Goal: Task Accomplishment & Management: Complete application form

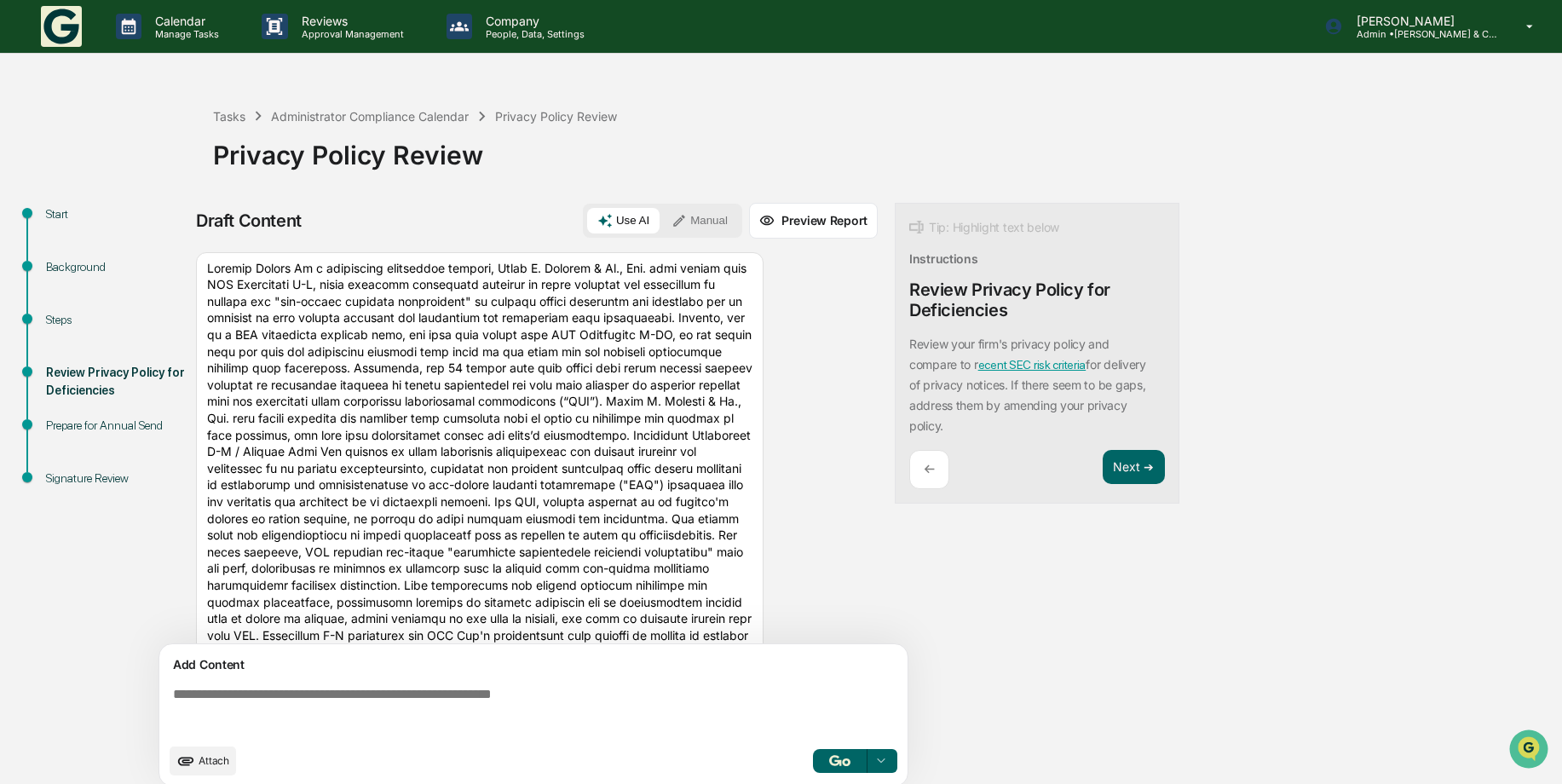
scroll to position [2215, 0]
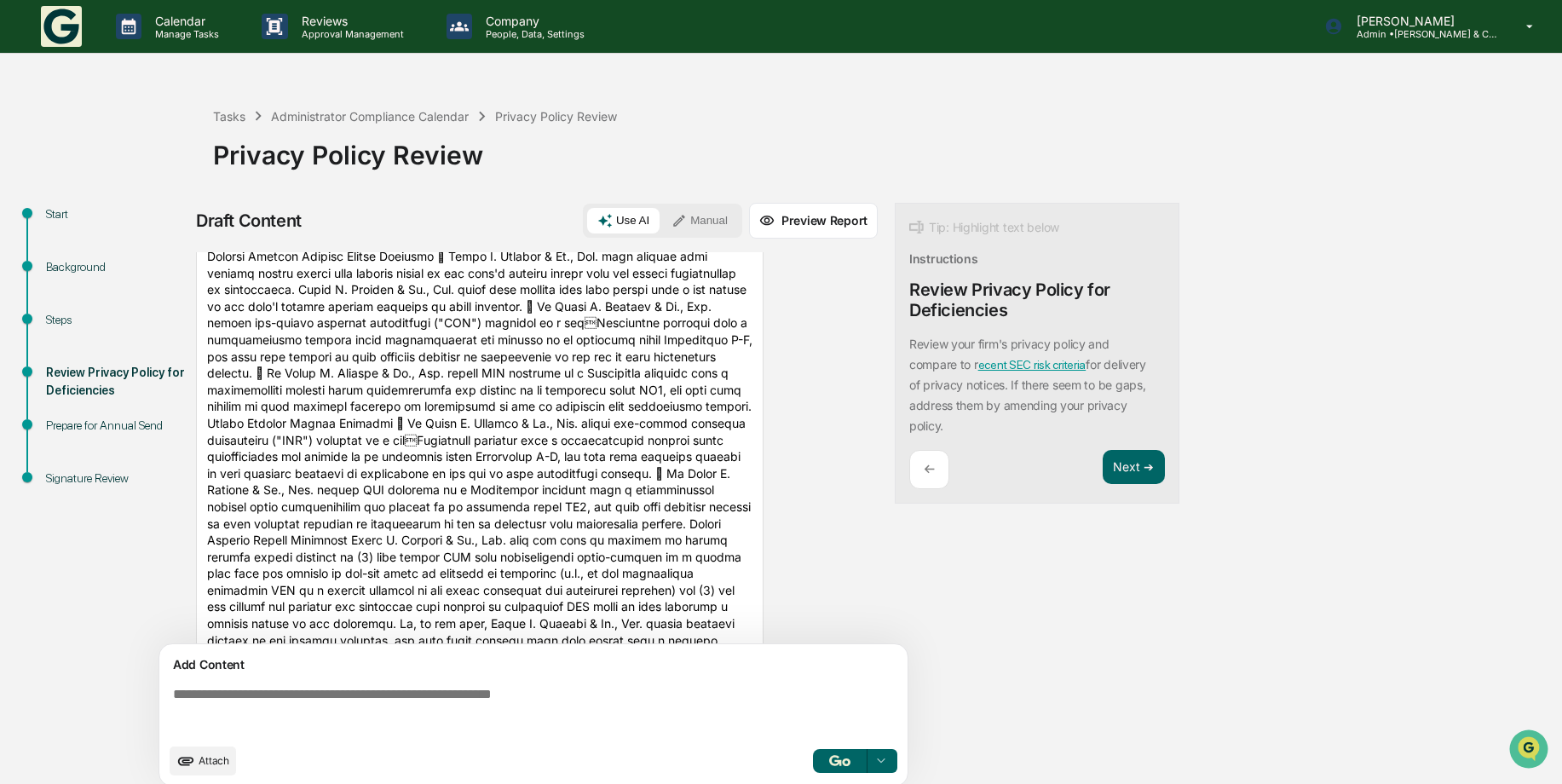
click at [69, 316] on div "Steps" at bounding box center [116, 320] width 140 height 18
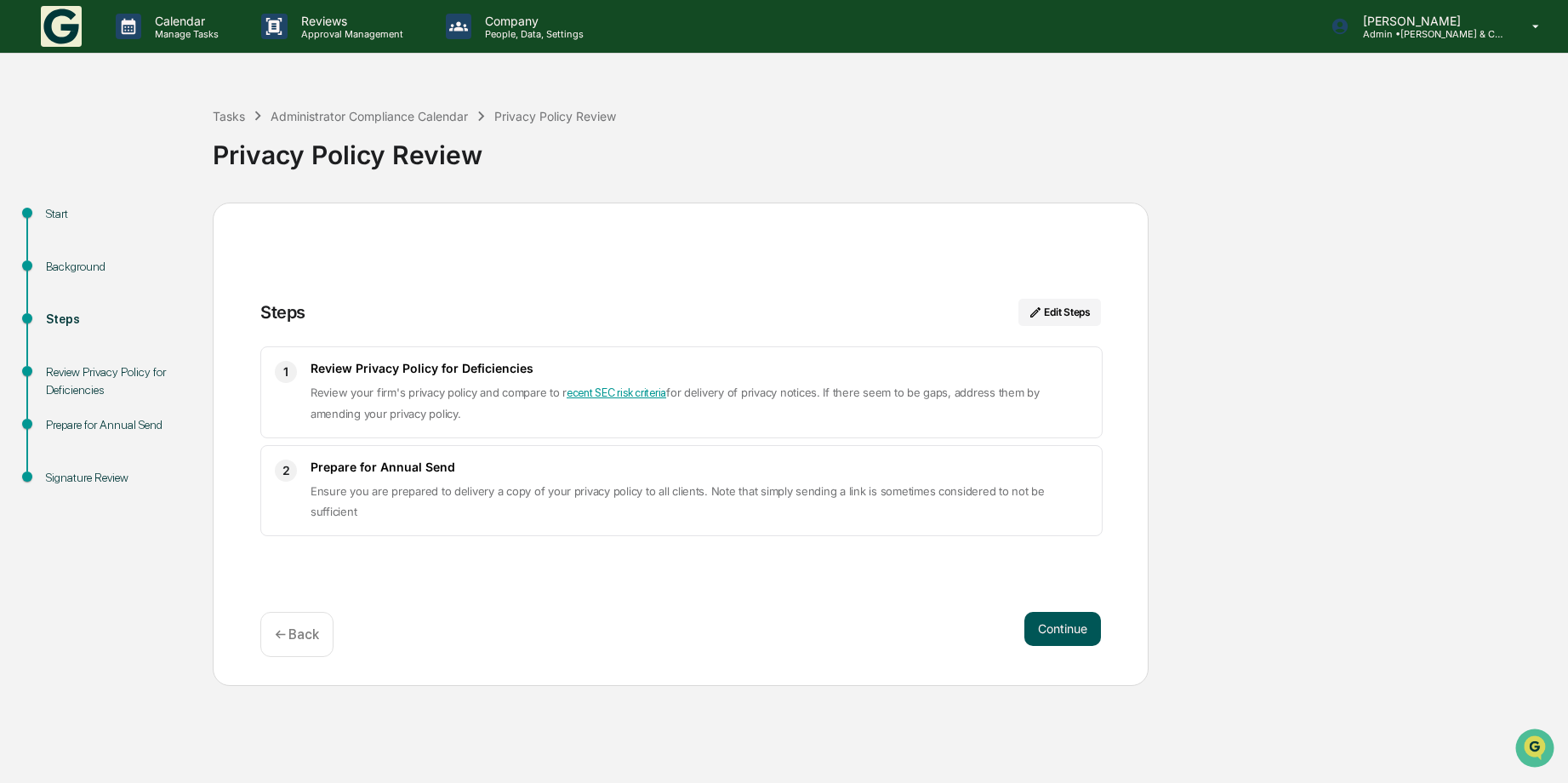
click at [1070, 619] on button "Continue" at bounding box center [1063, 629] width 76 height 34
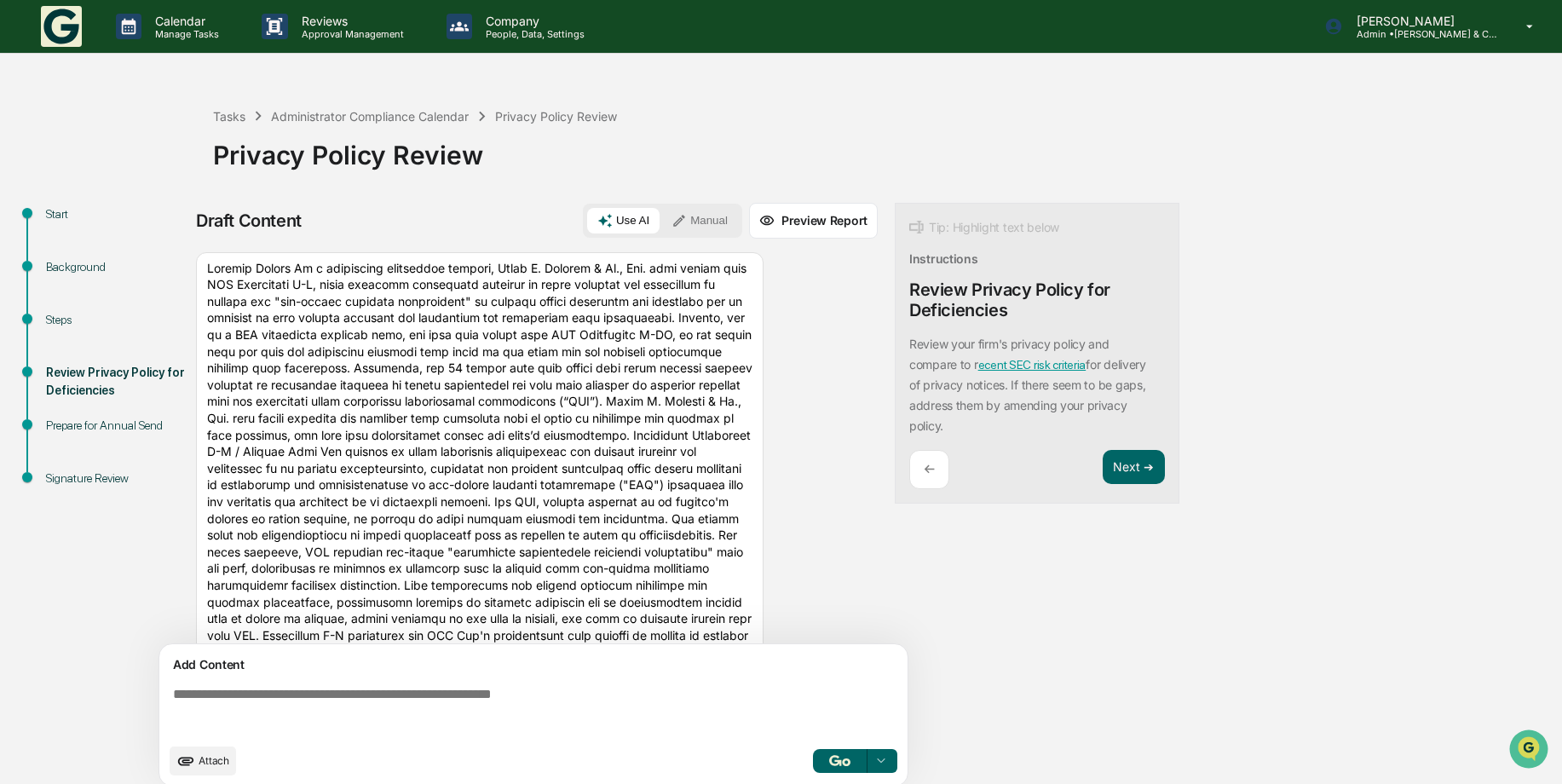
click at [705, 209] on button "Manual" at bounding box center [700, 220] width 76 height 26
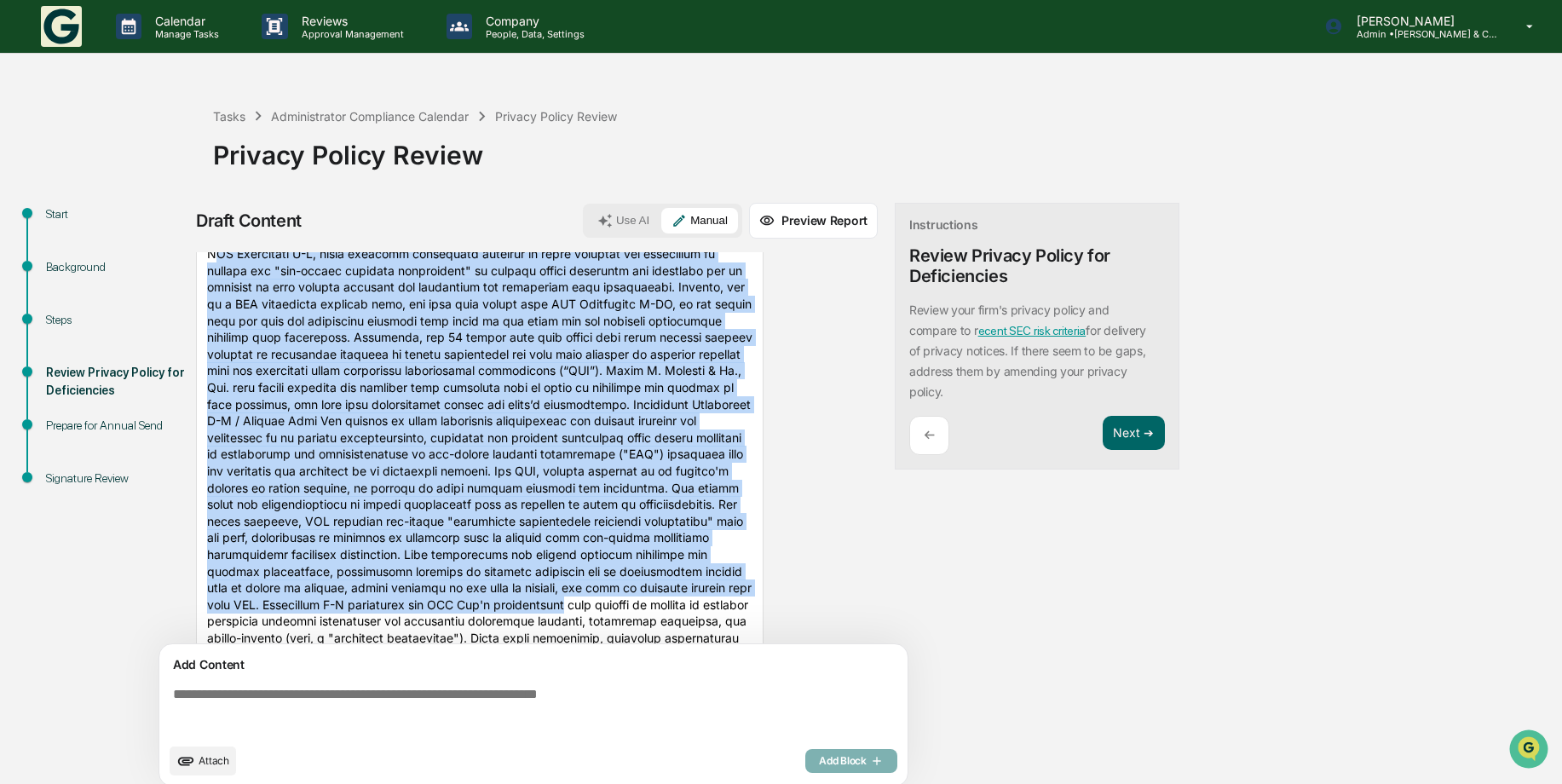
scroll to position [0, 0]
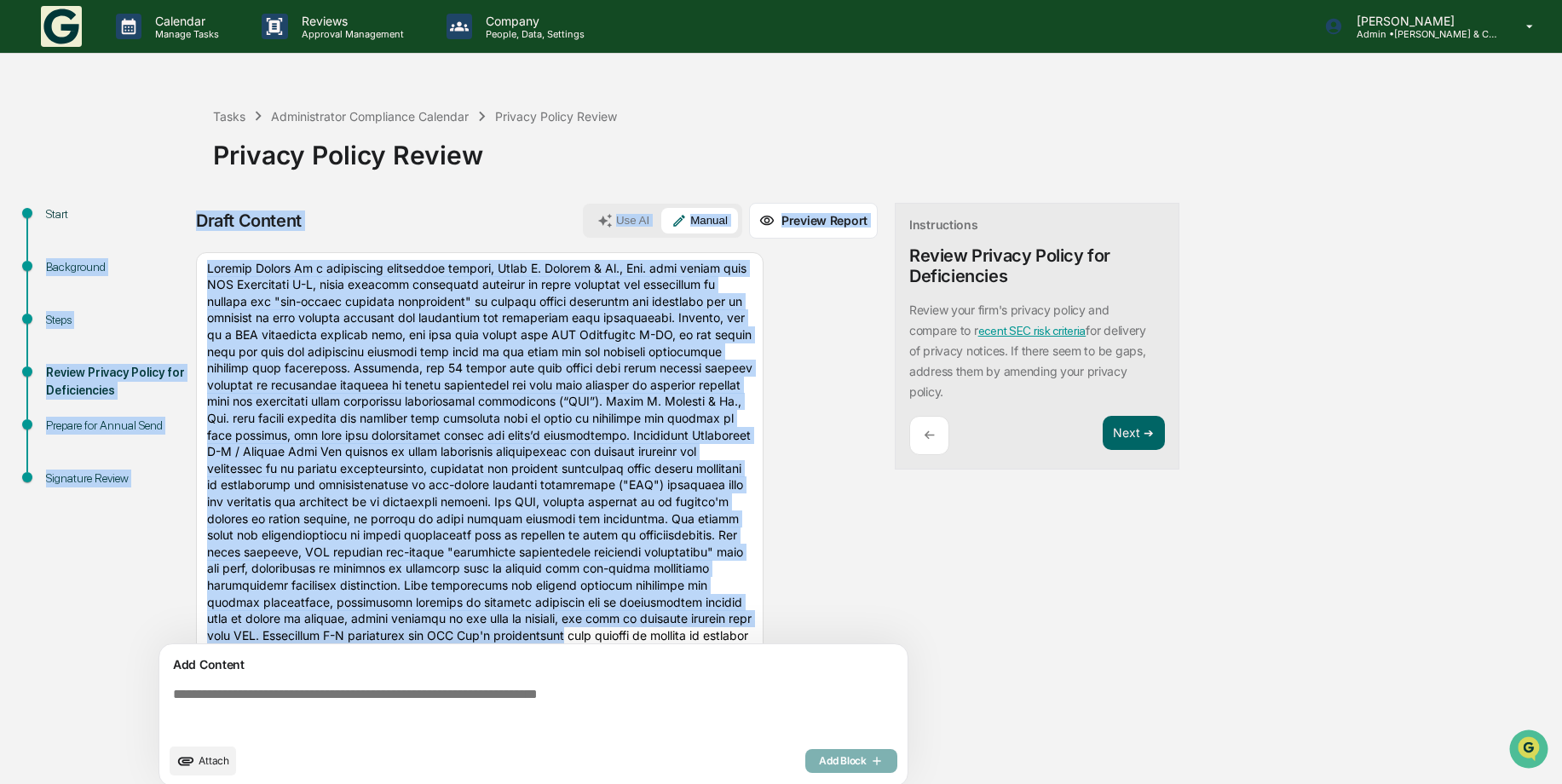
drag, startPoint x: 746, startPoint y: 636, endPoint x: 175, endPoint y: 236, distance: 697.2
click at [176, 236] on div "Start Background Steps Review Privacy Policy for Deficiencies Prepare for Annua…" at bounding box center [781, 500] width 1545 height 594
drag, startPoint x: 478, startPoint y: 603, endPoint x: 180, endPoint y: 220, distance: 485.3
click at [180, 220] on div "Start Background Steps Review Privacy Policy for Deficiencies Prepare for Annua…" at bounding box center [781, 500] width 1545 height 594
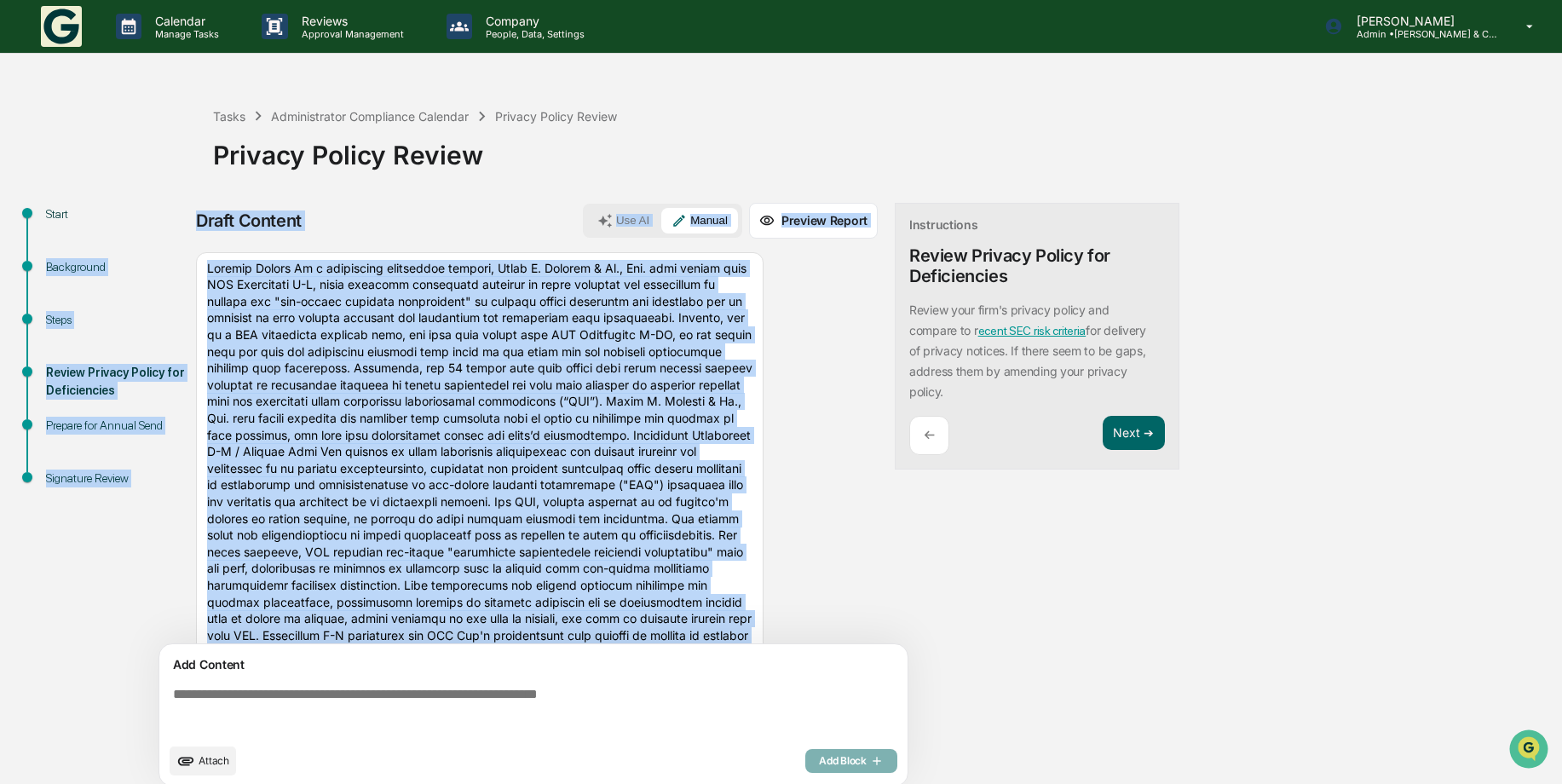
drag, startPoint x: 701, startPoint y: 364, endPoint x: 809, endPoint y: 382, distance: 109.5
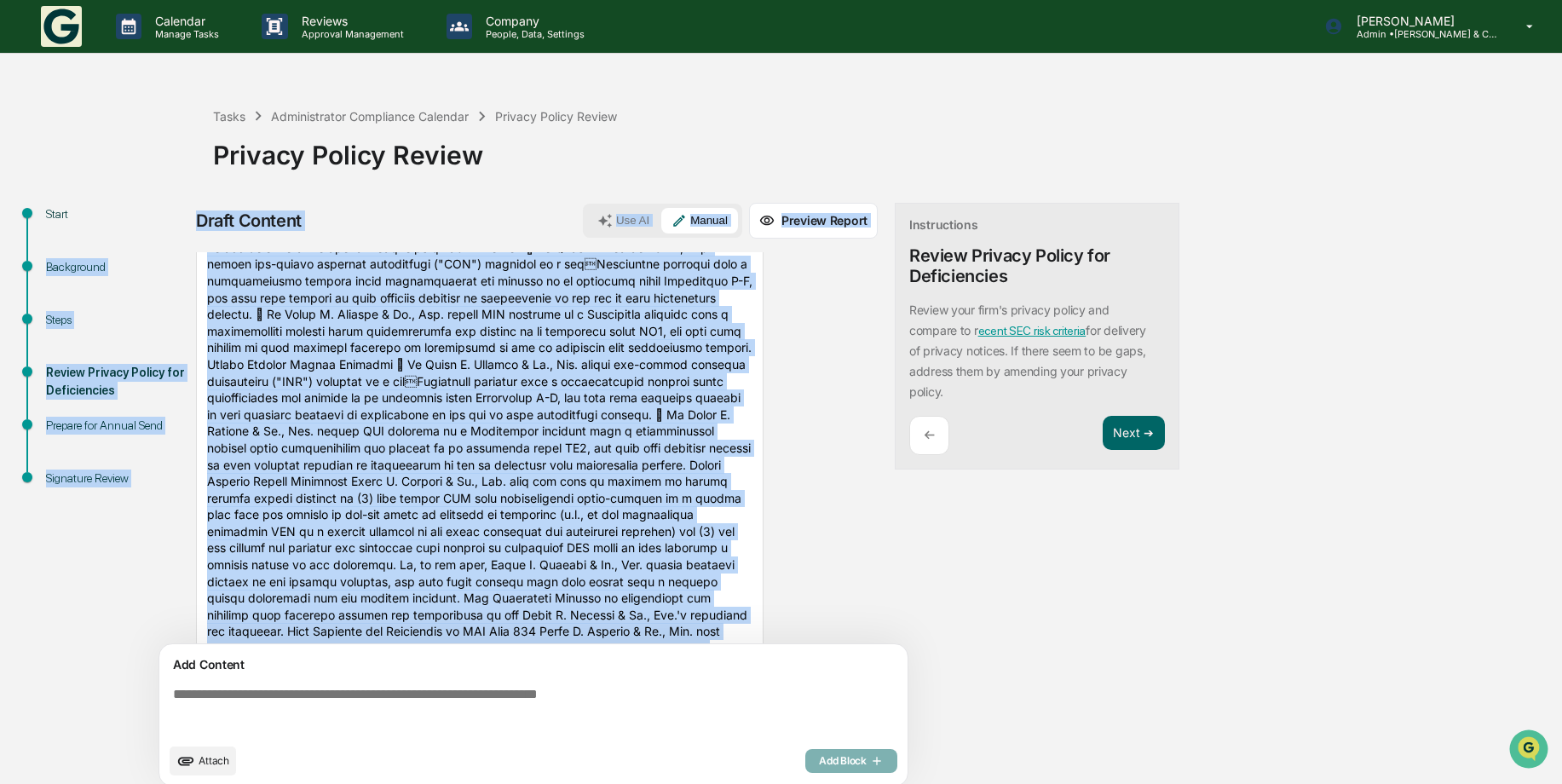
scroll to position [2300, 0]
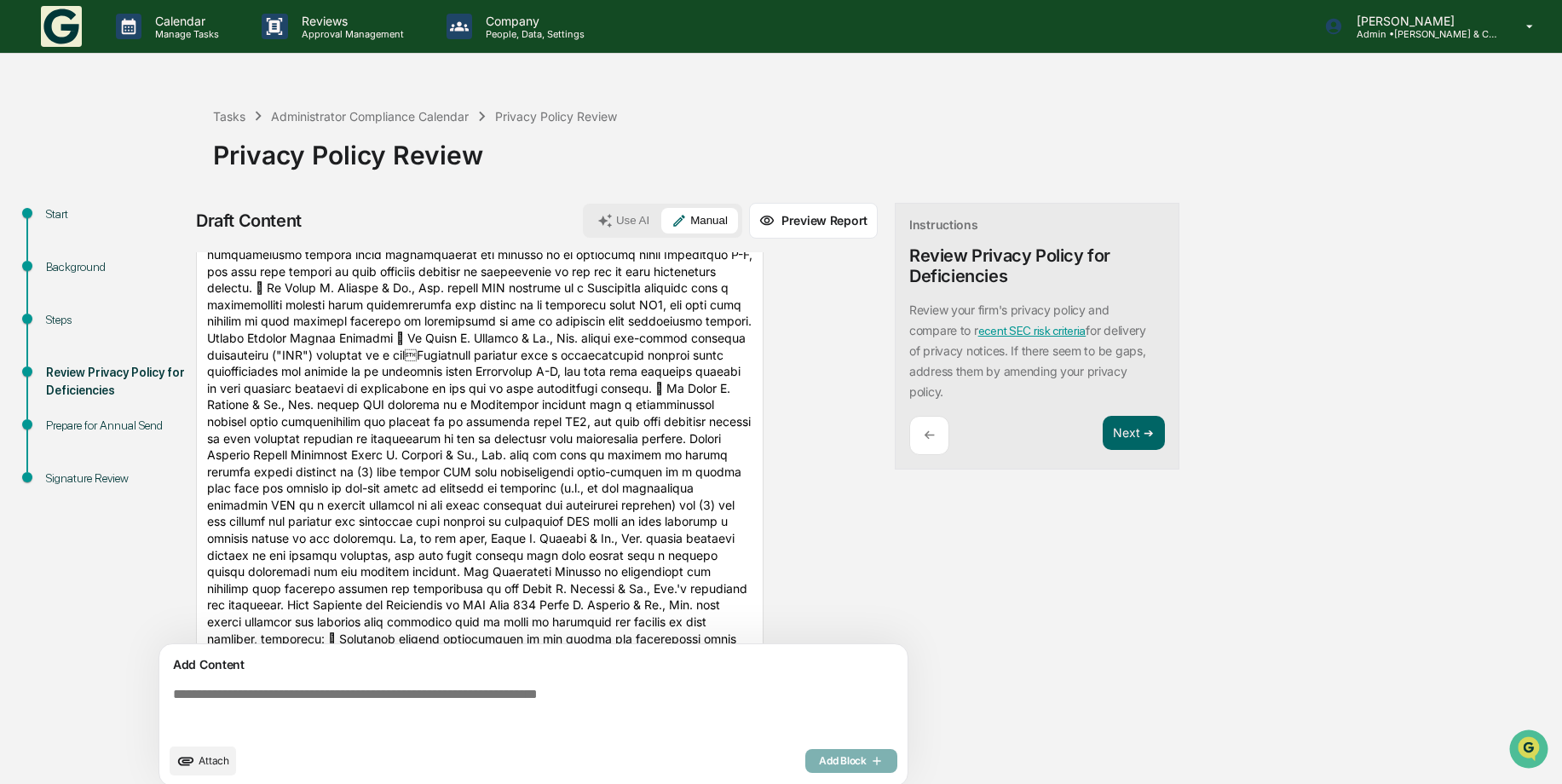
click at [936, 432] on div "←" at bounding box center [929, 436] width 40 height 40
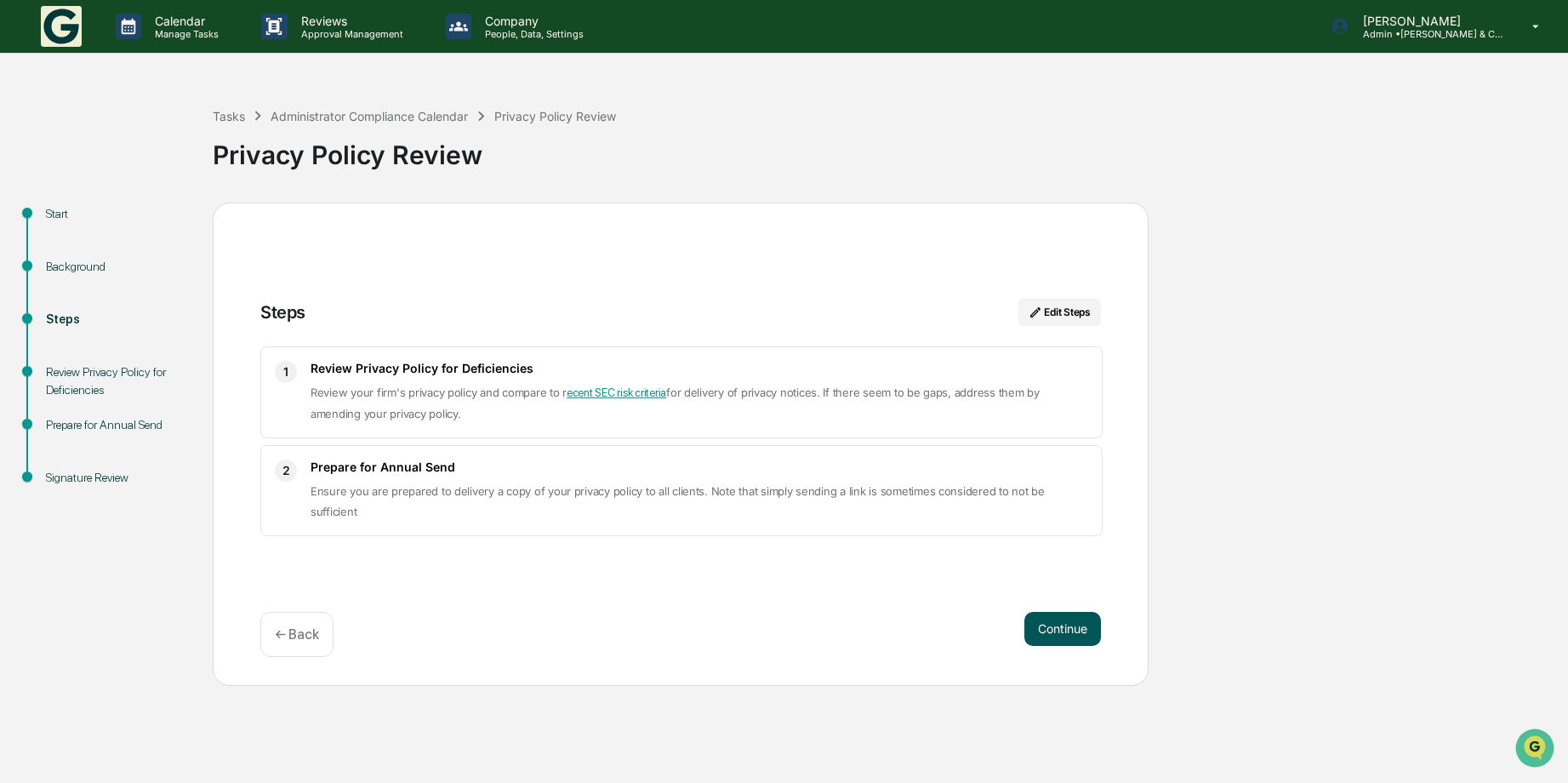
click at [1071, 620] on button "Continue" at bounding box center [1063, 629] width 76 height 34
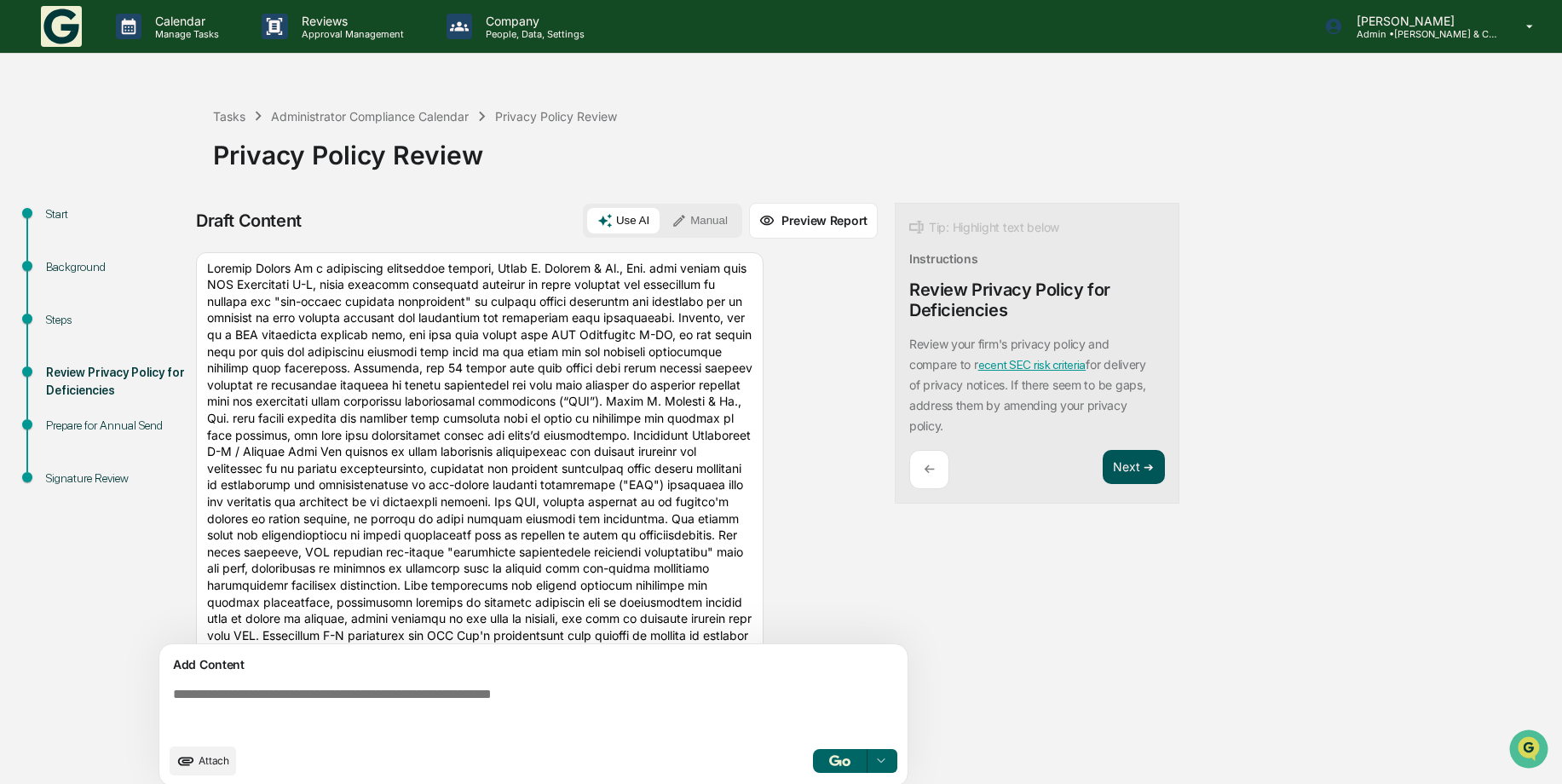
click at [1143, 468] on button "Next ➔" at bounding box center [1133, 467] width 62 height 35
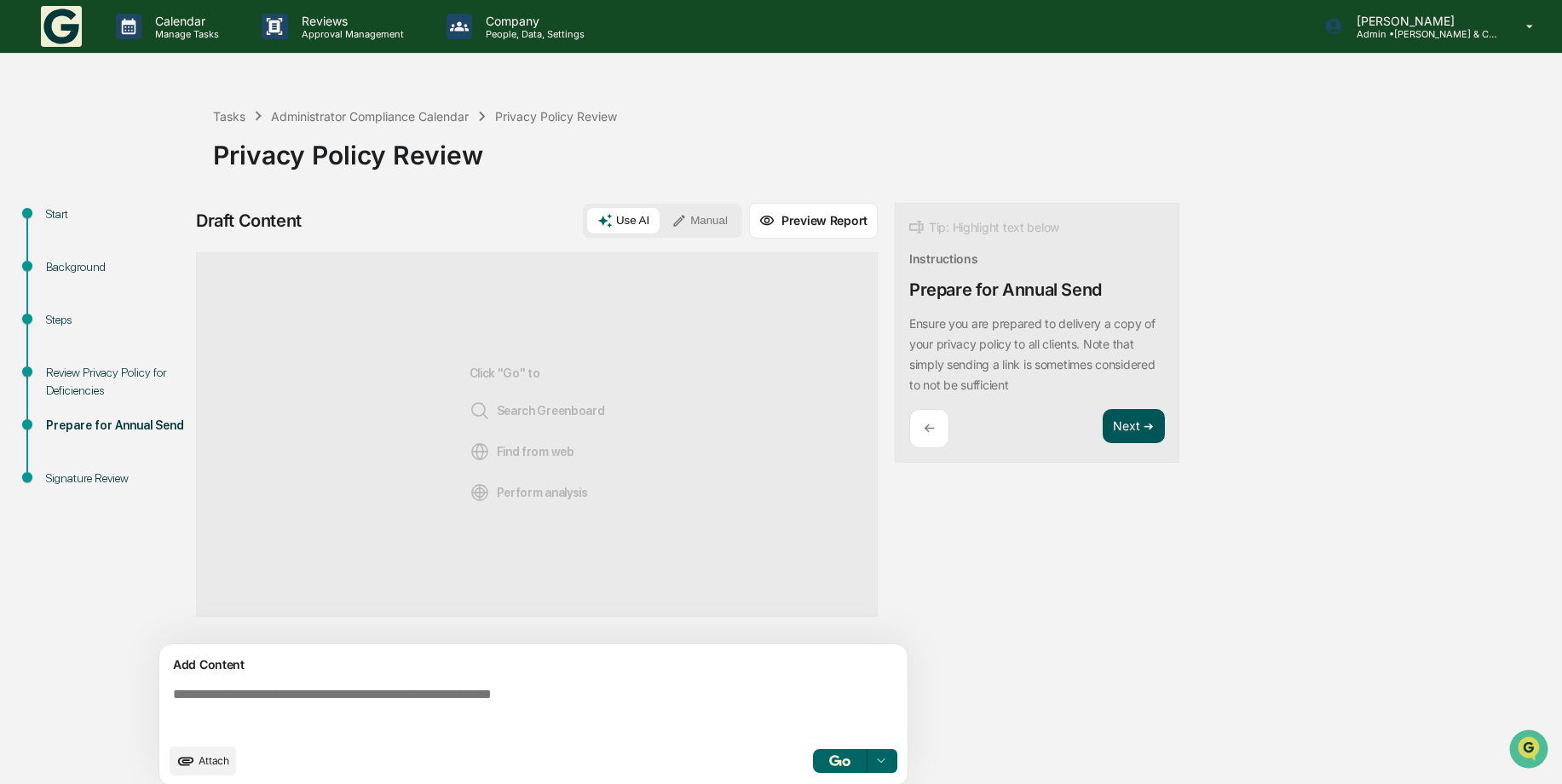
click at [1129, 415] on button "Next ➔" at bounding box center [1133, 426] width 62 height 35
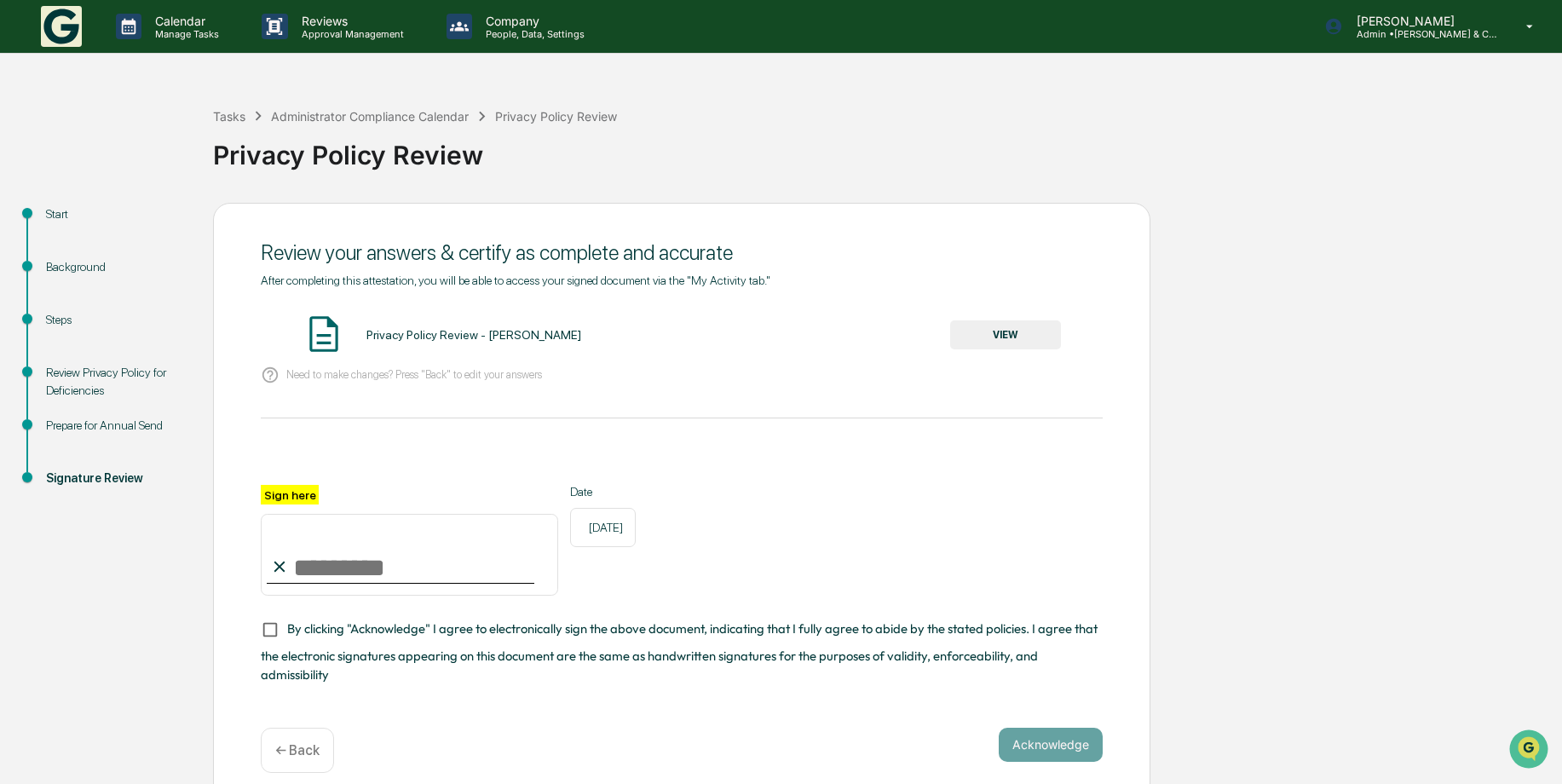
click at [284, 744] on p "← Back" at bounding box center [298, 750] width 44 height 16
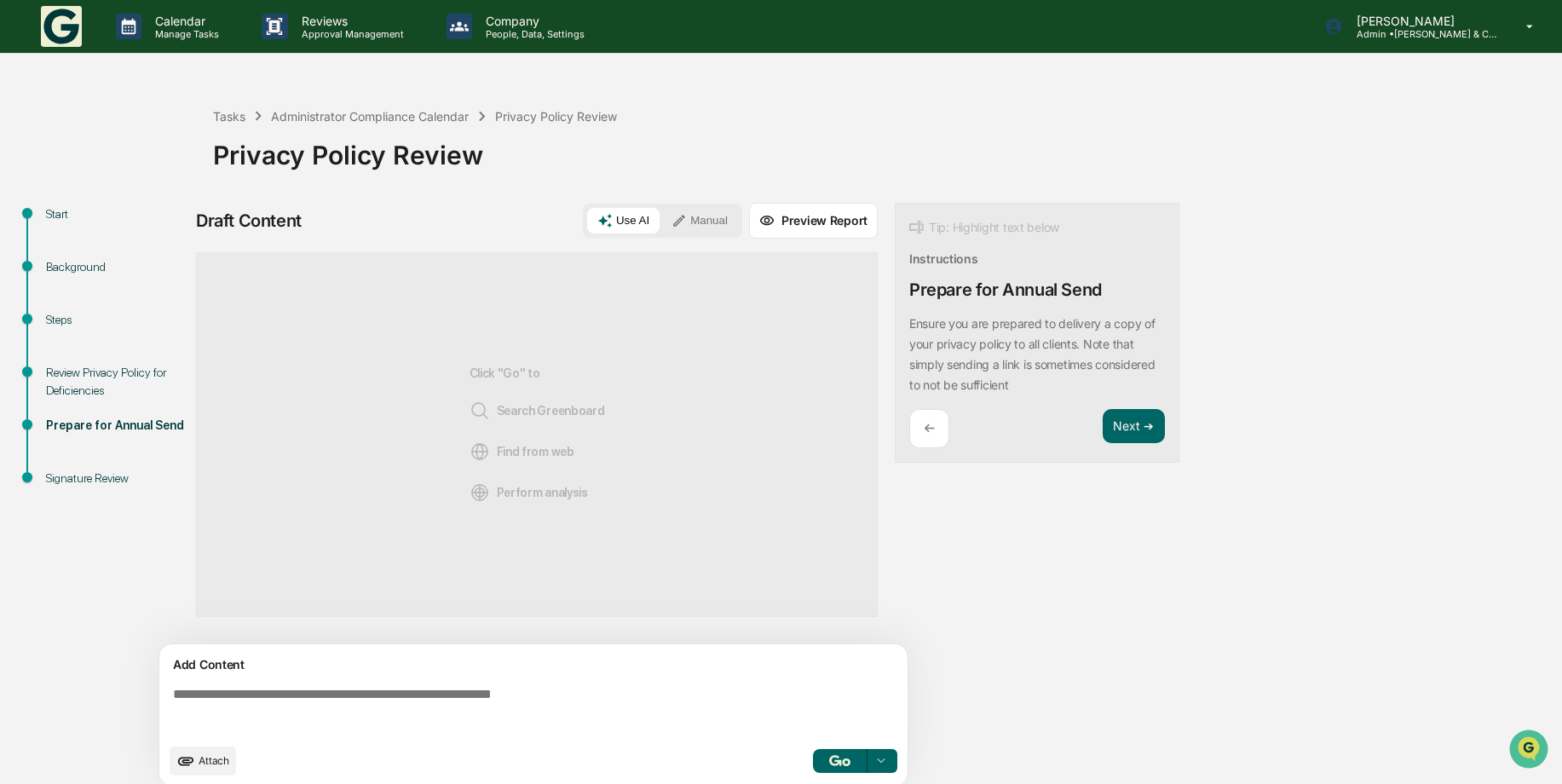
click at [112, 382] on div "Review Privacy Policy for Deficiencies" at bounding box center [116, 381] width 140 height 36
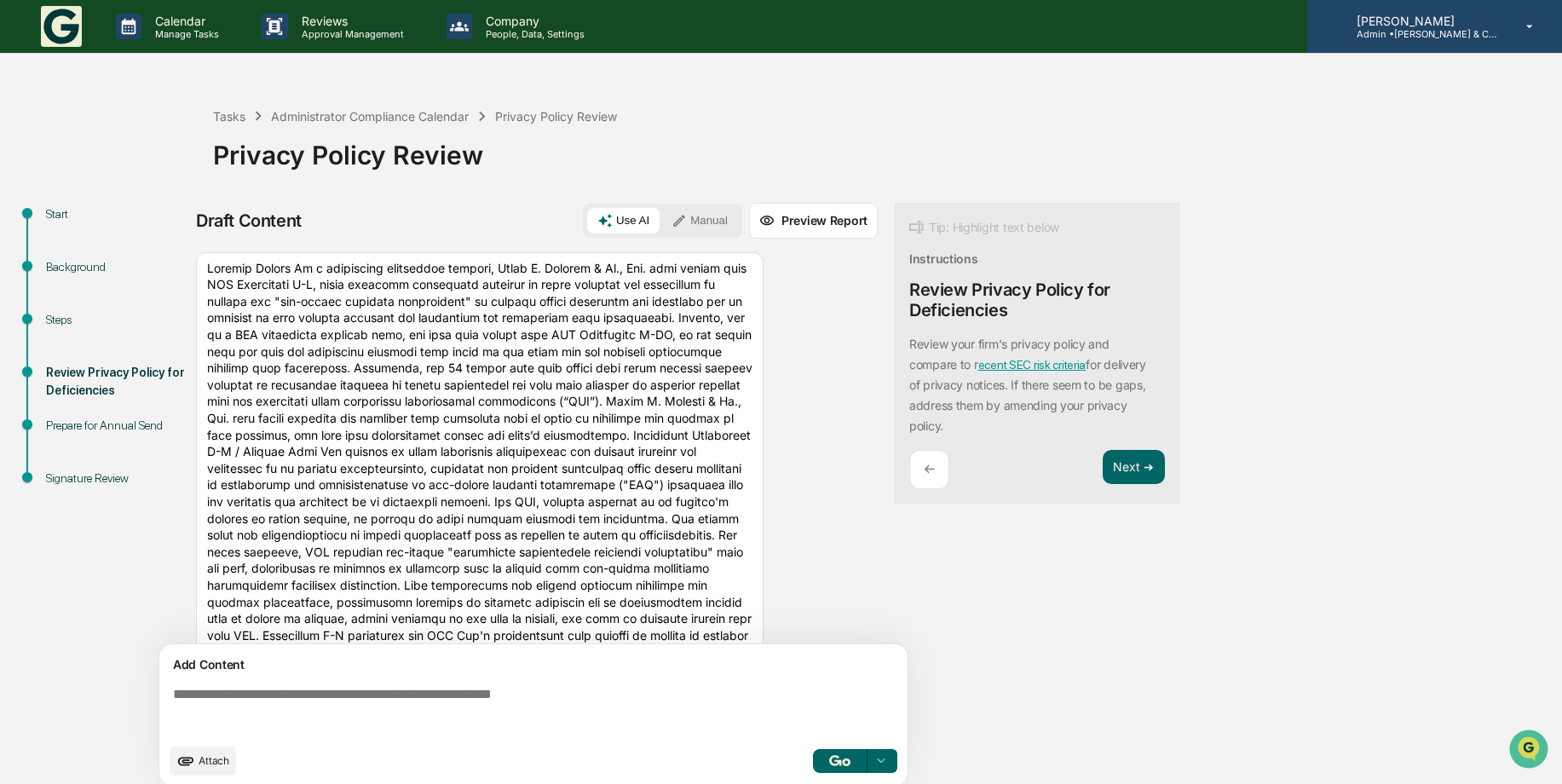
click at [1509, 28] on div "Janice Corkern Admin • Corkern & Company, Inc." at bounding box center [1434, 26] width 255 height 52
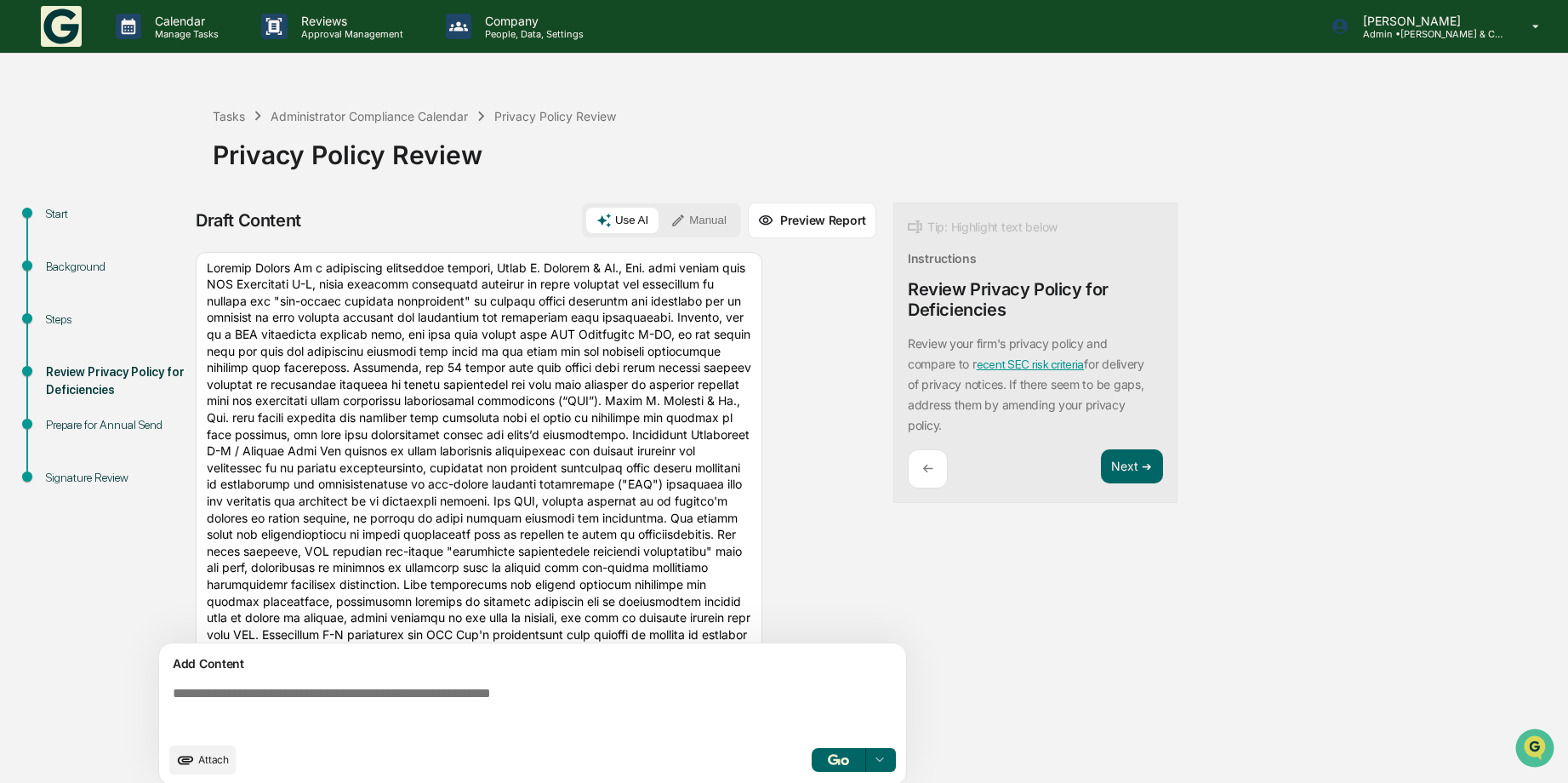
drag, startPoint x: 133, startPoint y: 24, endPoint x: 51, endPoint y: 12, distance: 82.9
click at [131, 782] on div at bounding box center [784, 795] width 1568 height 0
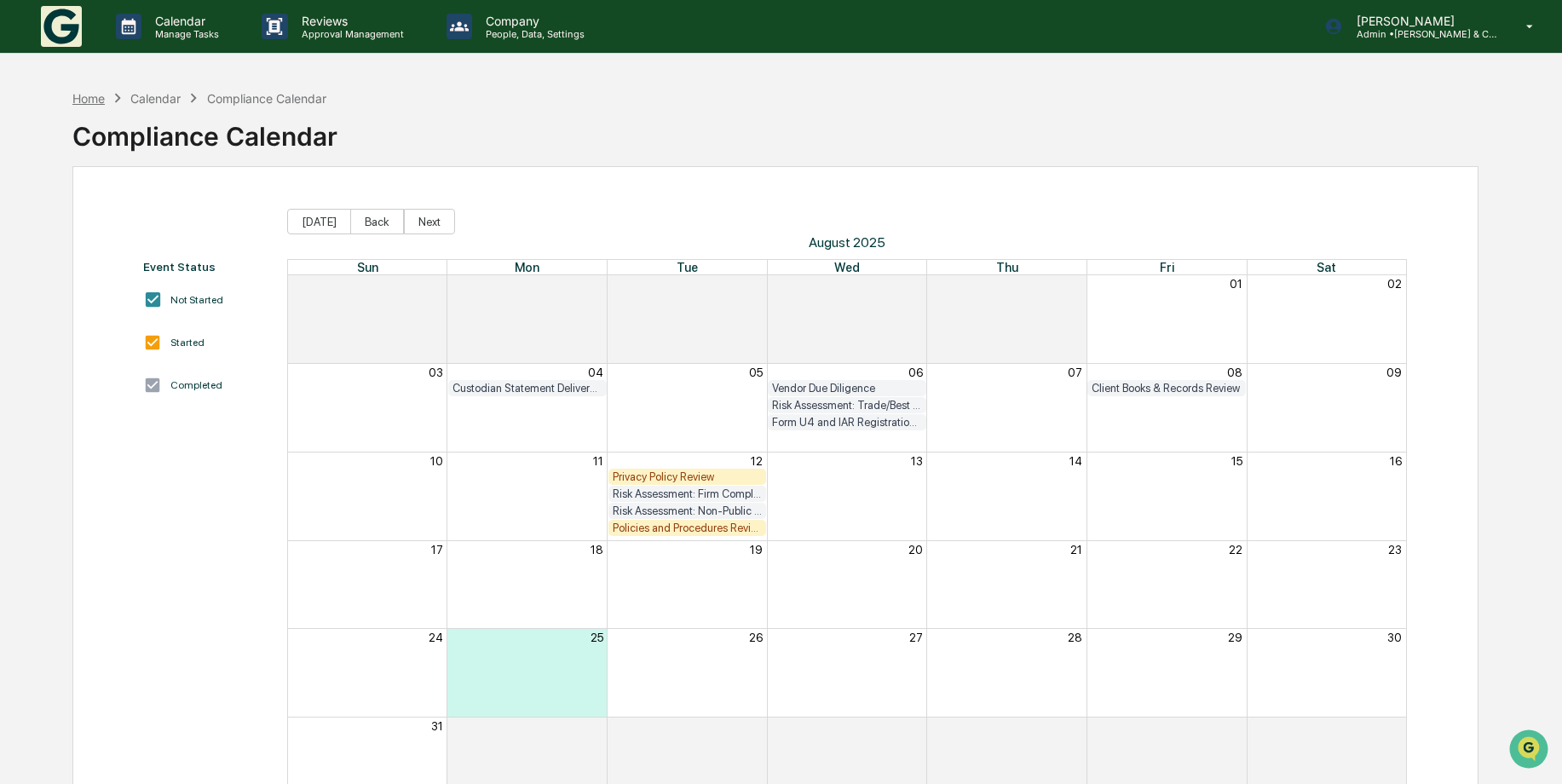
click at [87, 92] on div "Home" at bounding box center [88, 99] width 32 height 14
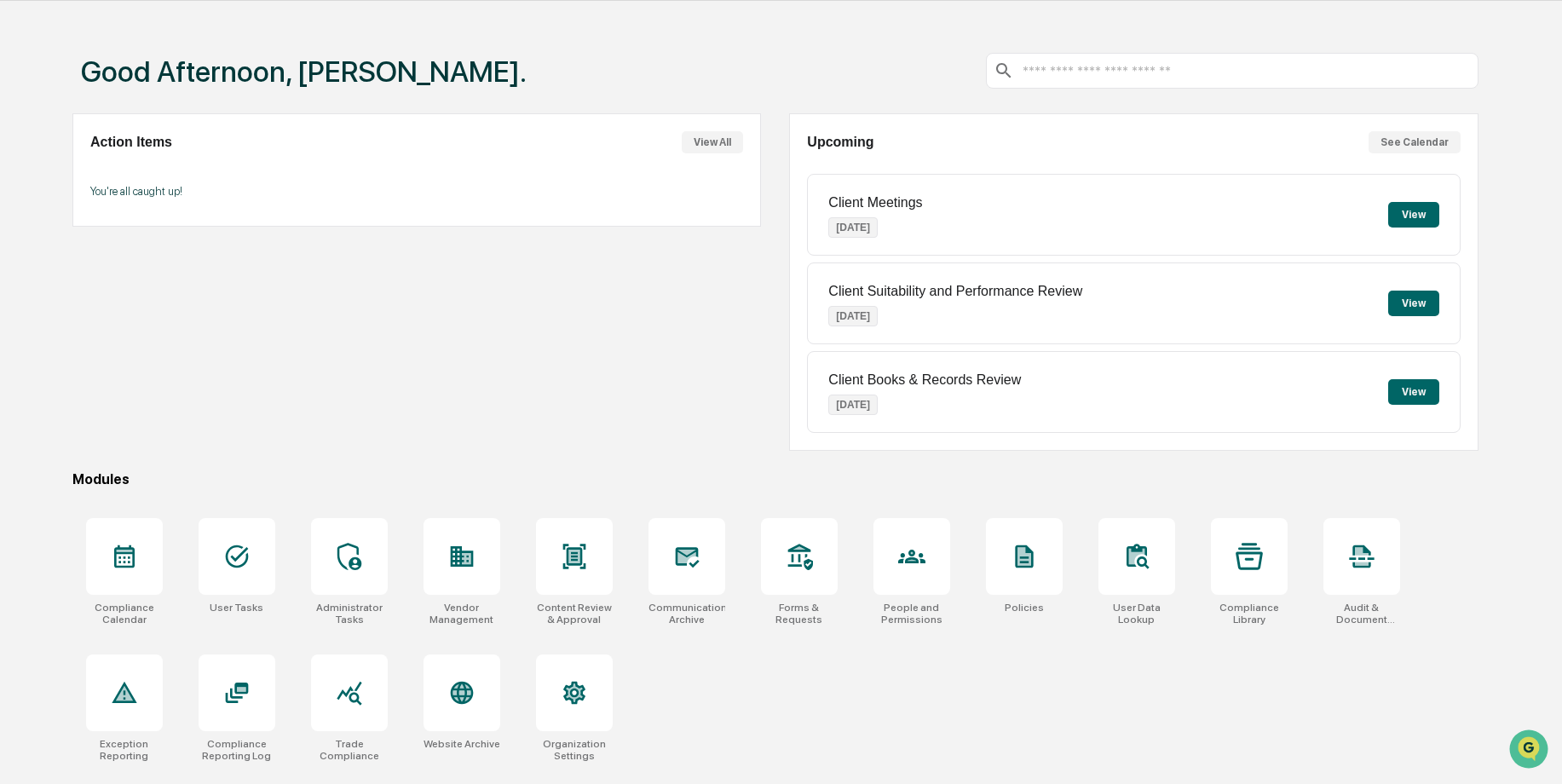
scroll to position [81, 0]
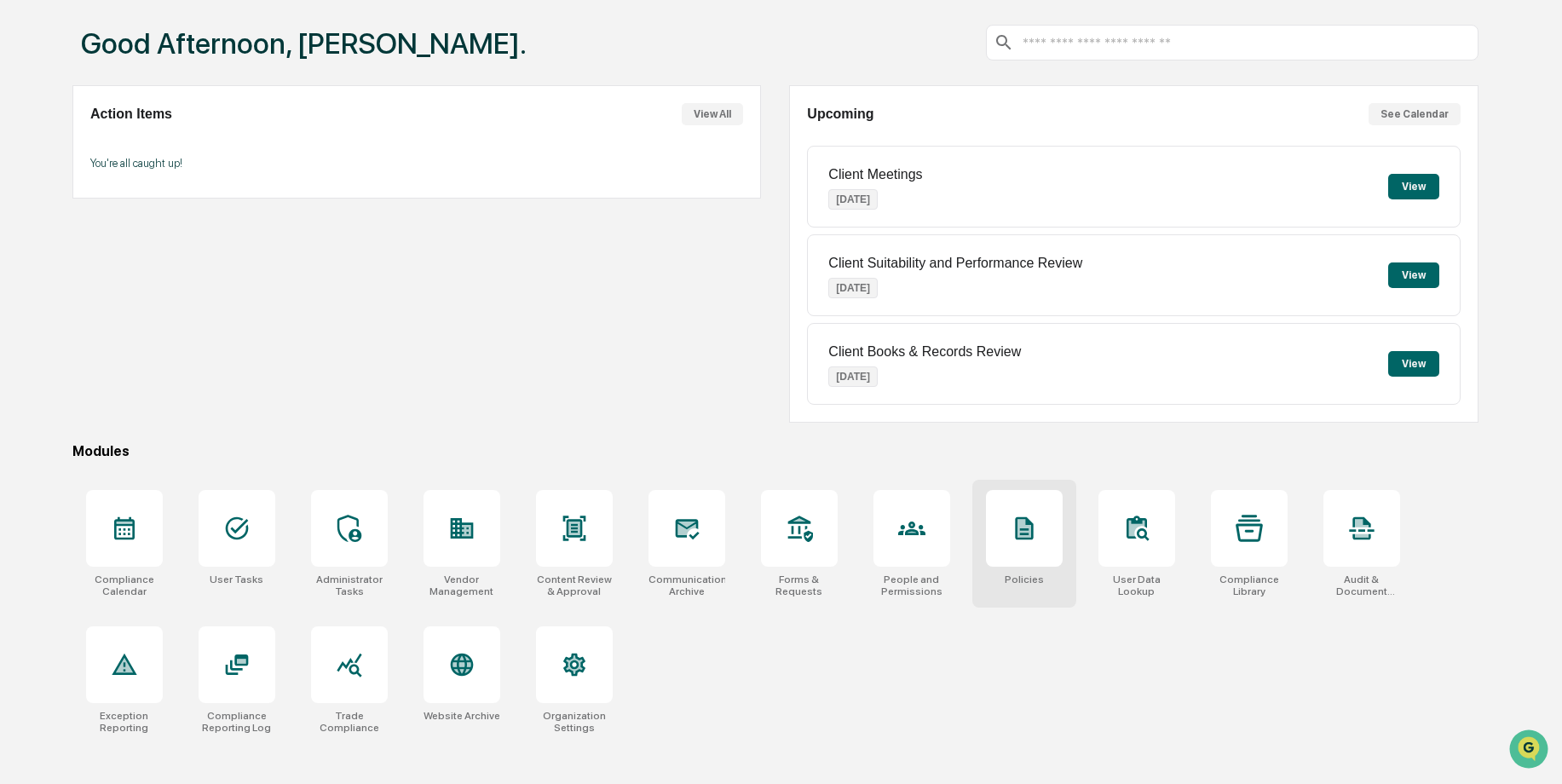
click at [1029, 535] on icon at bounding box center [1024, 529] width 18 height 23
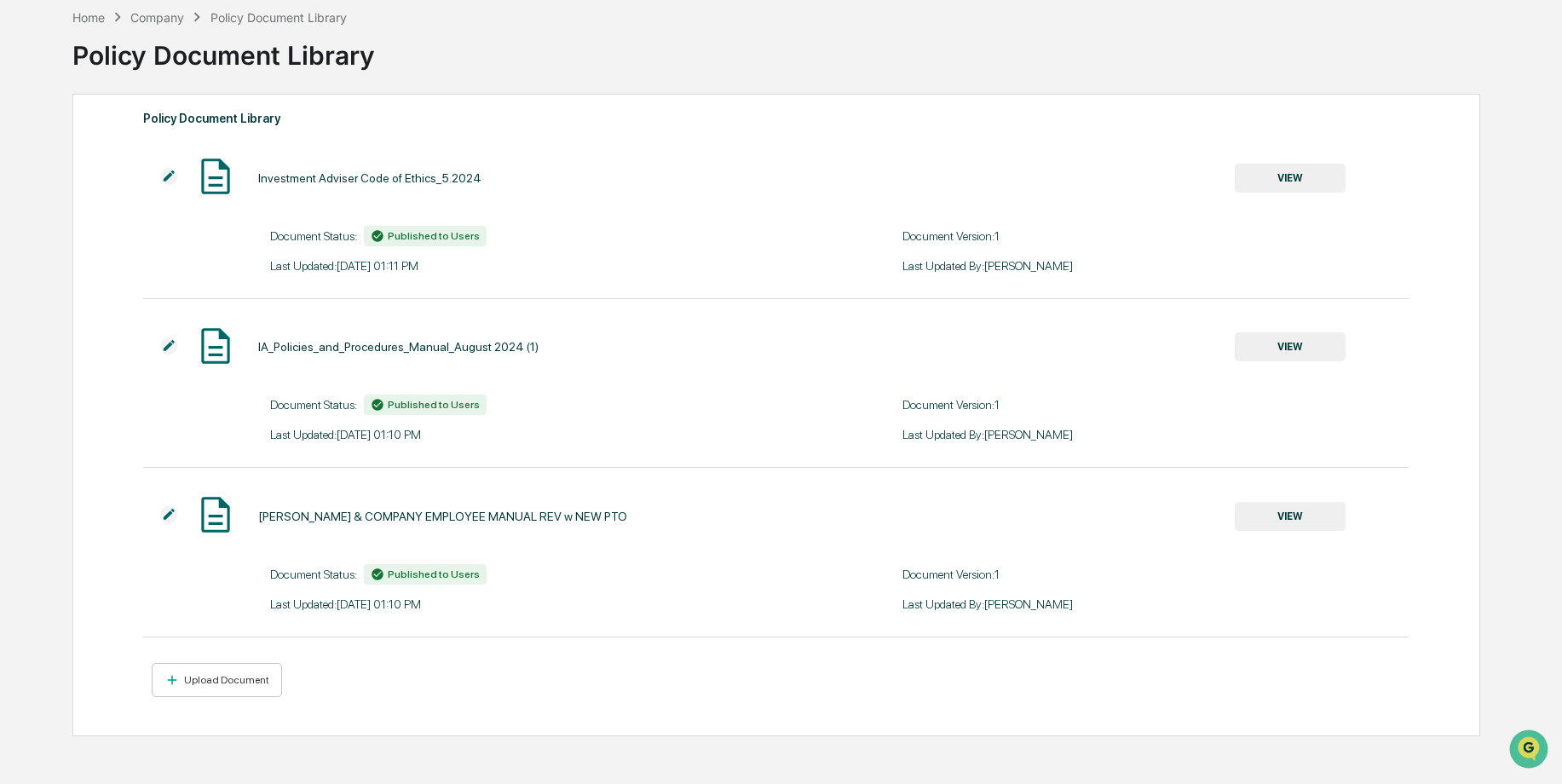
click at [373, 347] on div "IA_Policies_and_Procedures_Manual_August 2024 (1)" at bounding box center [397, 346] width 280 height 13
click at [208, 353] on img at bounding box center [216, 346] width 43 height 43
click at [171, 347] on img at bounding box center [168, 346] width 17 height 17
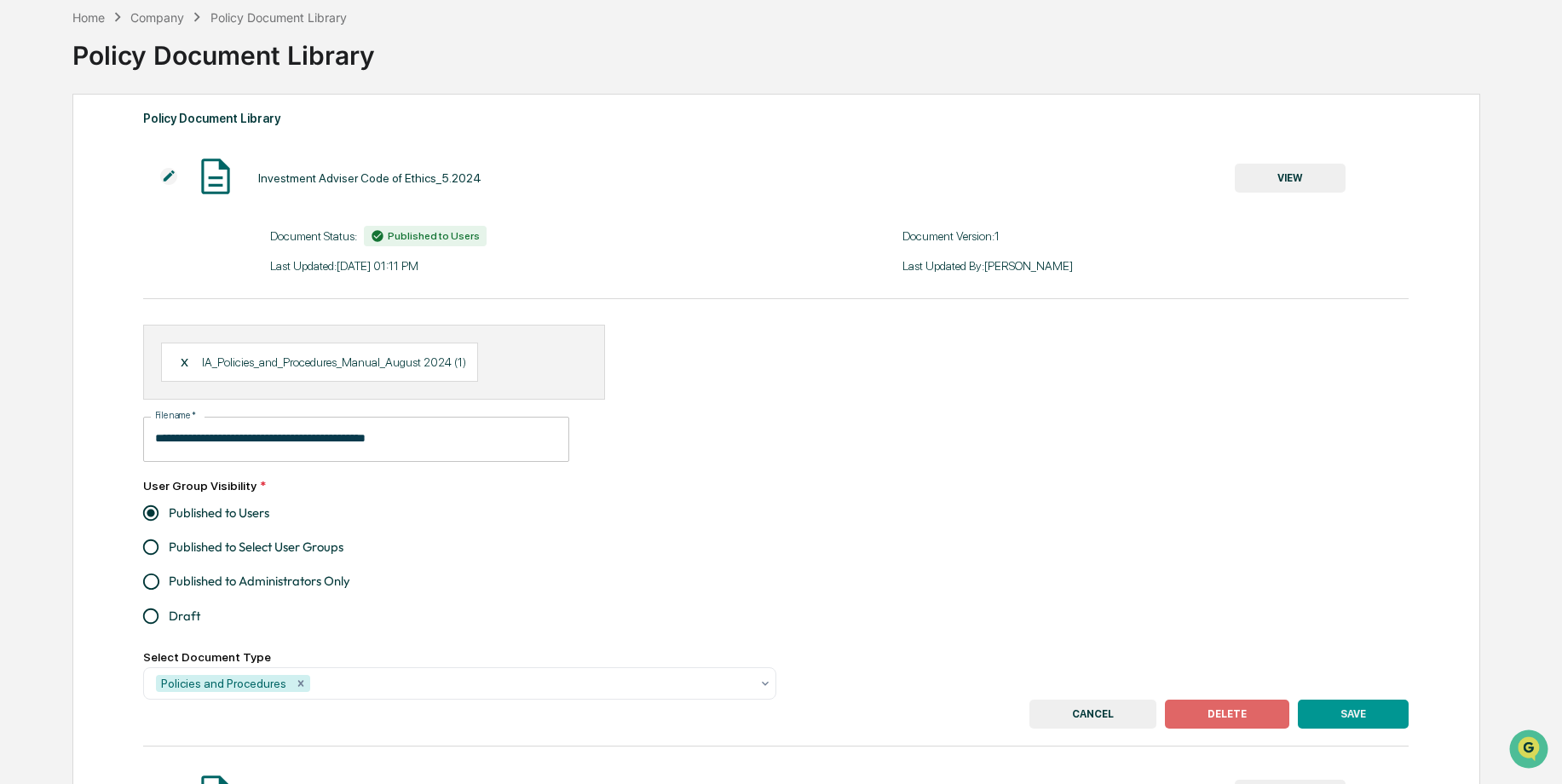
drag, startPoint x: 1085, startPoint y: 708, endPoint x: 1069, endPoint y: 669, distance: 42.2
click at [1085, 708] on button "CANCEL" at bounding box center [1093, 714] width 127 height 29
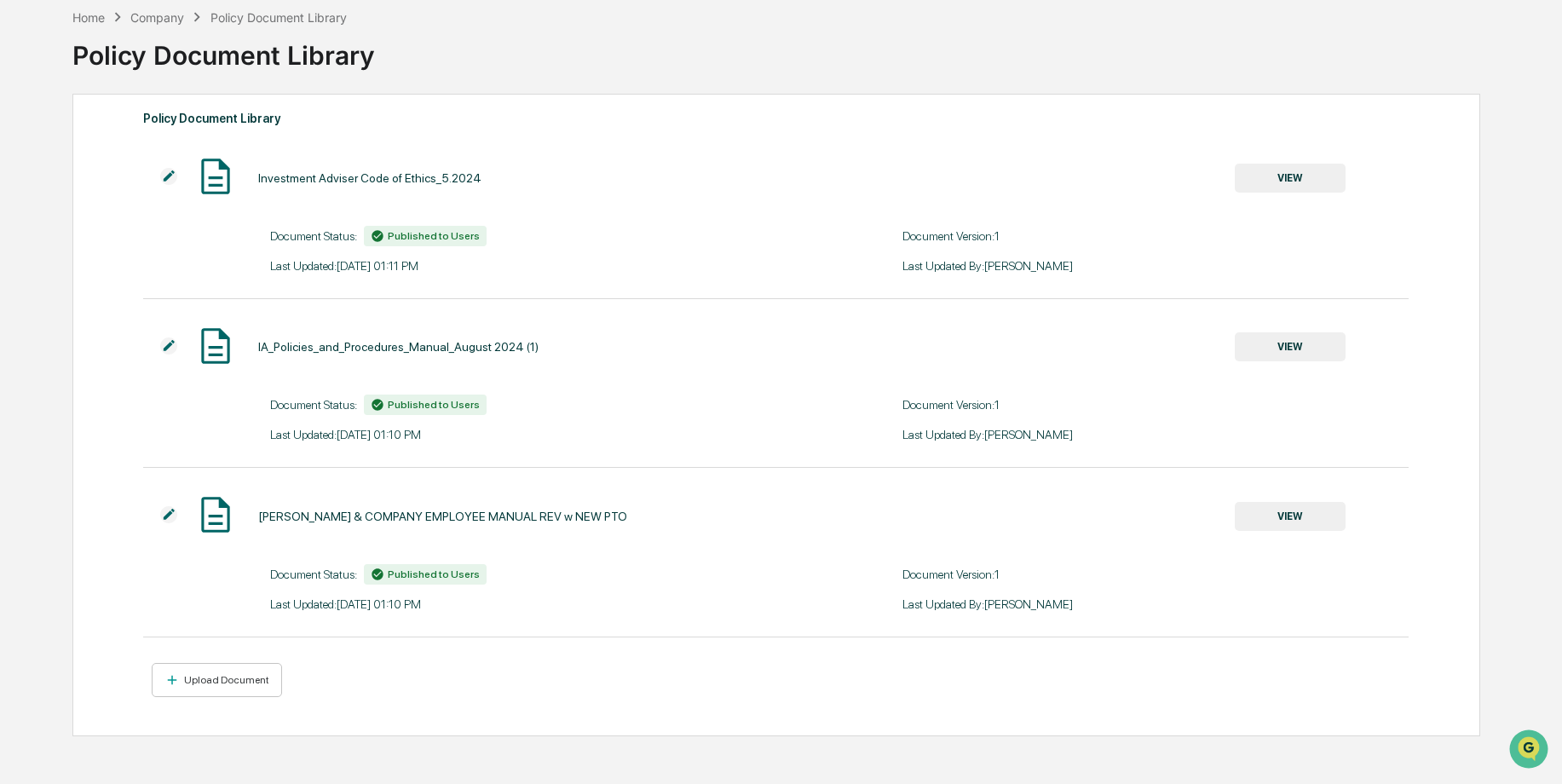
click at [178, 20] on div "Company" at bounding box center [157, 18] width 53 height 14
click at [96, 19] on div "Home" at bounding box center [88, 18] width 32 height 14
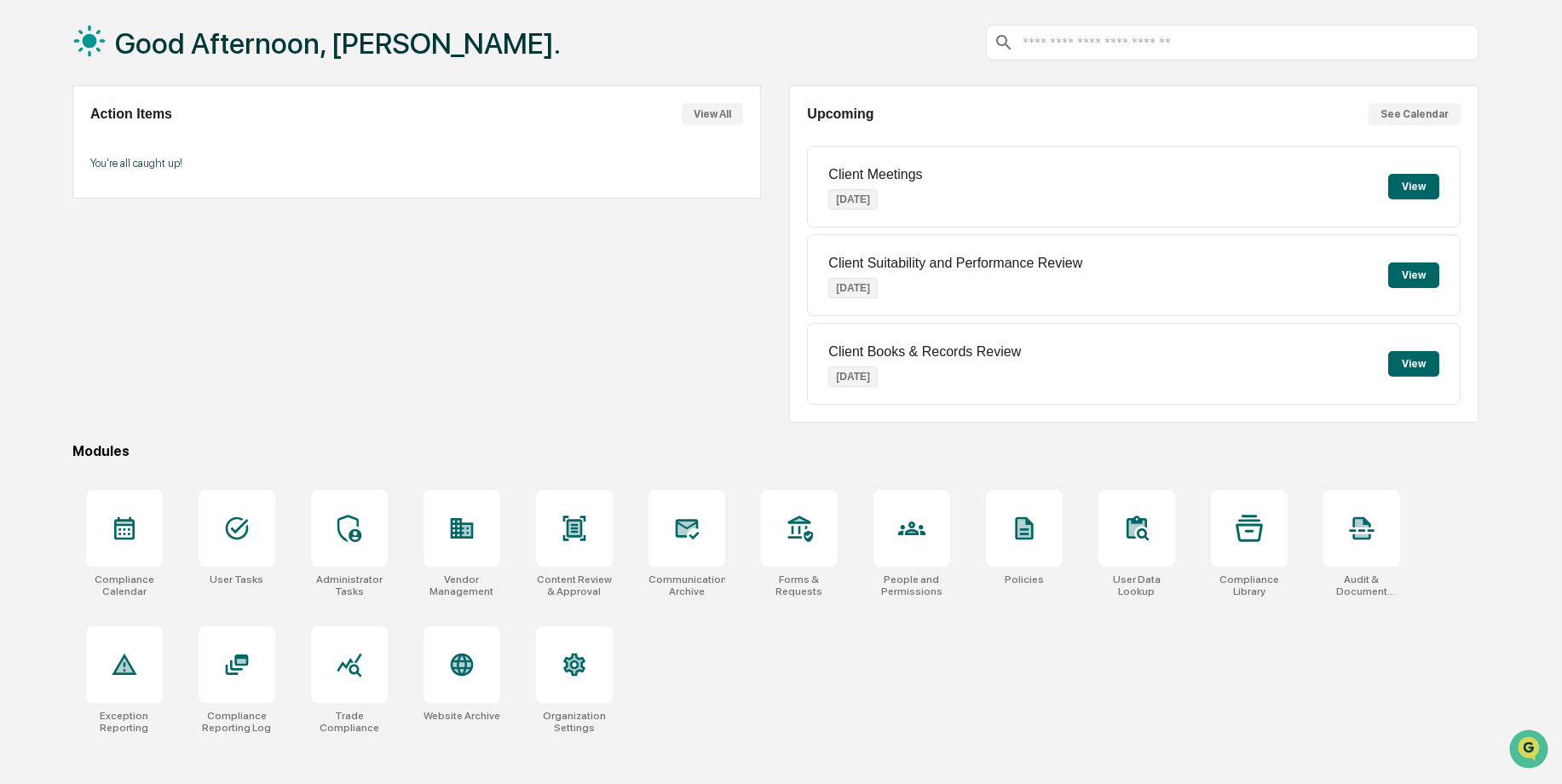
click at [1061, 43] on input "text" at bounding box center [1245, 43] width 449 height 16
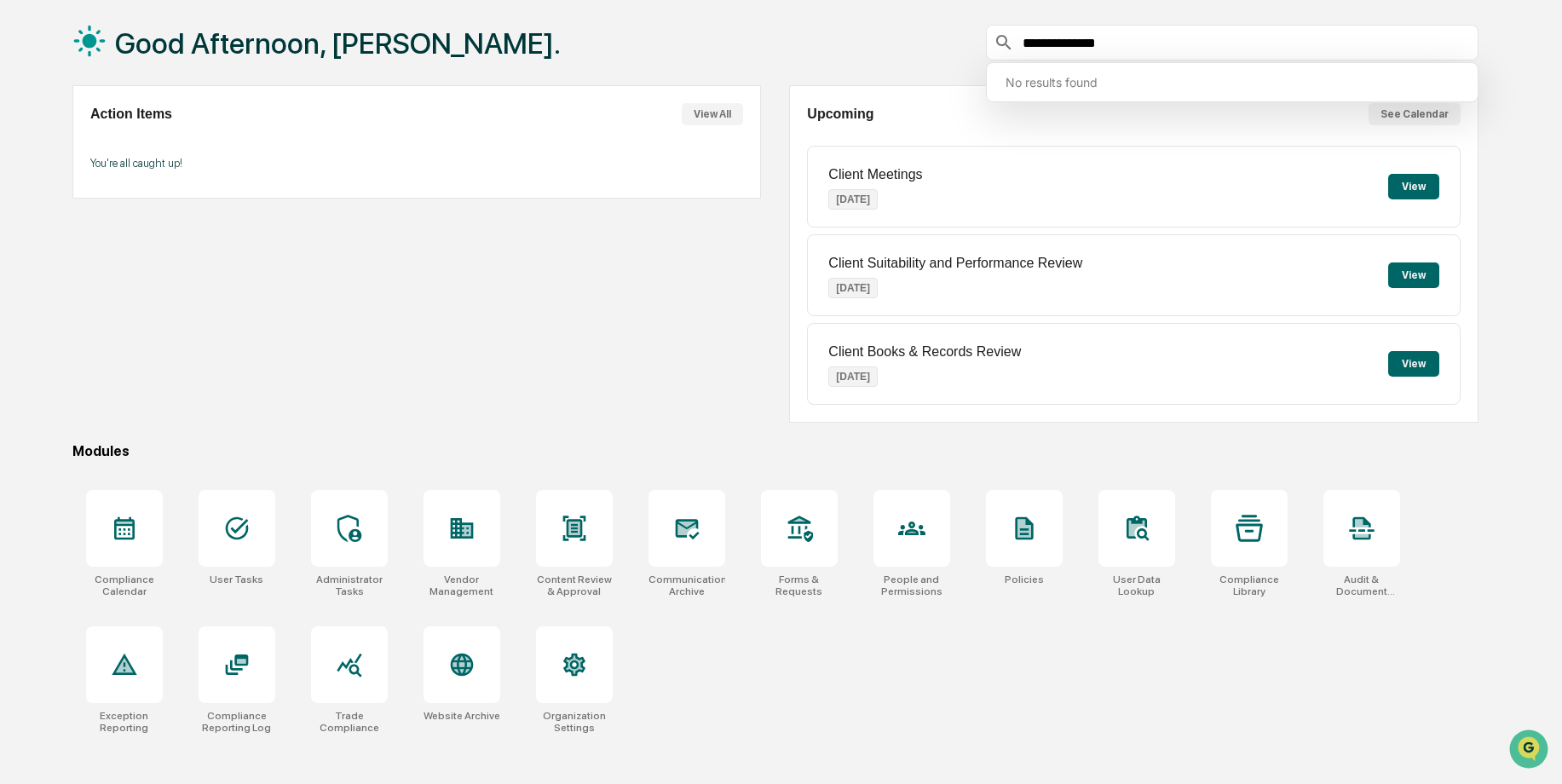
type input "**********"
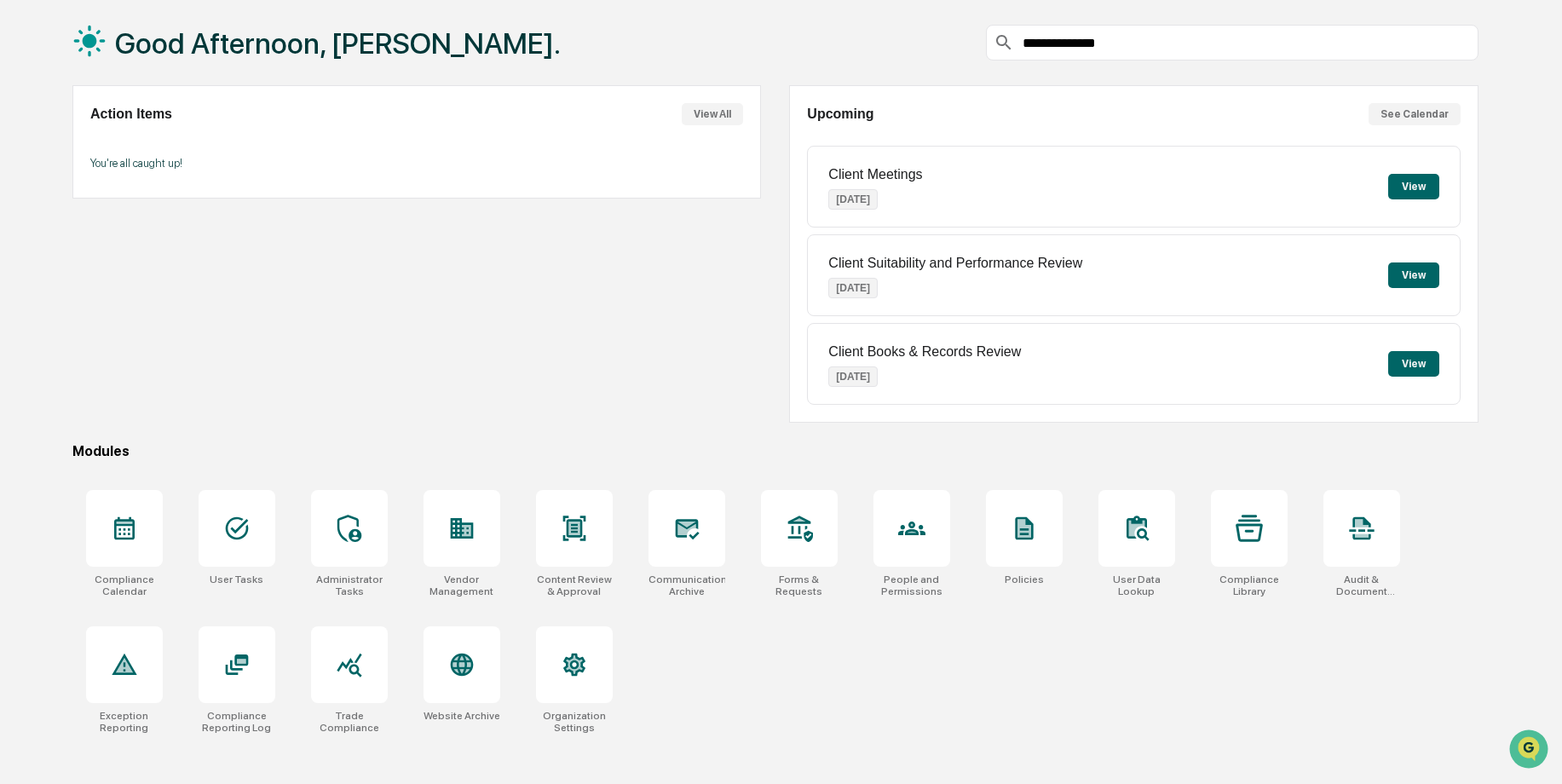
drag, startPoint x: 132, startPoint y: 543, endPoint x: 296, endPoint y: 379, distance: 231.9
click at [132, 542] on div at bounding box center [124, 528] width 76 height 76
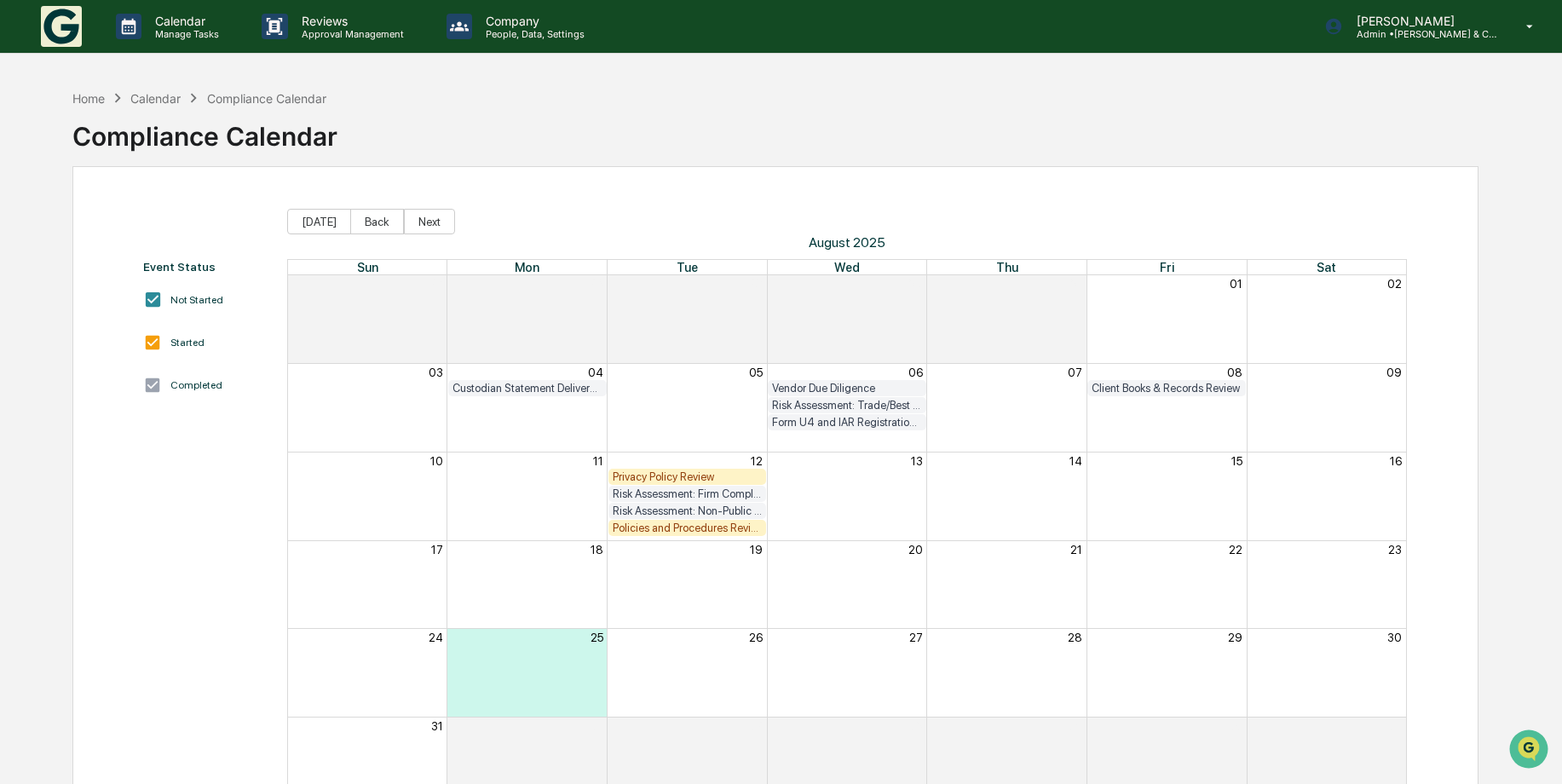
click at [688, 522] on div "Policies and Procedures Review" at bounding box center [687, 528] width 149 height 12
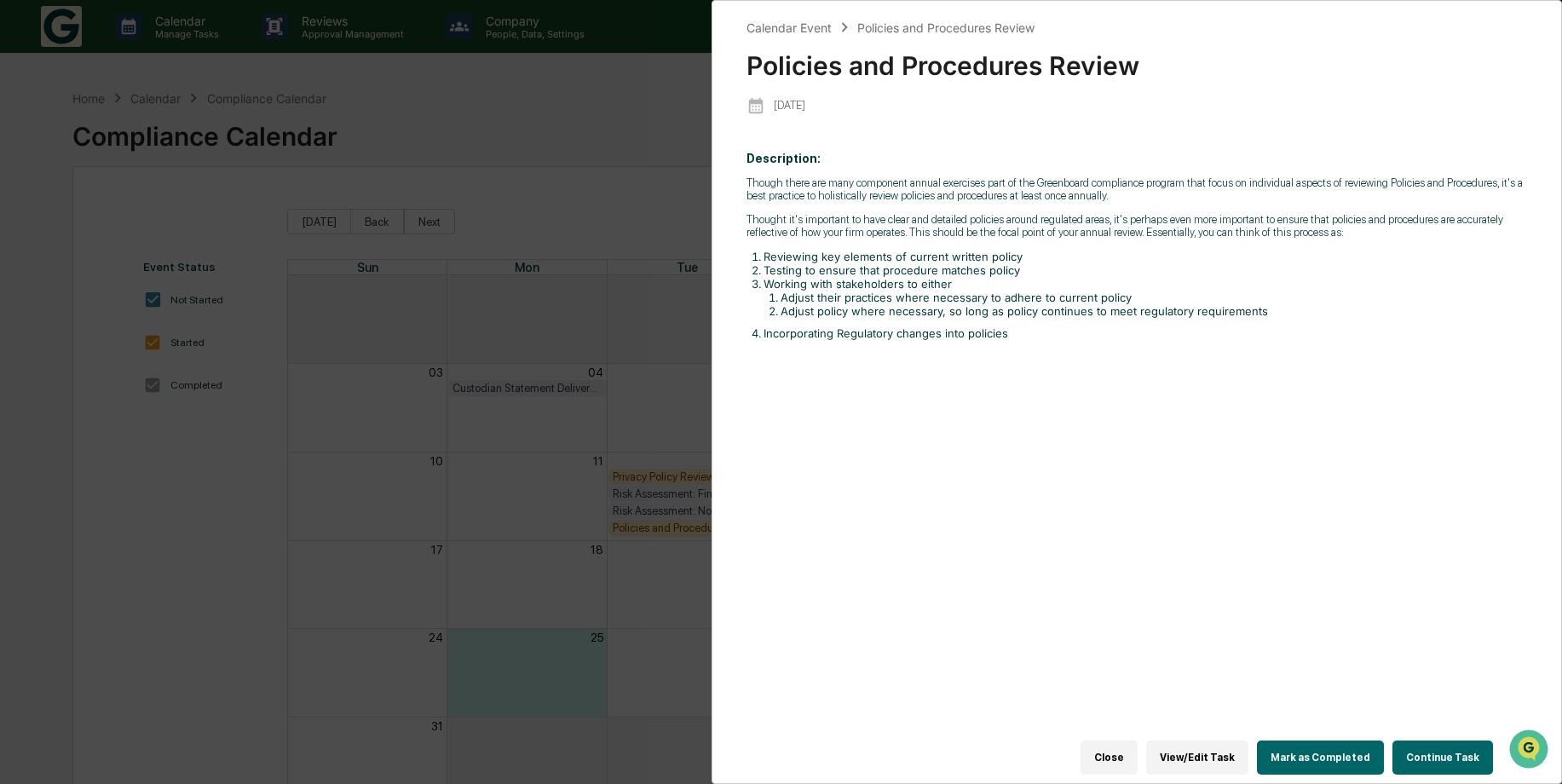
drag, startPoint x: 1430, startPoint y: 744, endPoint x: 1412, endPoint y: 724, distance: 26.9
click at [1430, 743] on button "Continue Task" at bounding box center [1442, 757] width 100 height 34
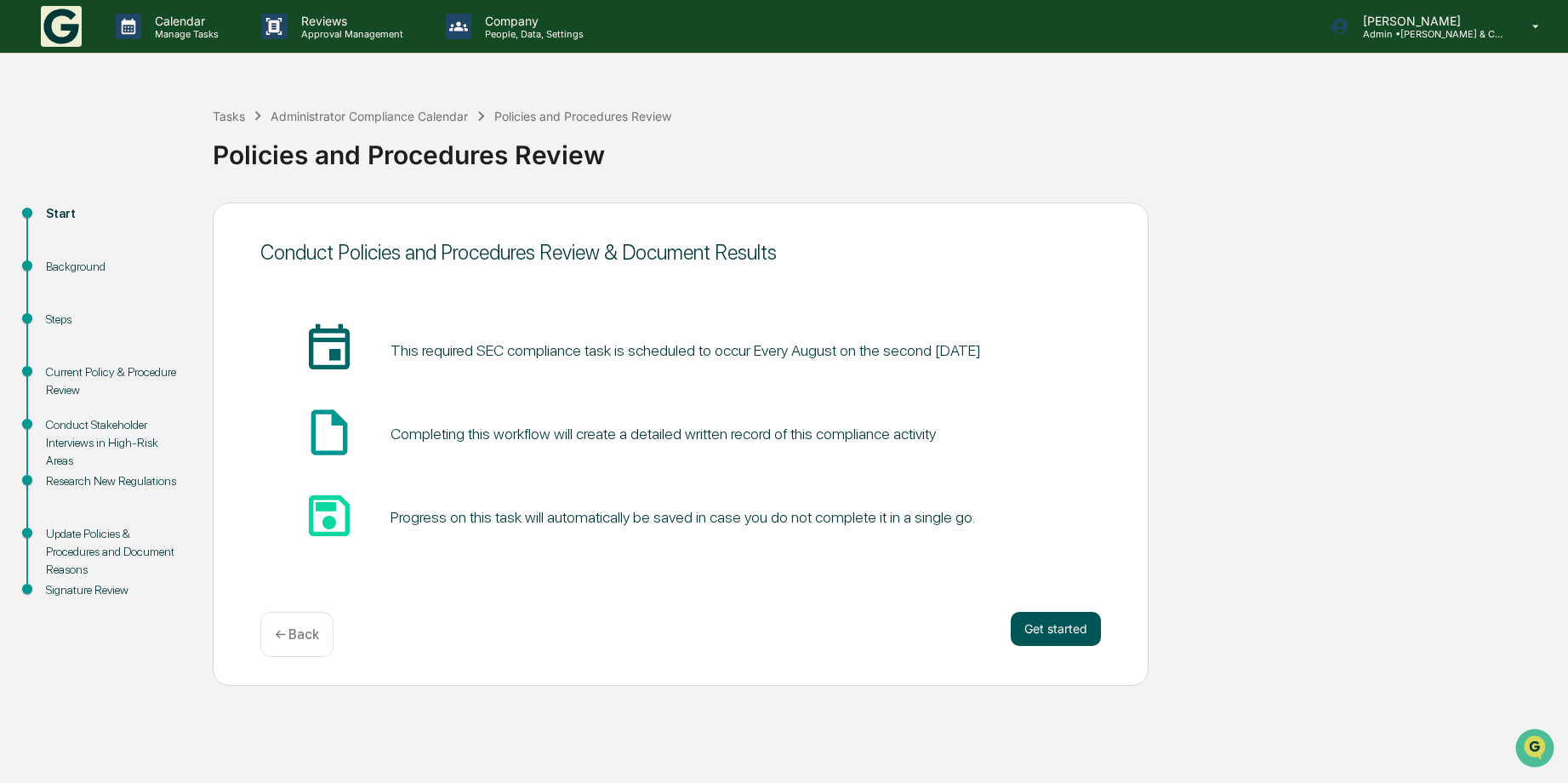
click at [1056, 620] on button "Get started" at bounding box center [1057, 629] width 91 height 34
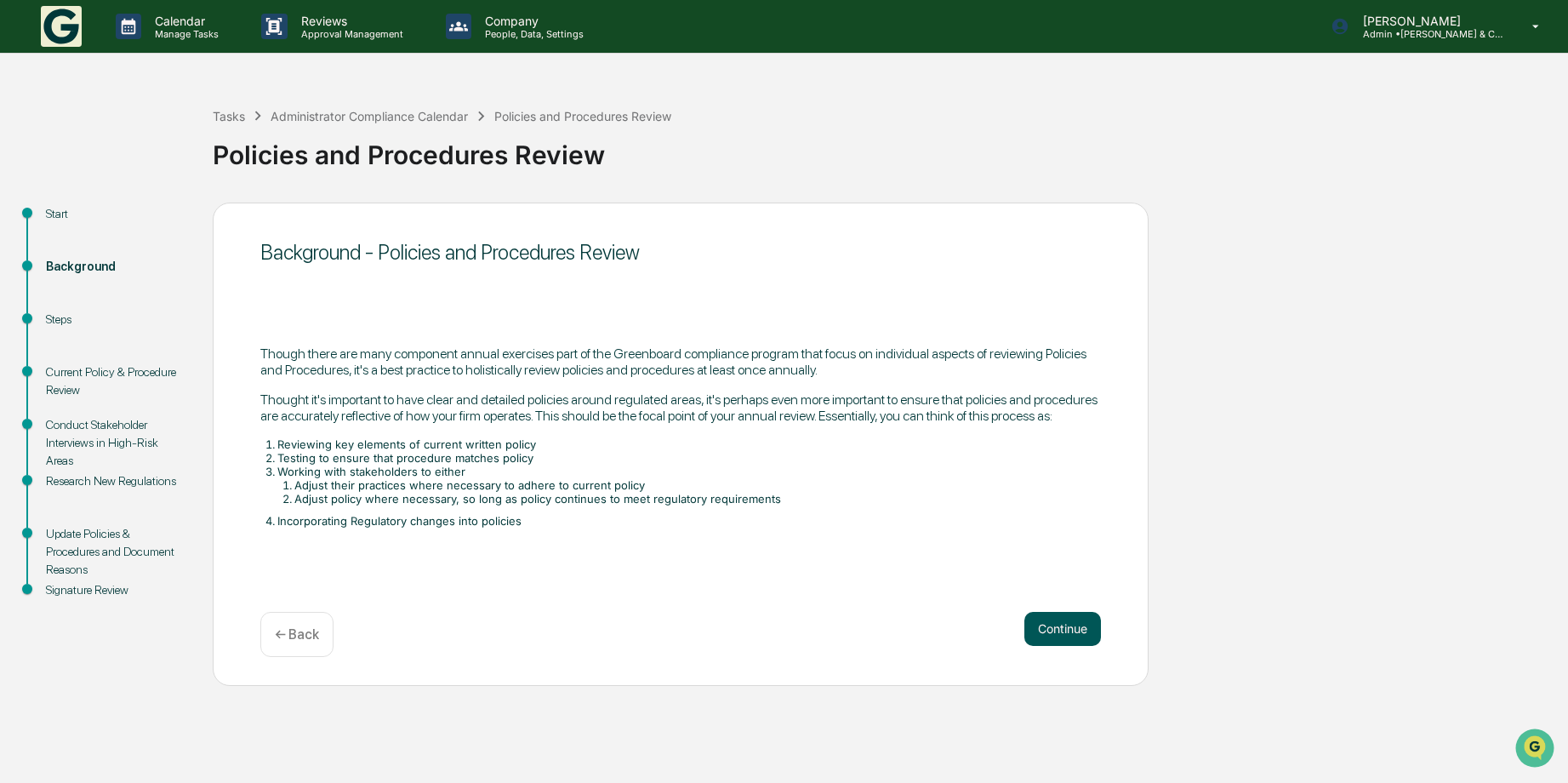
click at [1068, 625] on button "Continue" at bounding box center [1063, 629] width 76 height 34
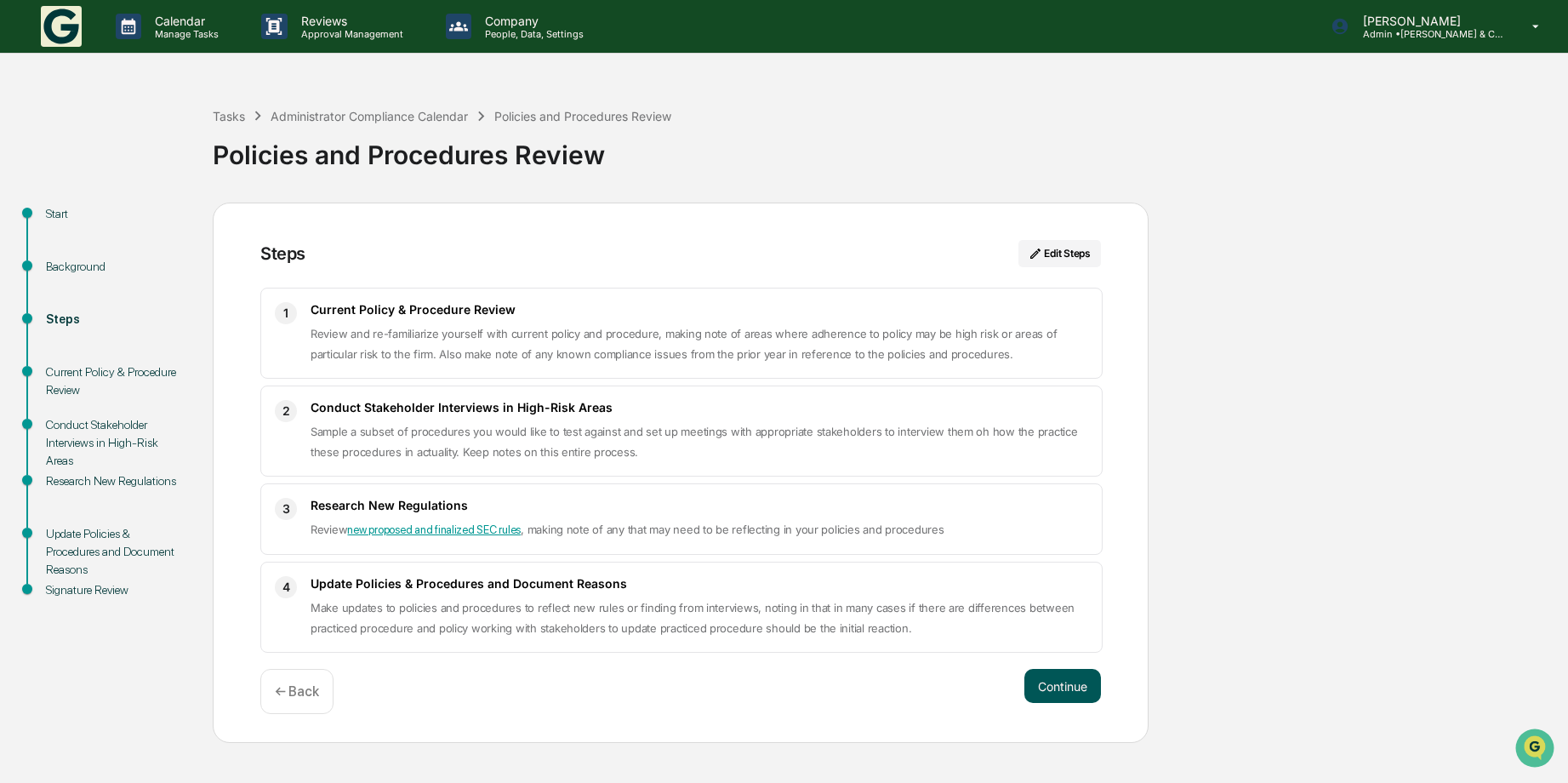
click at [1053, 685] on button "Continue" at bounding box center [1063, 685] width 76 height 34
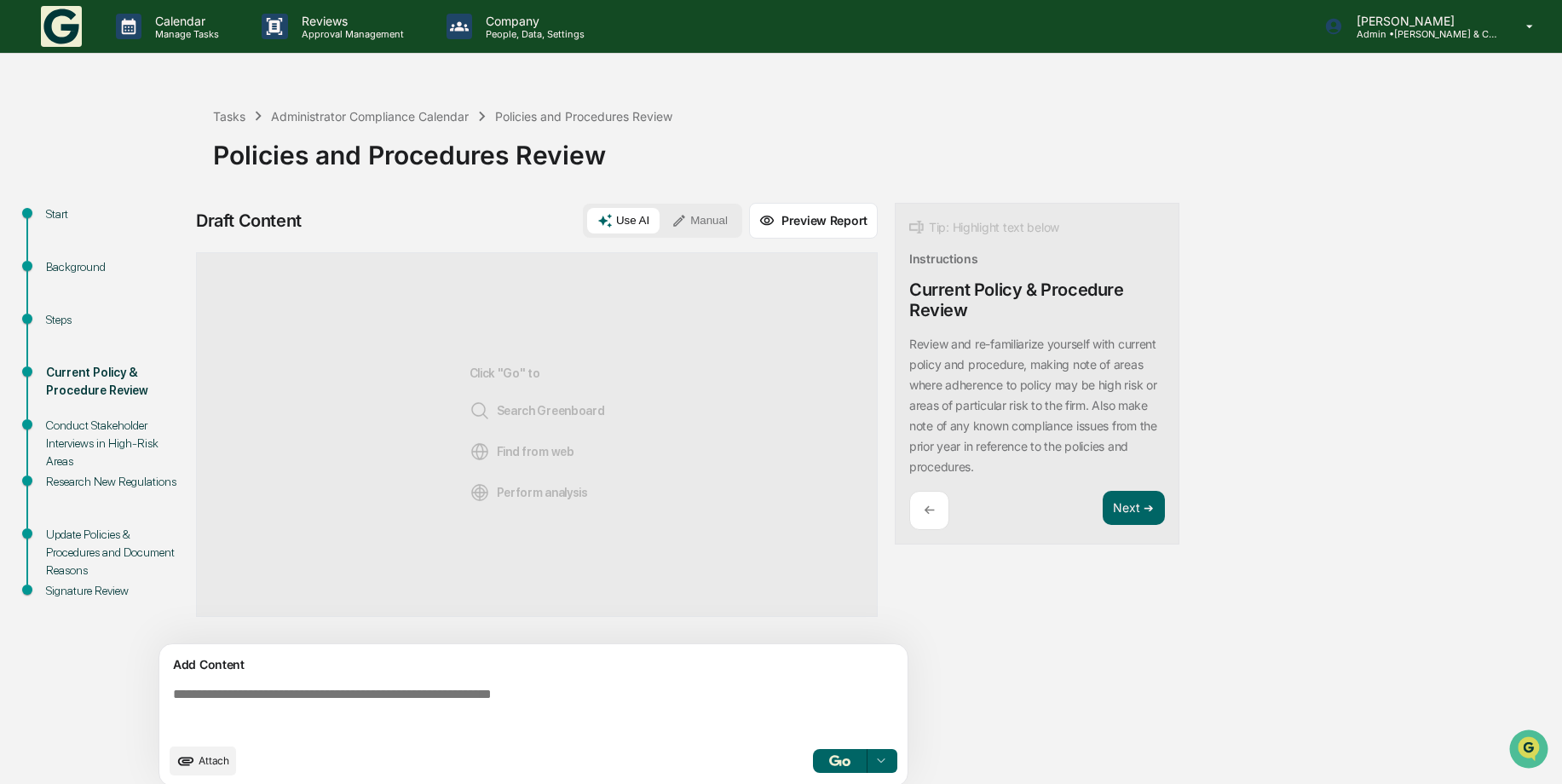
click at [647, 222] on button "Use AI" at bounding box center [622, 220] width 72 height 26
drag, startPoint x: 351, startPoint y: 690, endPoint x: 351, endPoint y: 678, distance: 12.0
click at [351, 688] on textarea at bounding box center [537, 710] width 741 height 61
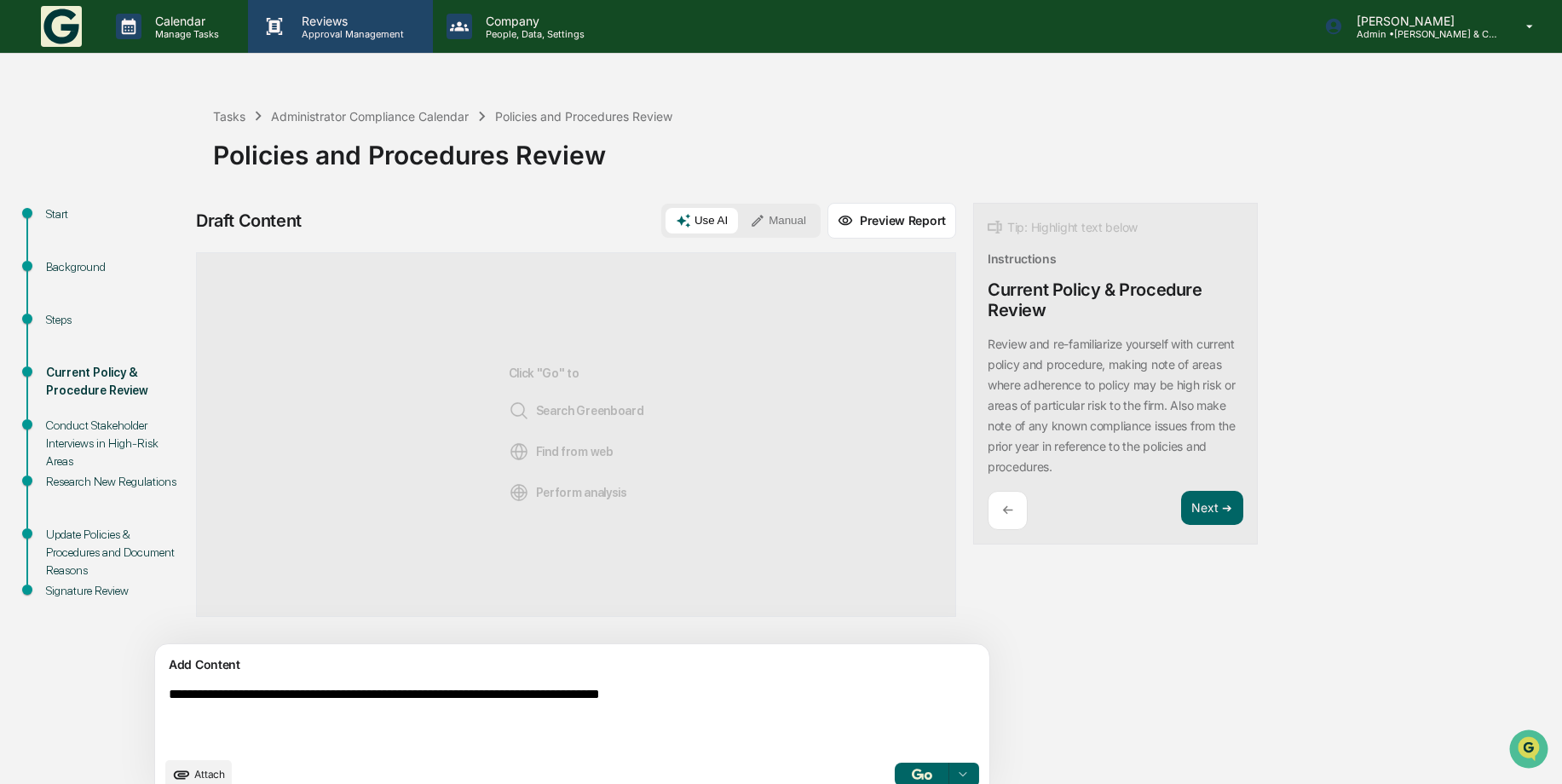
type textarea "**********"
click at [894, 781] on button "button" at bounding box center [921, 774] width 54 height 24
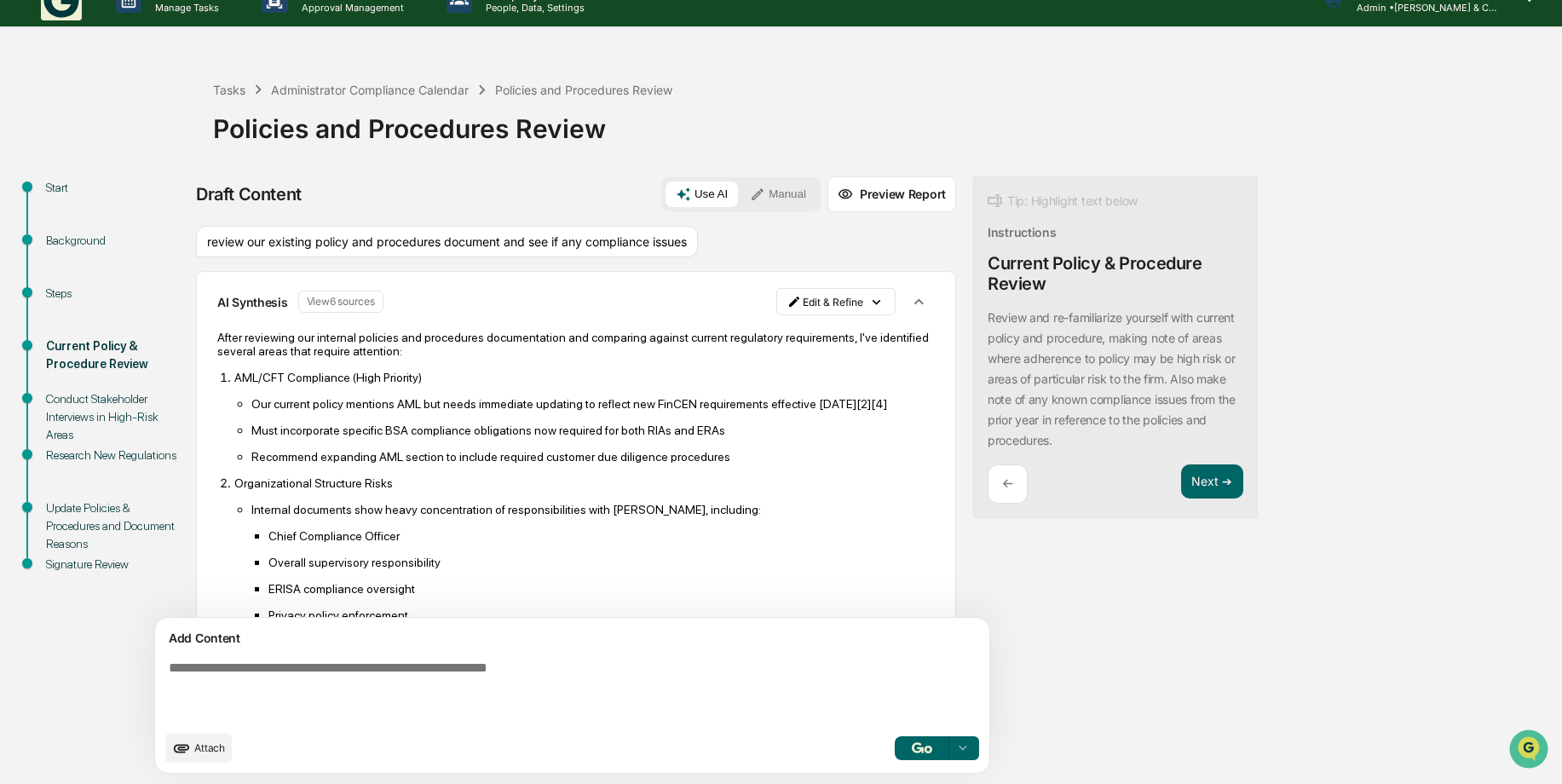
click at [518, 657] on textarea at bounding box center [533, 691] width 741 height 75
type textarea "**********"
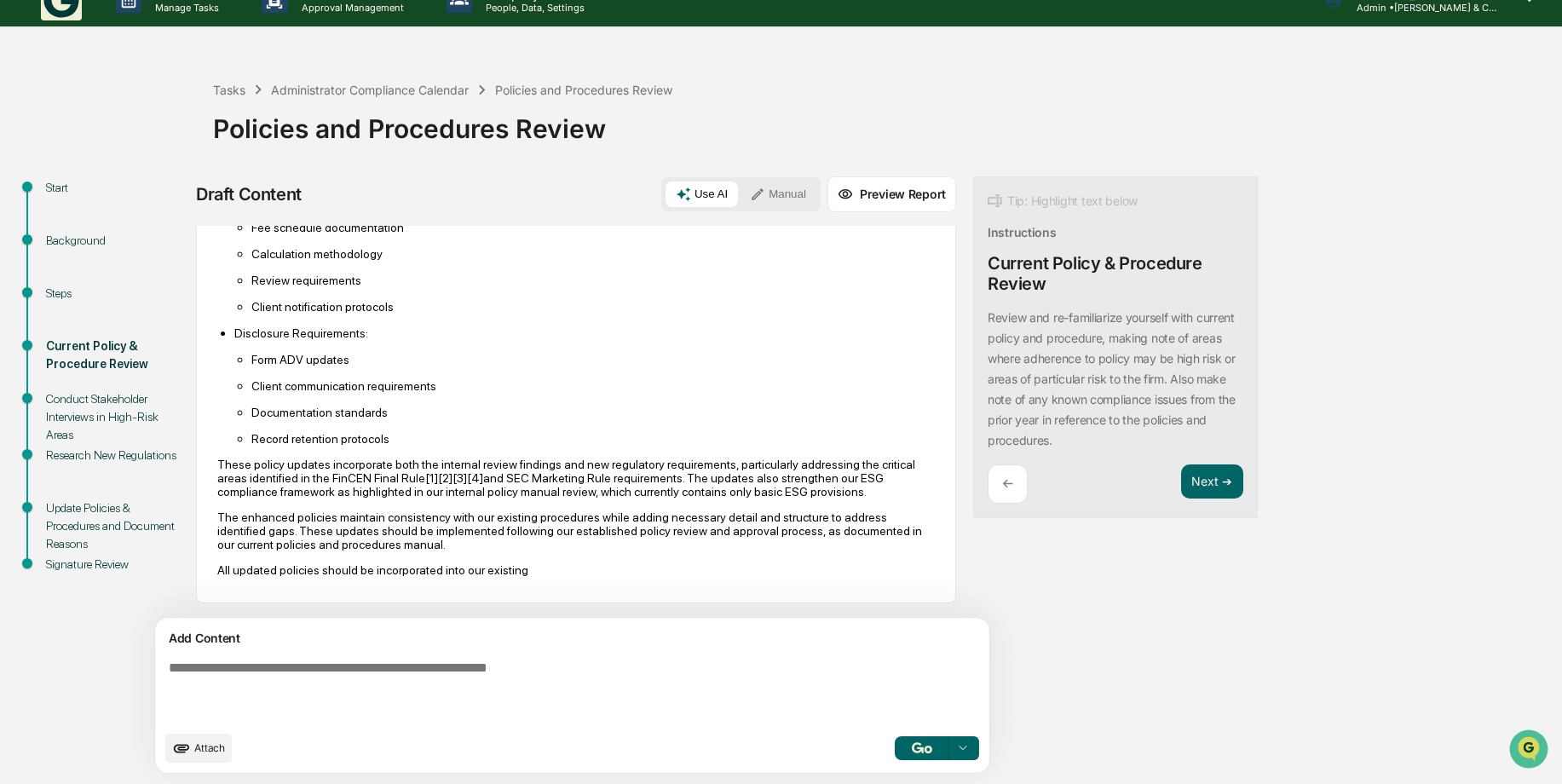
scroll to position [4705, 0]
click at [828, 188] on button "Preview Report" at bounding box center [892, 194] width 129 height 36
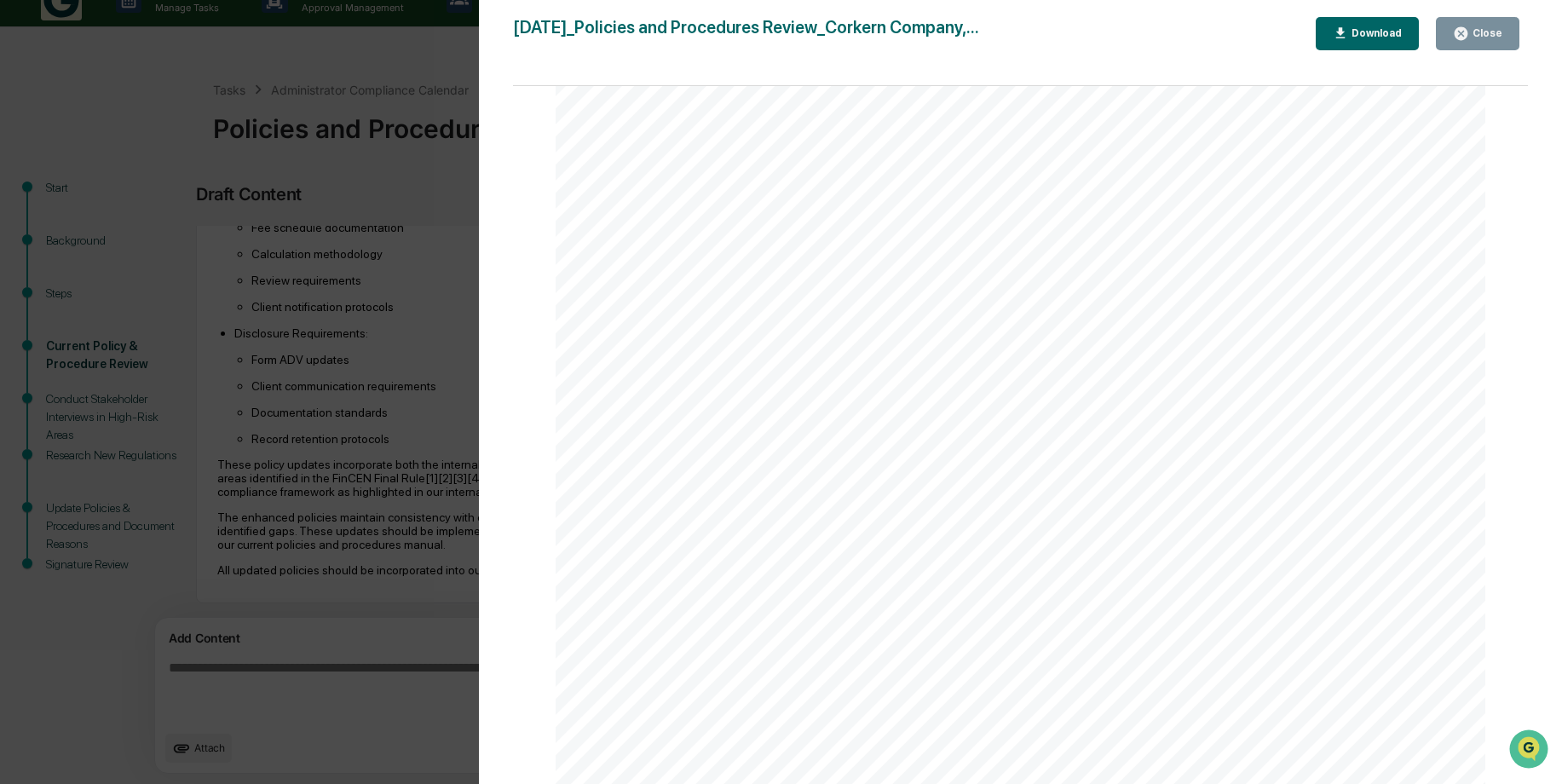
scroll to position [8626, 0]
click at [1374, 41] on div "Download" at bounding box center [1367, 34] width 70 height 16
click at [1355, 30] on div "Download" at bounding box center [1374, 33] width 53 height 12
click at [418, 154] on div "Version History 08/25/2025, 06:32 PM Janice Corkern 2025-08-25_Policies and Pro…" at bounding box center [781, 392] width 1562 height 784
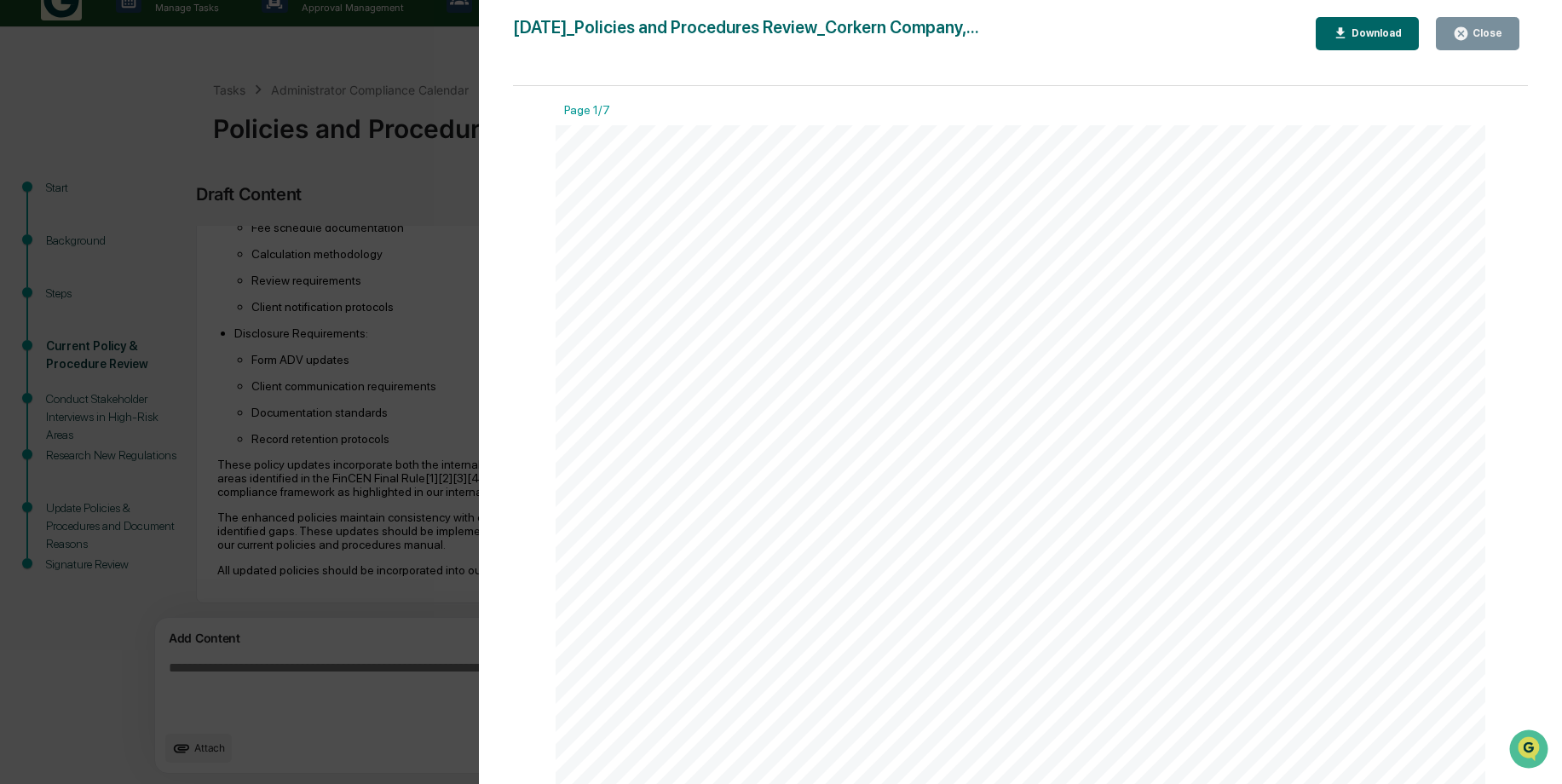
click at [1484, 40] on div "Close" at bounding box center [1478, 34] width 50 height 16
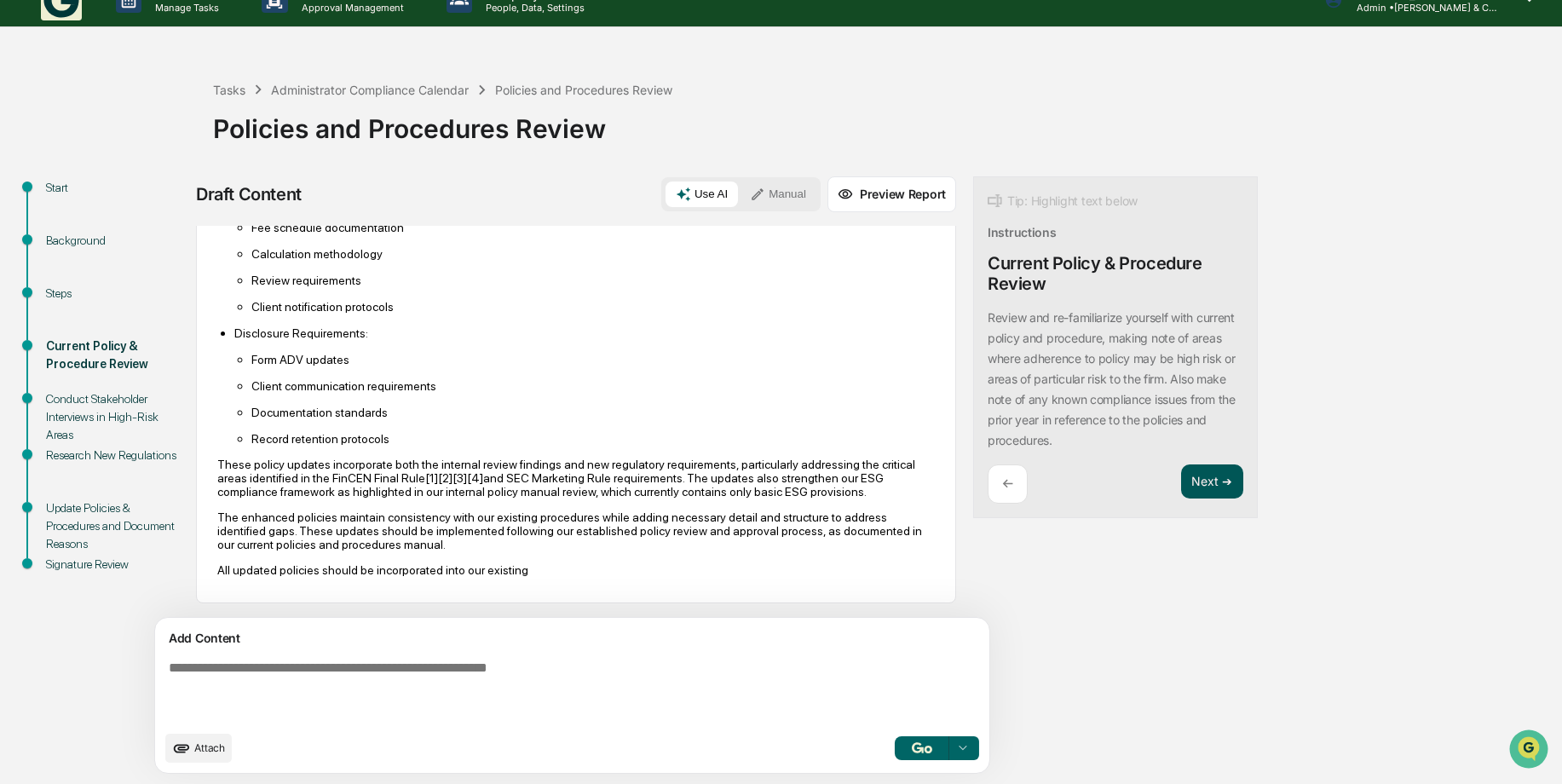
click at [1181, 474] on button "Next ➔" at bounding box center [1212, 481] width 62 height 35
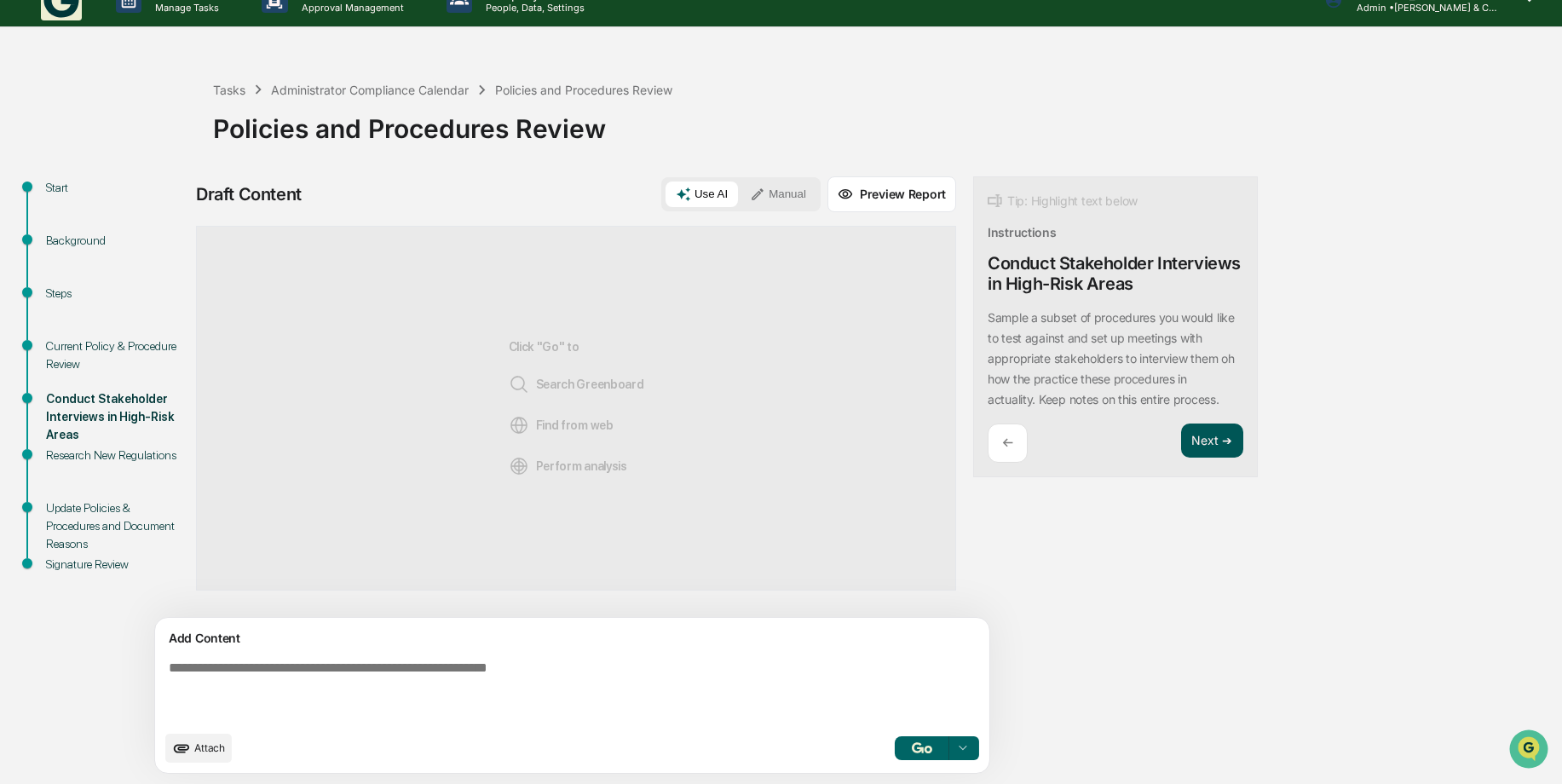
click at [1181, 444] on button "Next ➔" at bounding box center [1212, 440] width 62 height 35
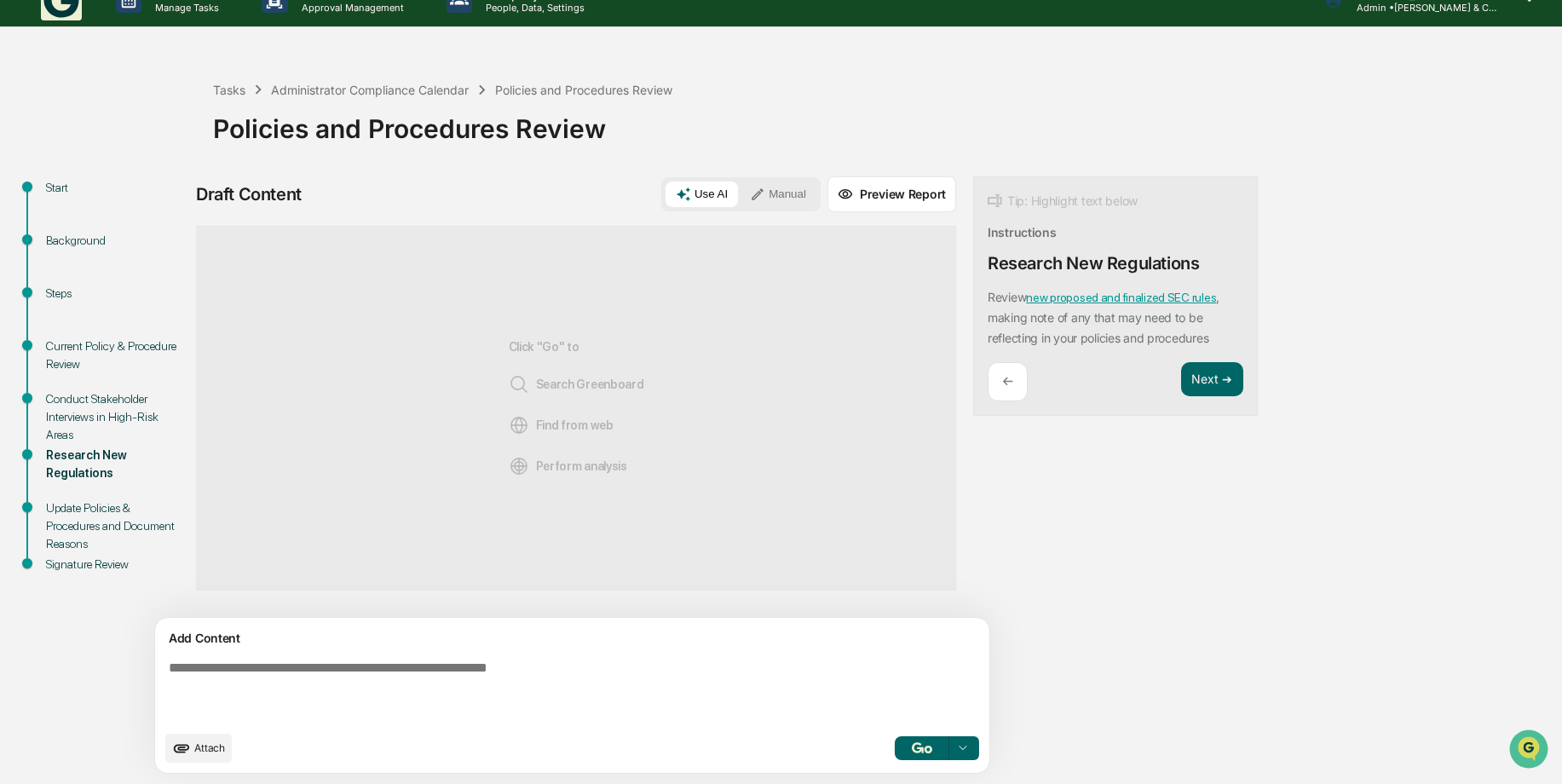
click at [400, 658] on textarea at bounding box center [533, 691] width 741 height 75
type textarea "**********"
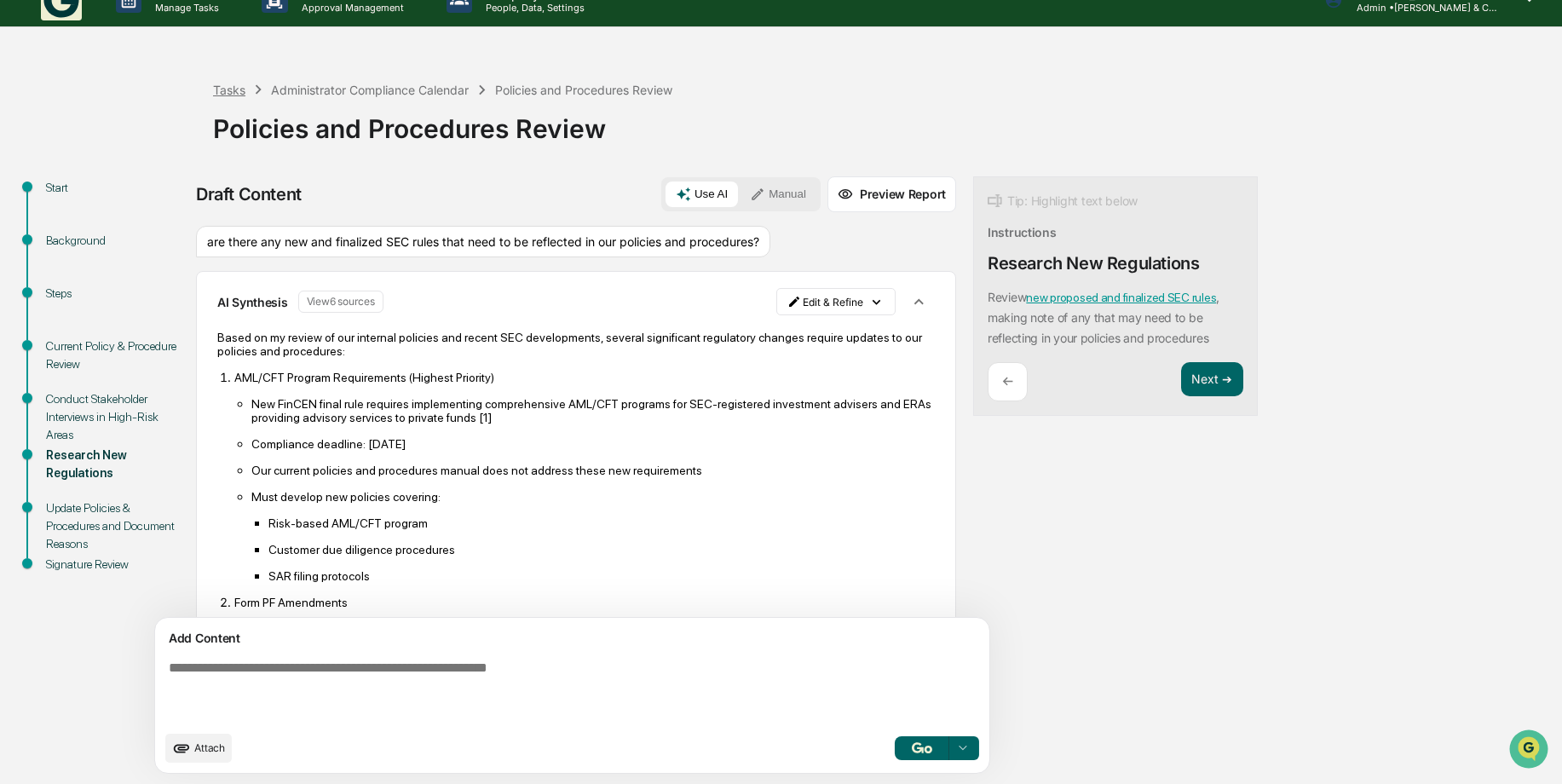
click at [222, 89] on div "Tasks" at bounding box center [229, 90] width 32 height 14
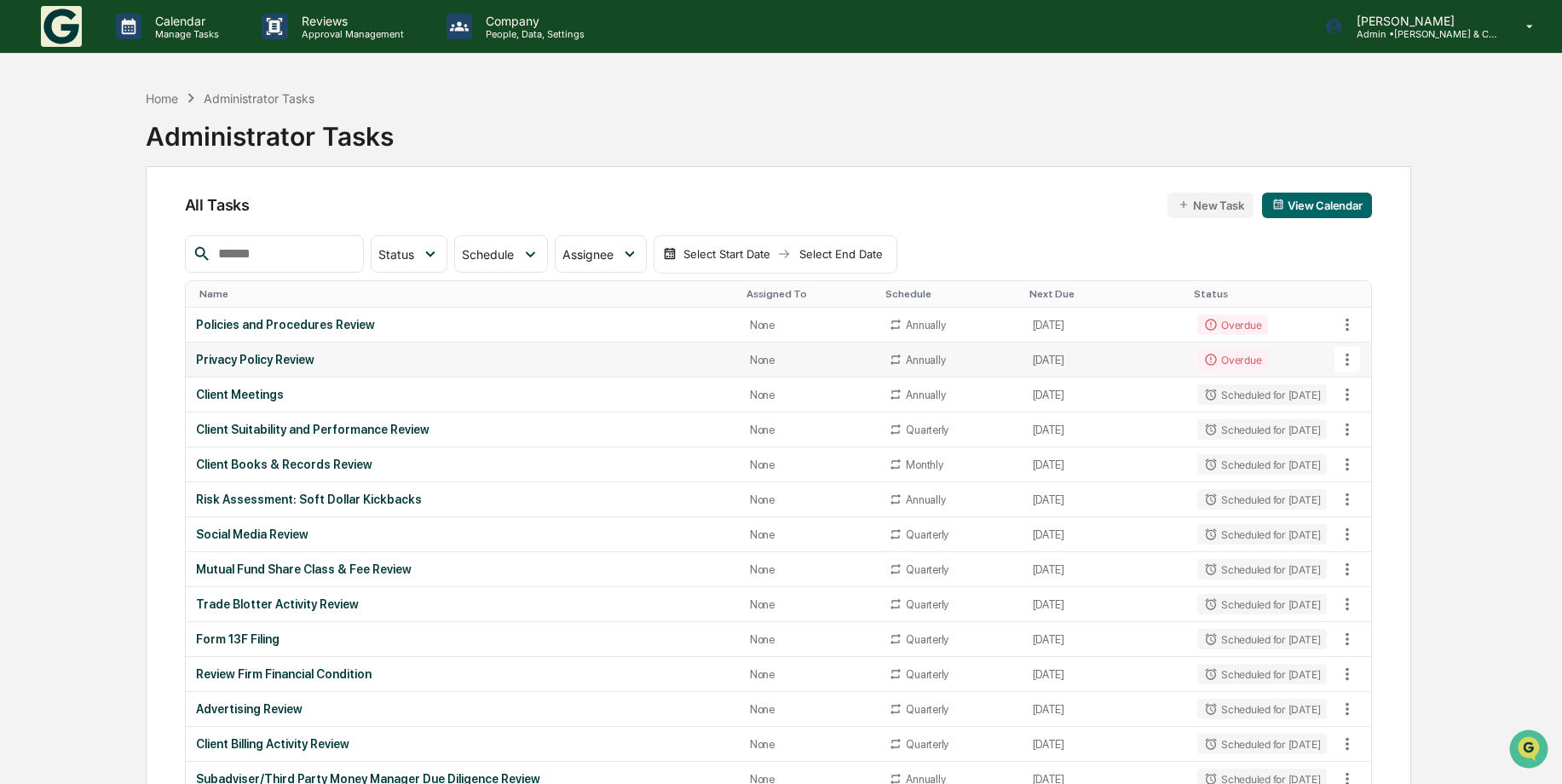
click at [1221, 362] on div "Overdue" at bounding box center [1233, 359] width 71 height 20
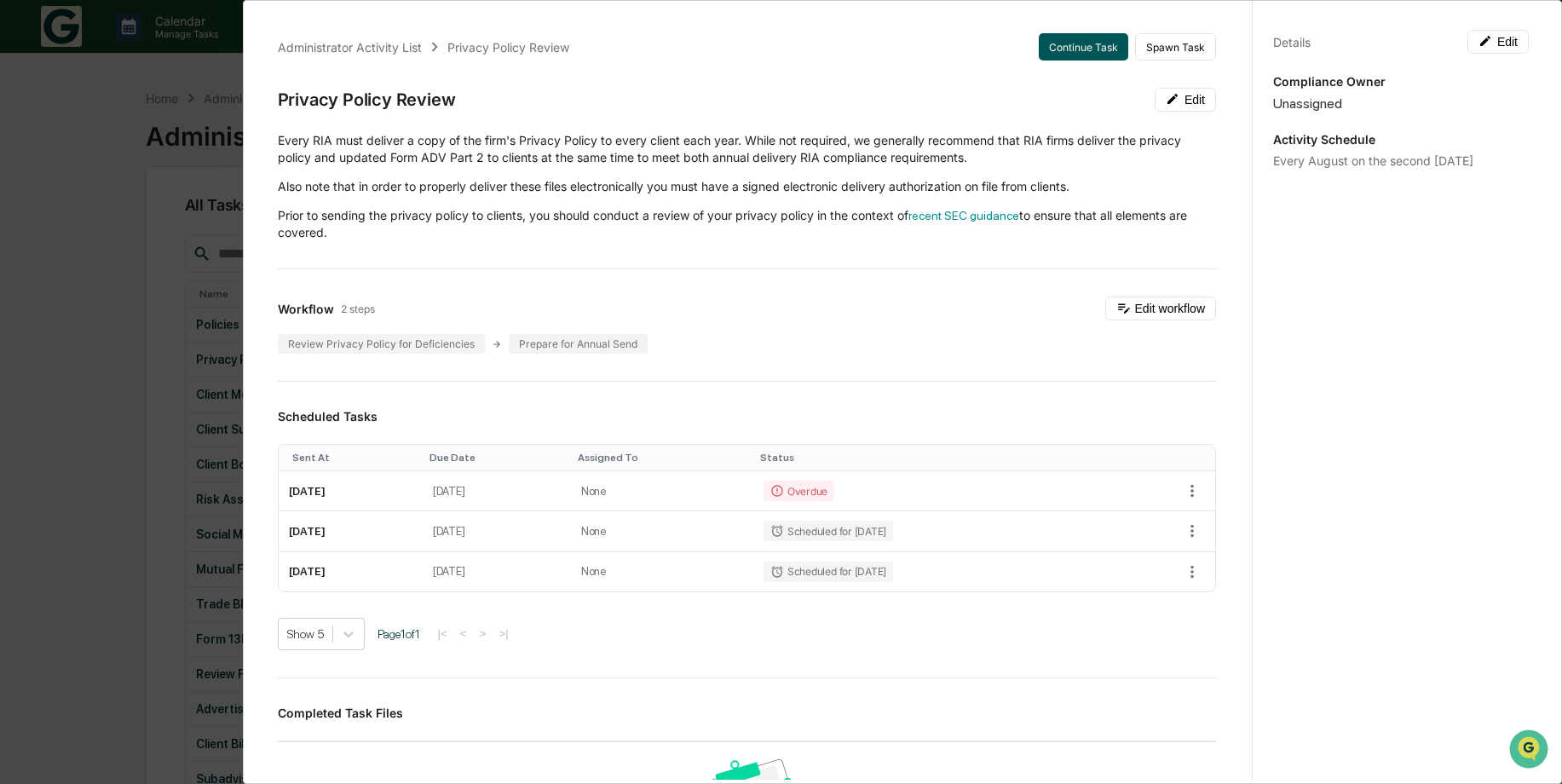
click at [1077, 49] on button "Continue Task" at bounding box center [1083, 46] width 90 height 28
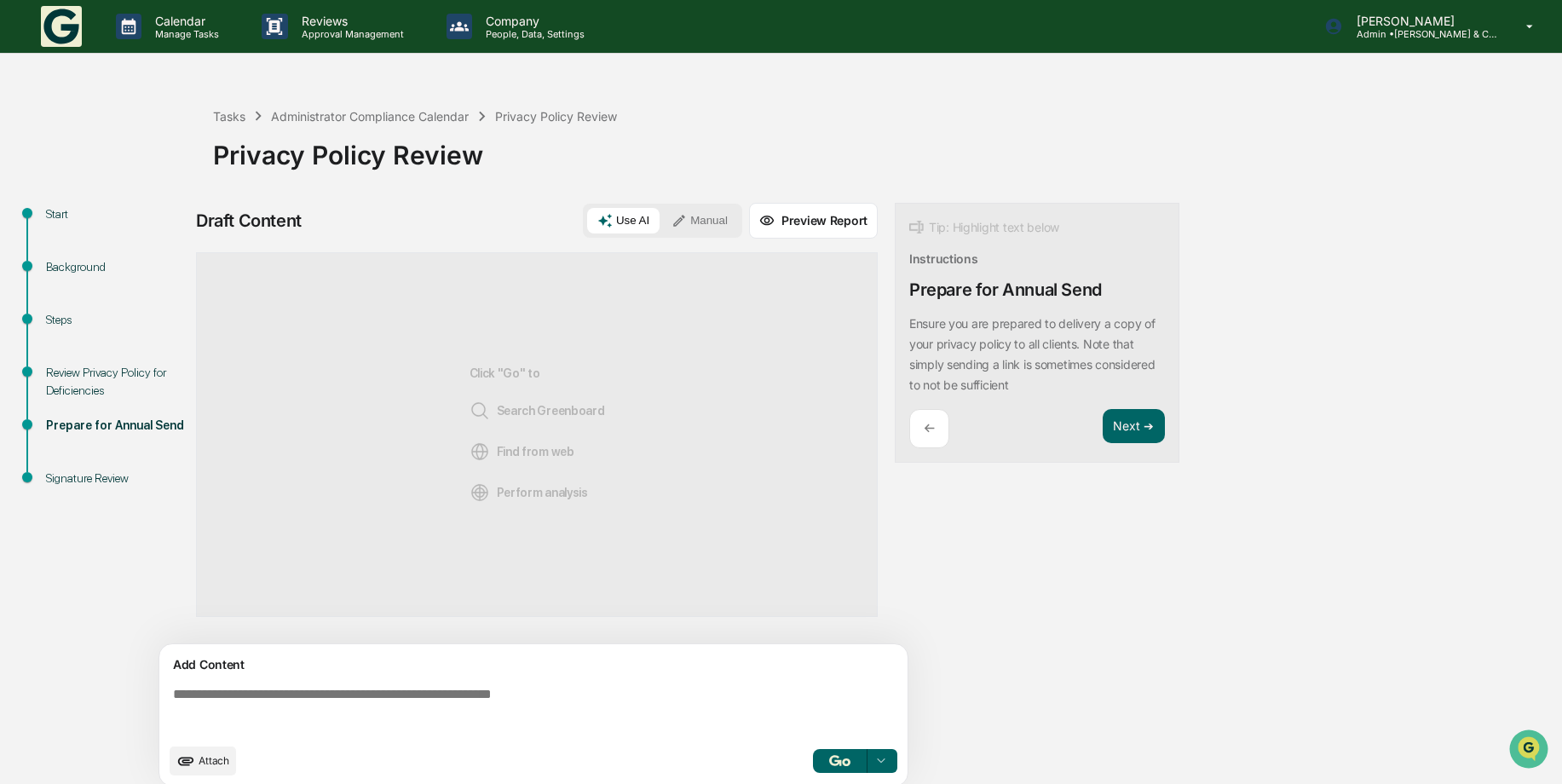
click at [1057, 637] on div "Draft Content Use AI Manual Preview Report Sources Click "Go" to Search Greenbo…" at bounding box center [673, 500] width 955 height 594
click at [429, 689] on textarea at bounding box center [537, 710] width 741 height 61
click at [699, 224] on button "Manual" at bounding box center [700, 220] width 76 height 26
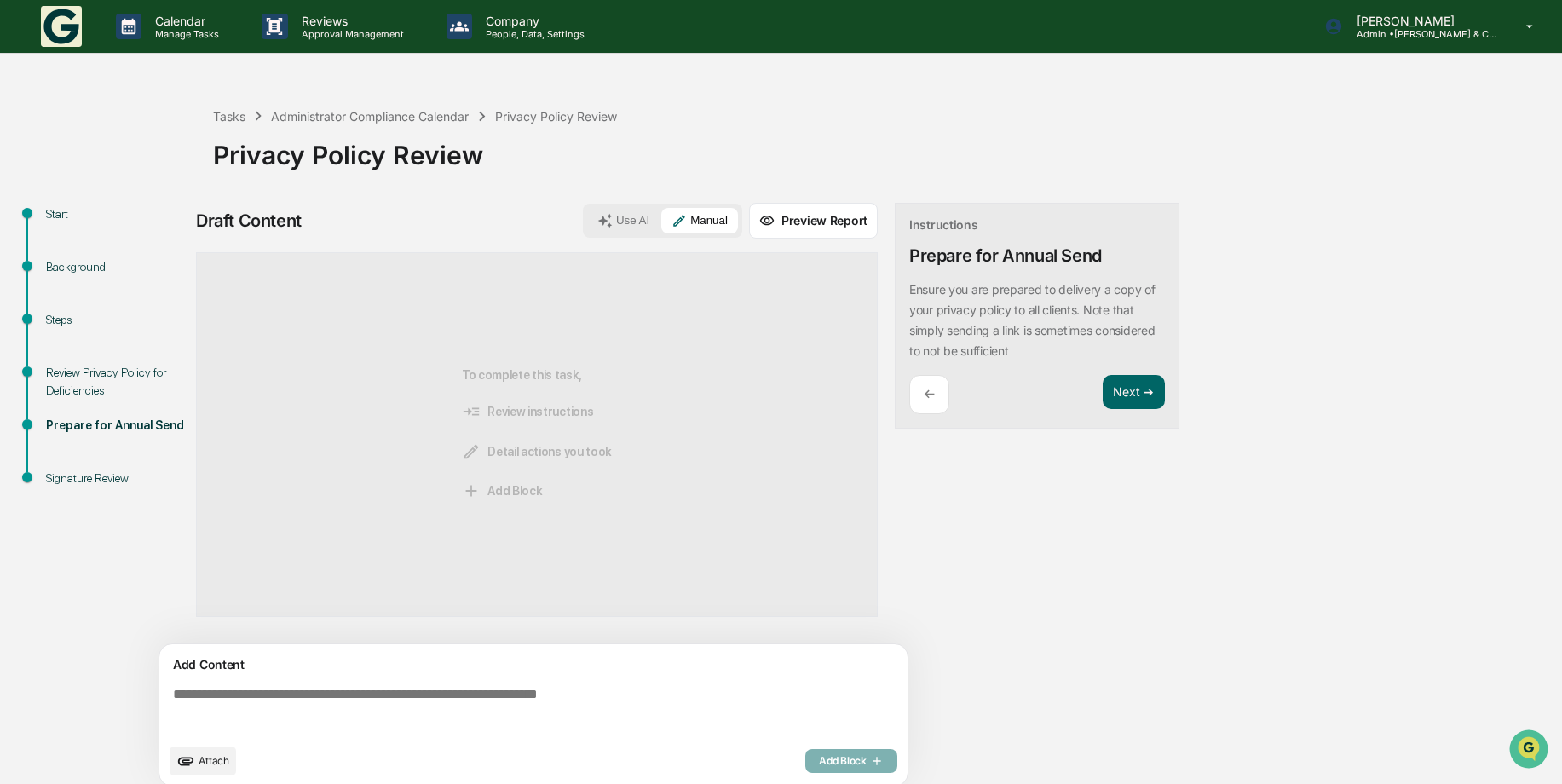
click at [413, 688] on textarea at bounding box center [537, 710] width 741 height 61
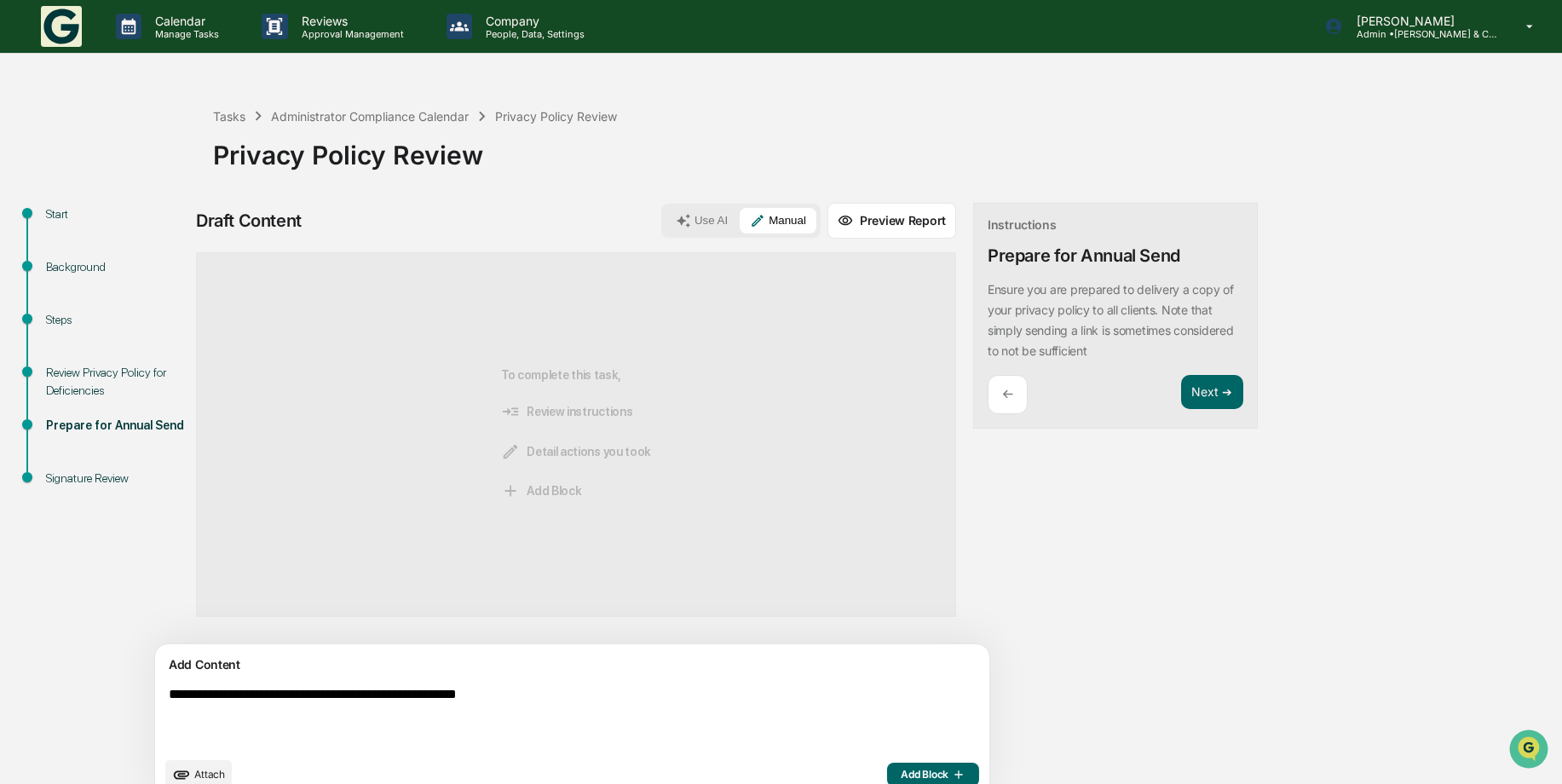
type textarea "**********"
click at [901, 769] on span "Add Block" at bounding box center [933, 774] width 65 height 13
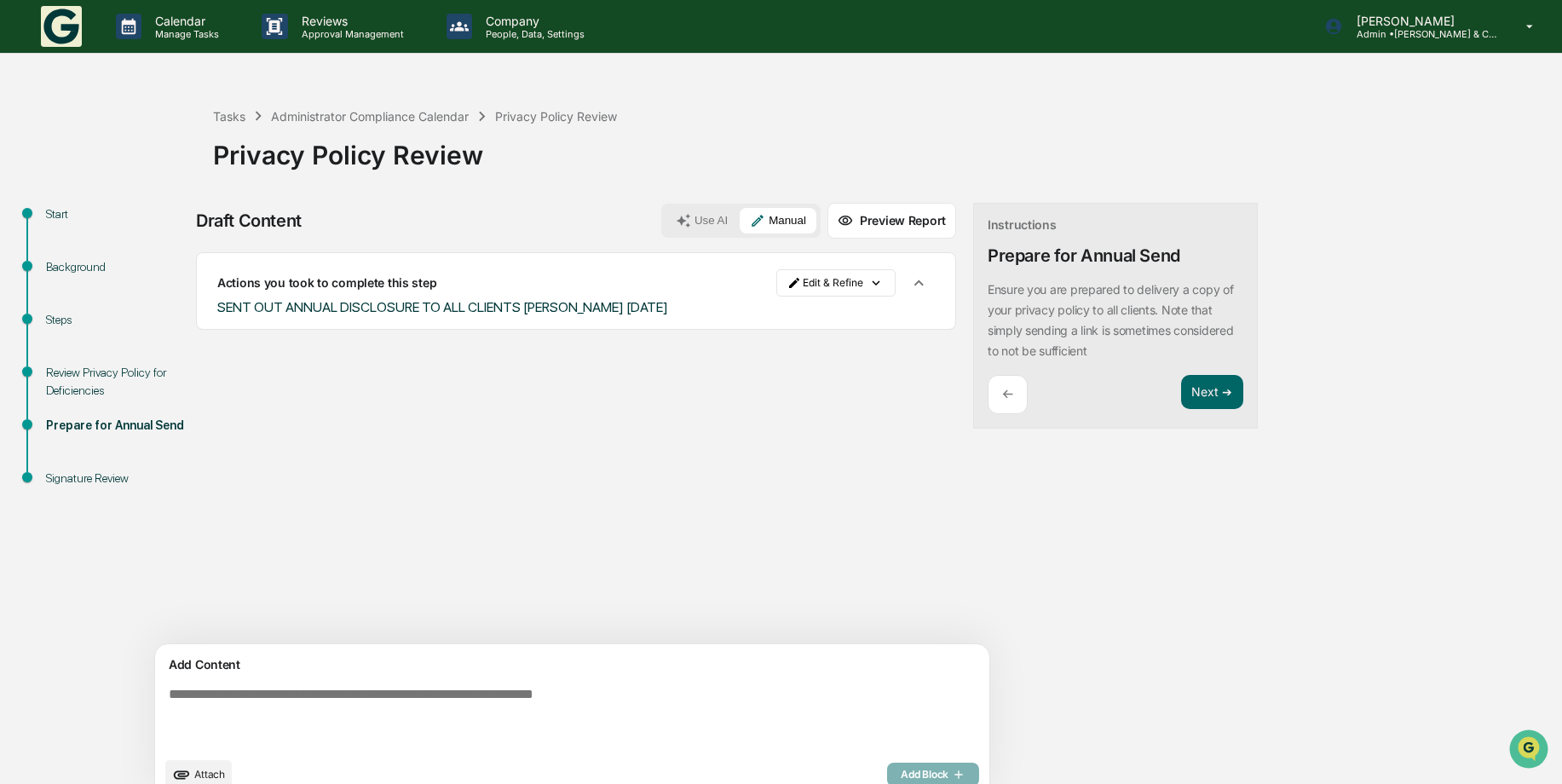
click at [203, 773] on span "Attach" at bounding box center [210, 774] width 31 height 12
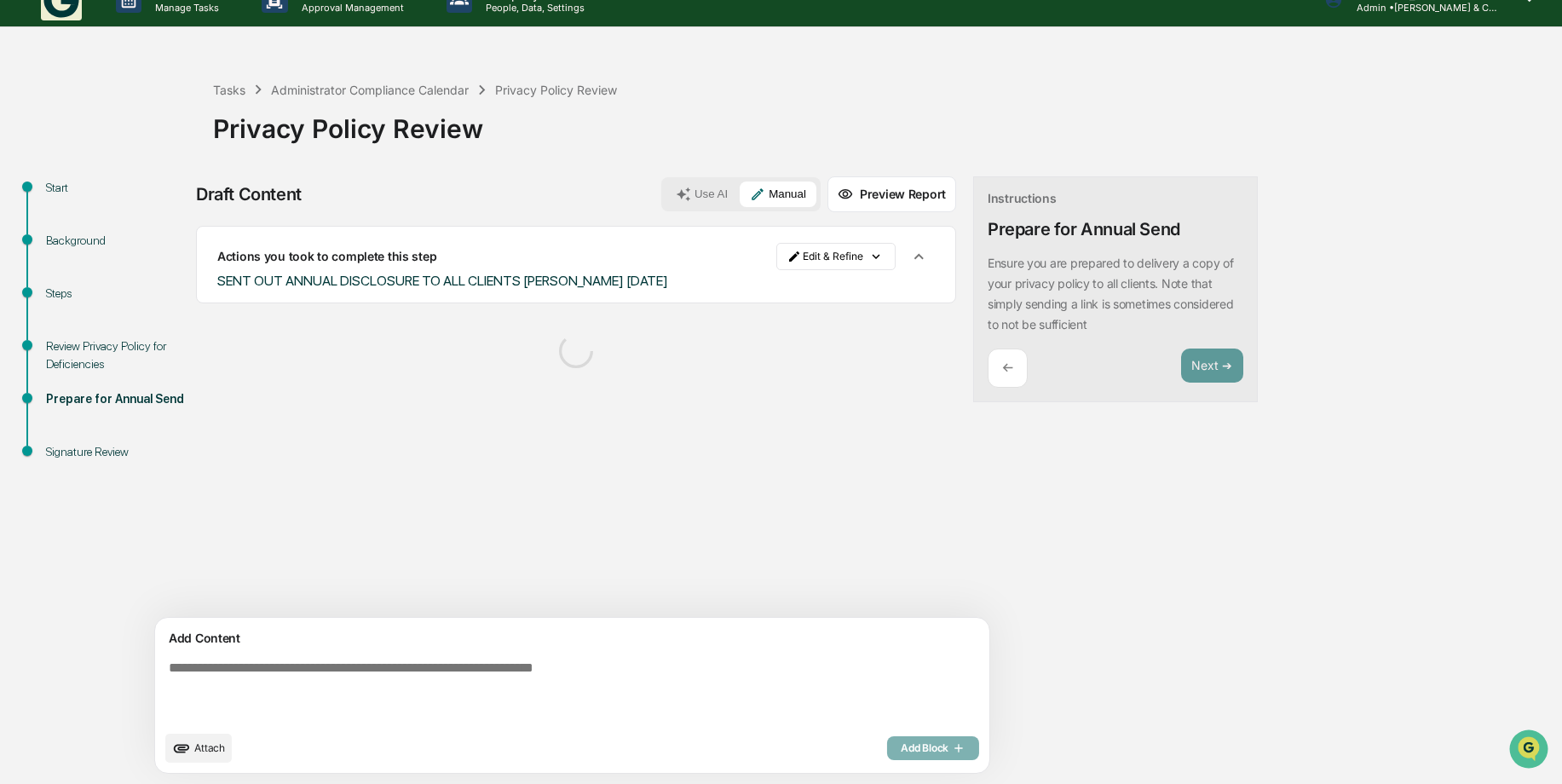
click at [423, 675] on textarea at bounding box center [533, 691] width 741 height 75
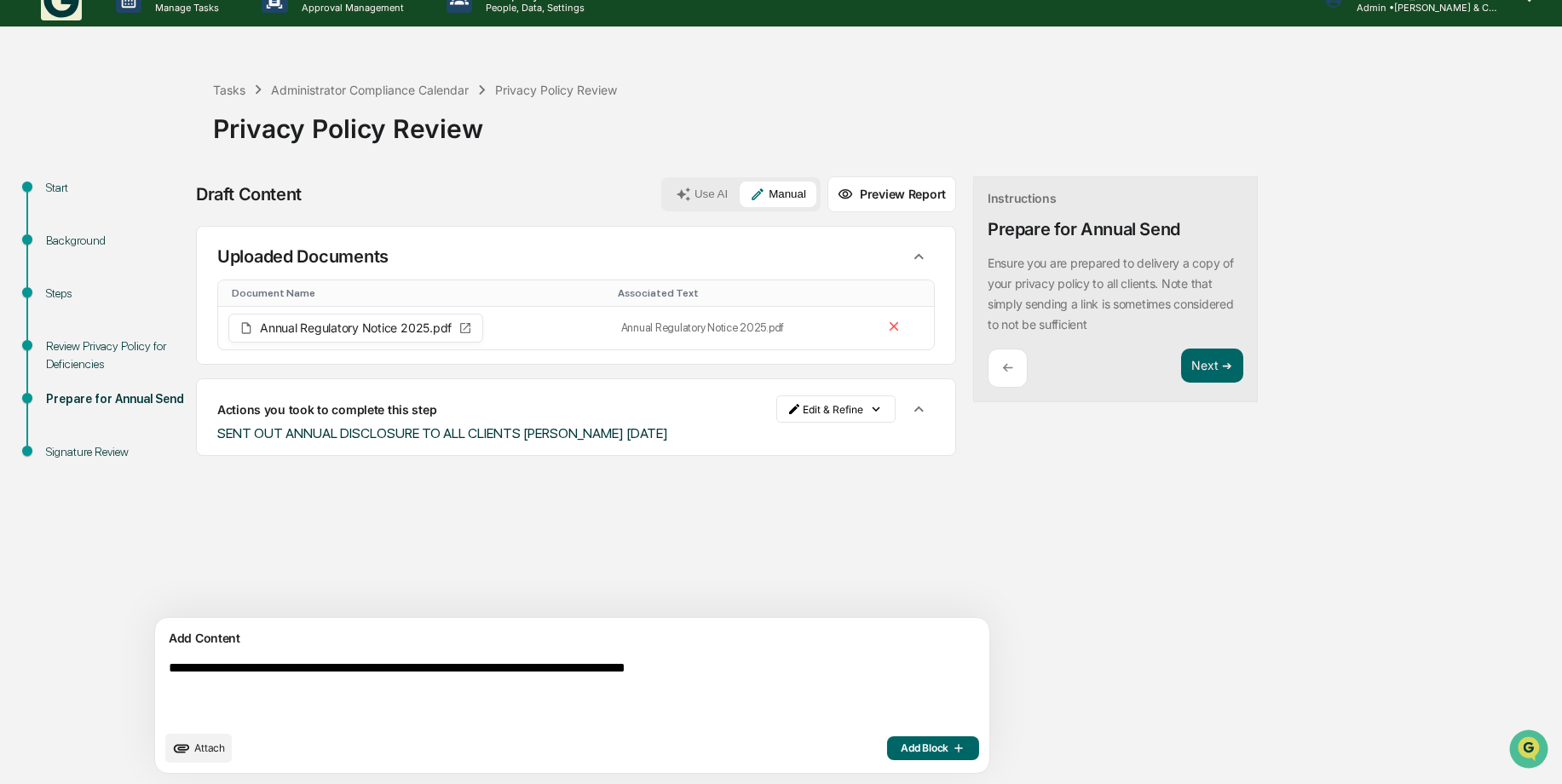
type textarea "**********"
click at [887, 739] on button "Add Block" at bounding box center [933, 748] width 92 height 24
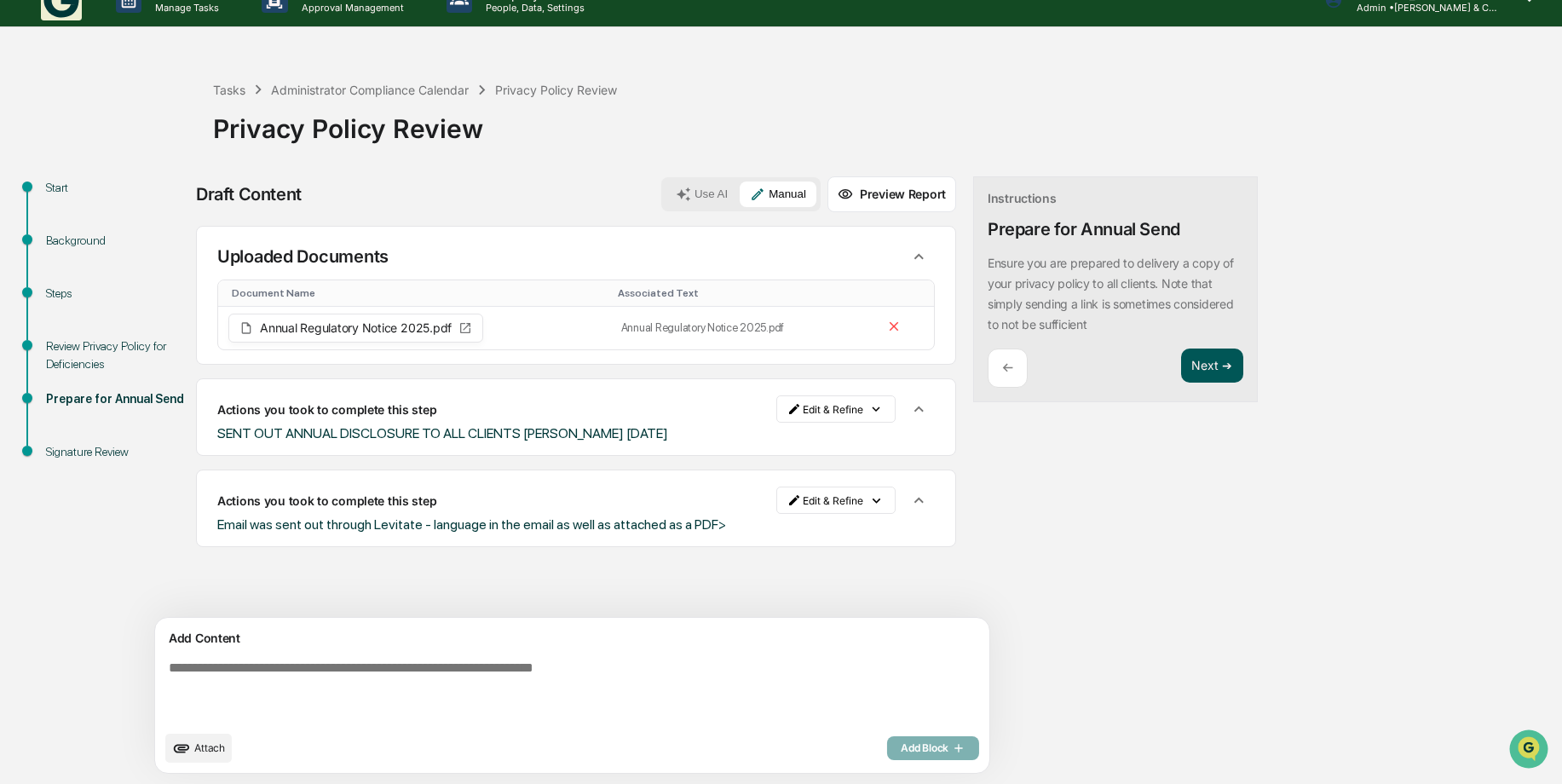
click at [1181, 371] on button "Next ➔" at bounding box center [1212, 365] width 62 height 35
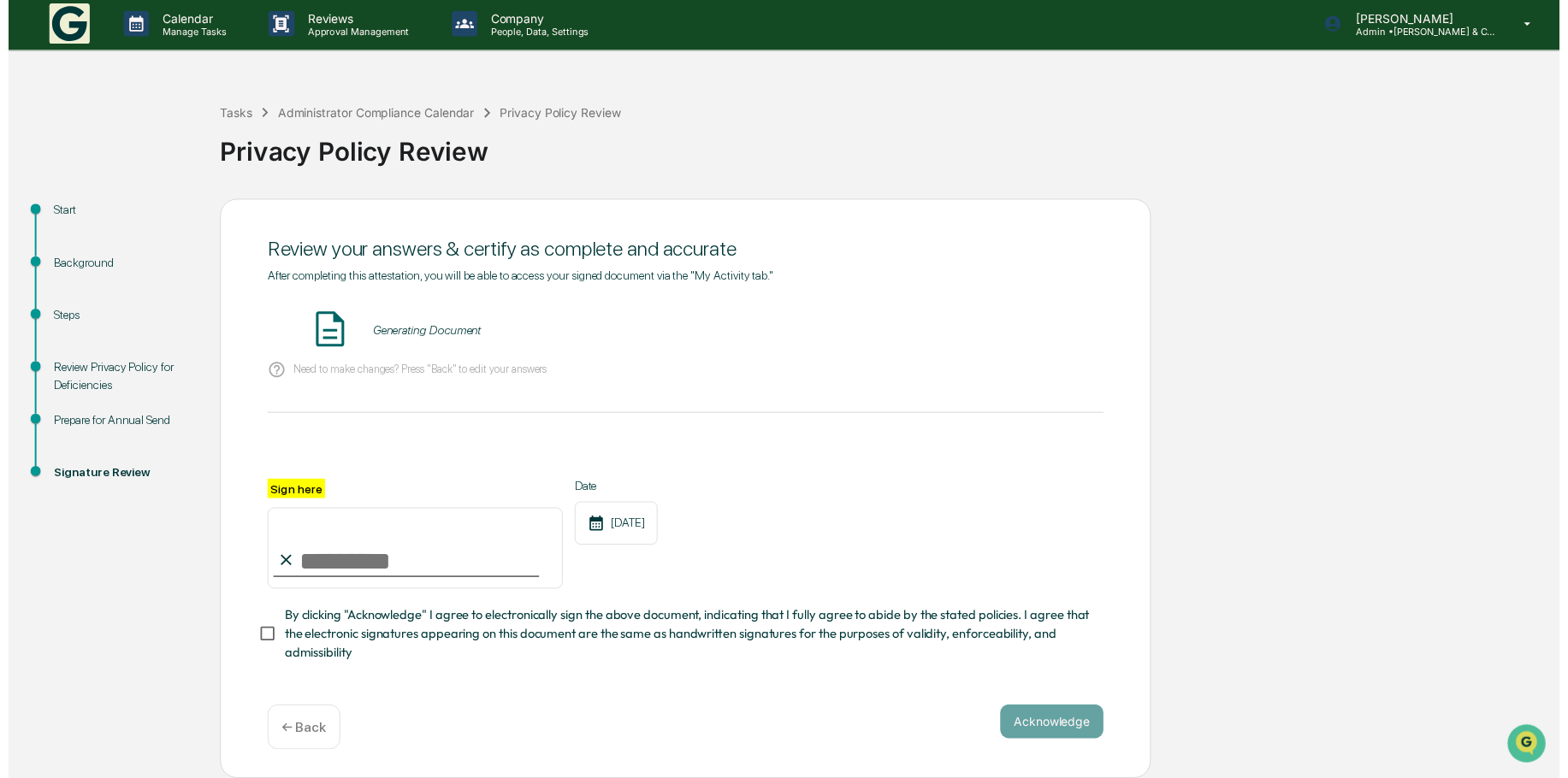
scroll to position [8, 0]
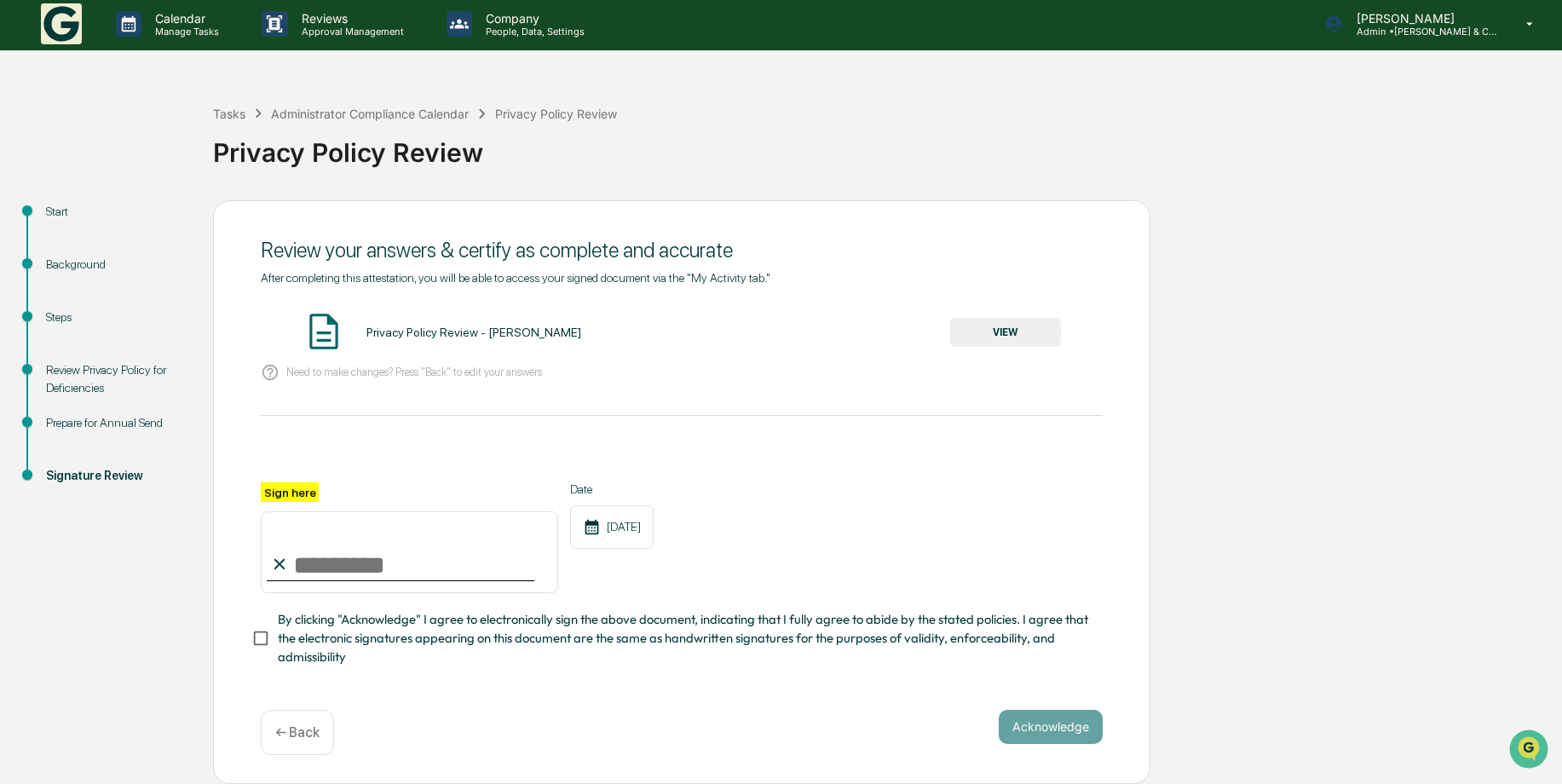
click at [987, 320] on button "VIEW" at bounding box center [1005, 332] width 111 height 29
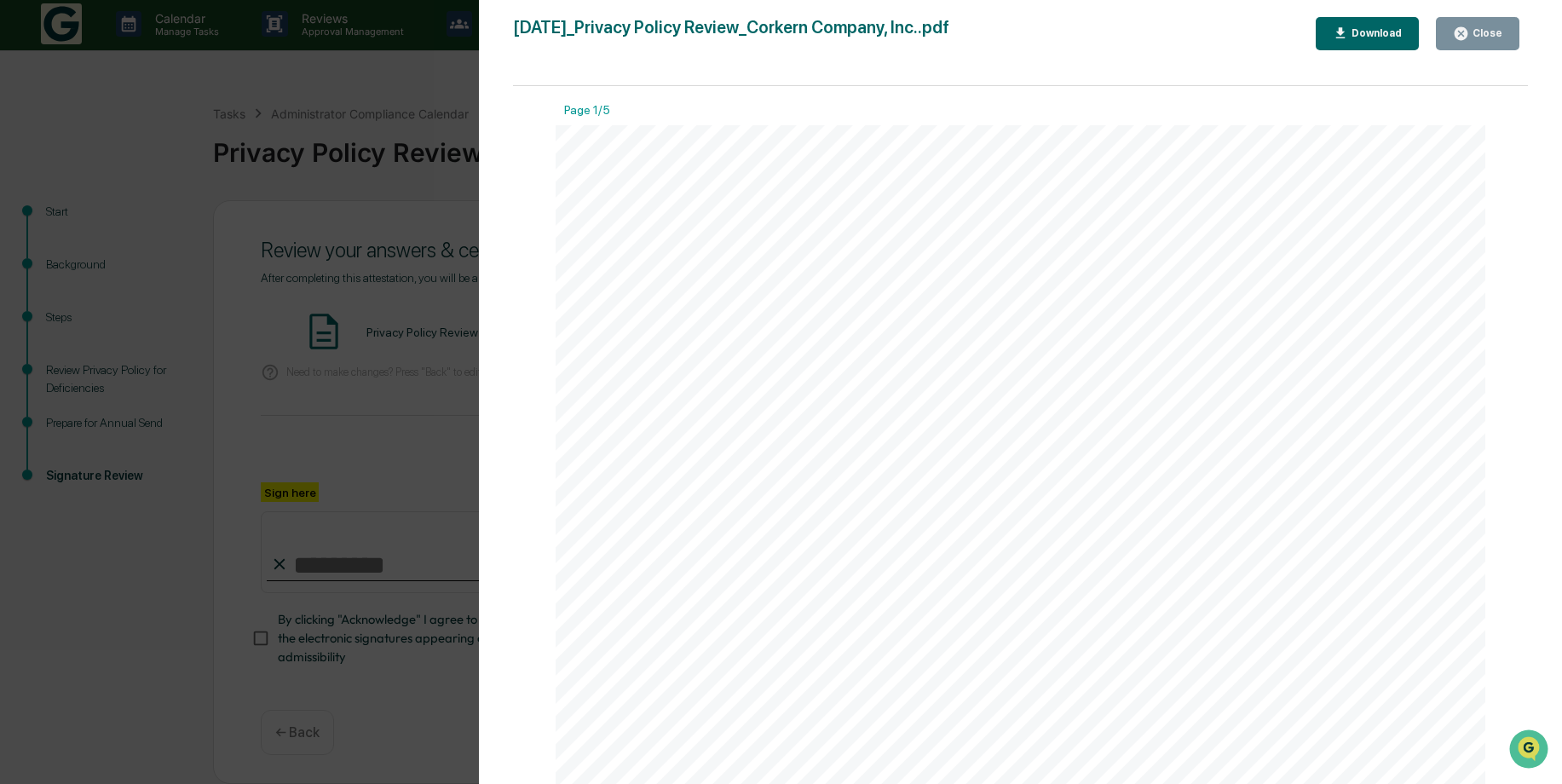
click at [1462, 37] on icon "button" at bounding box center [1461, 34] width 12 height 12
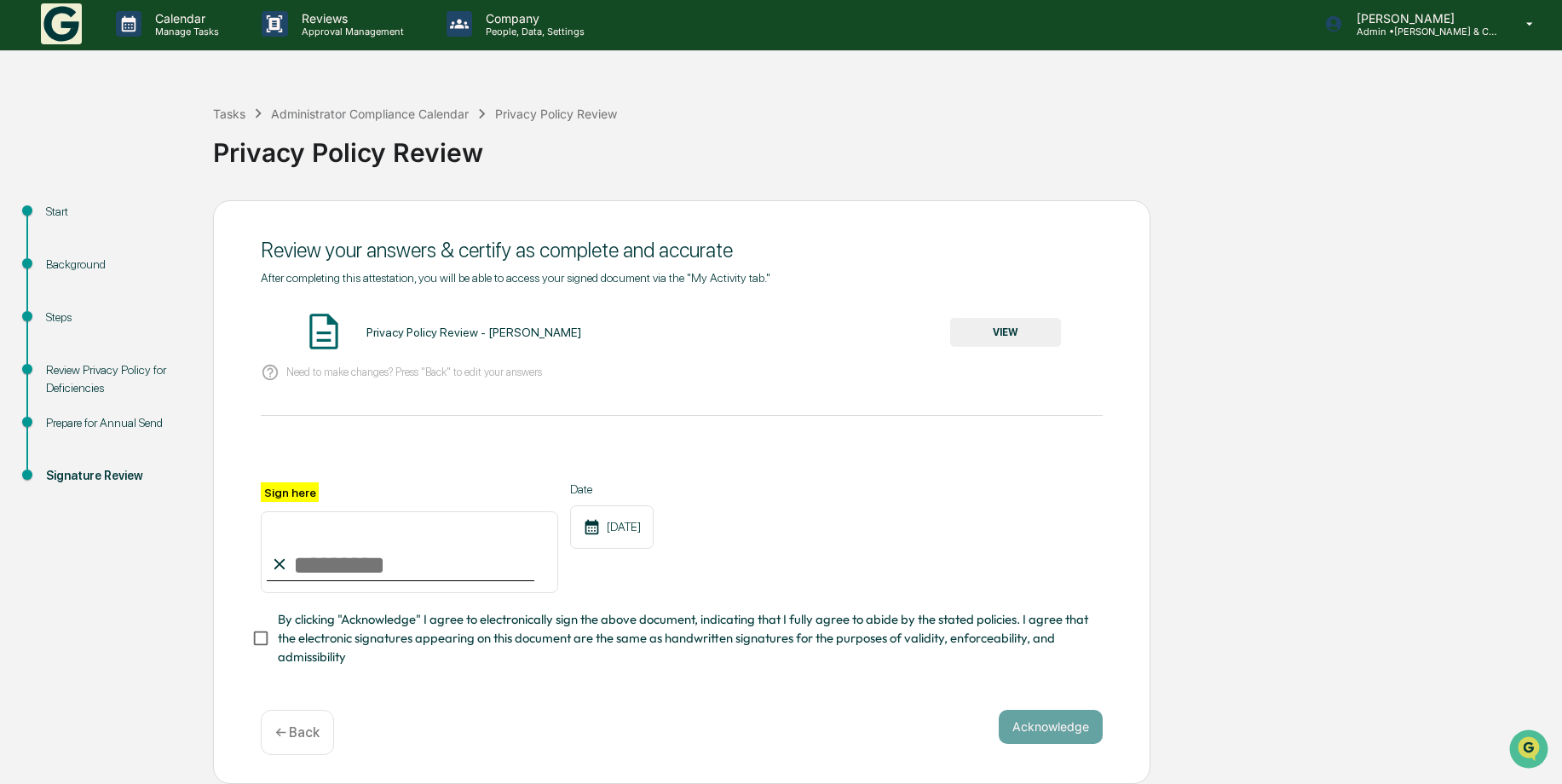
click at [334, 552] on input "Sign here" at bounding box center [409, 552] width 298 height 82
click at [354, 566] on input "Sign here" at bounding box center [409, 552] width 298 height 82
type input "**********"
click at [1033, 733] on button "Acknowledge" at bounding box center [1050, 726] width 104 height 34
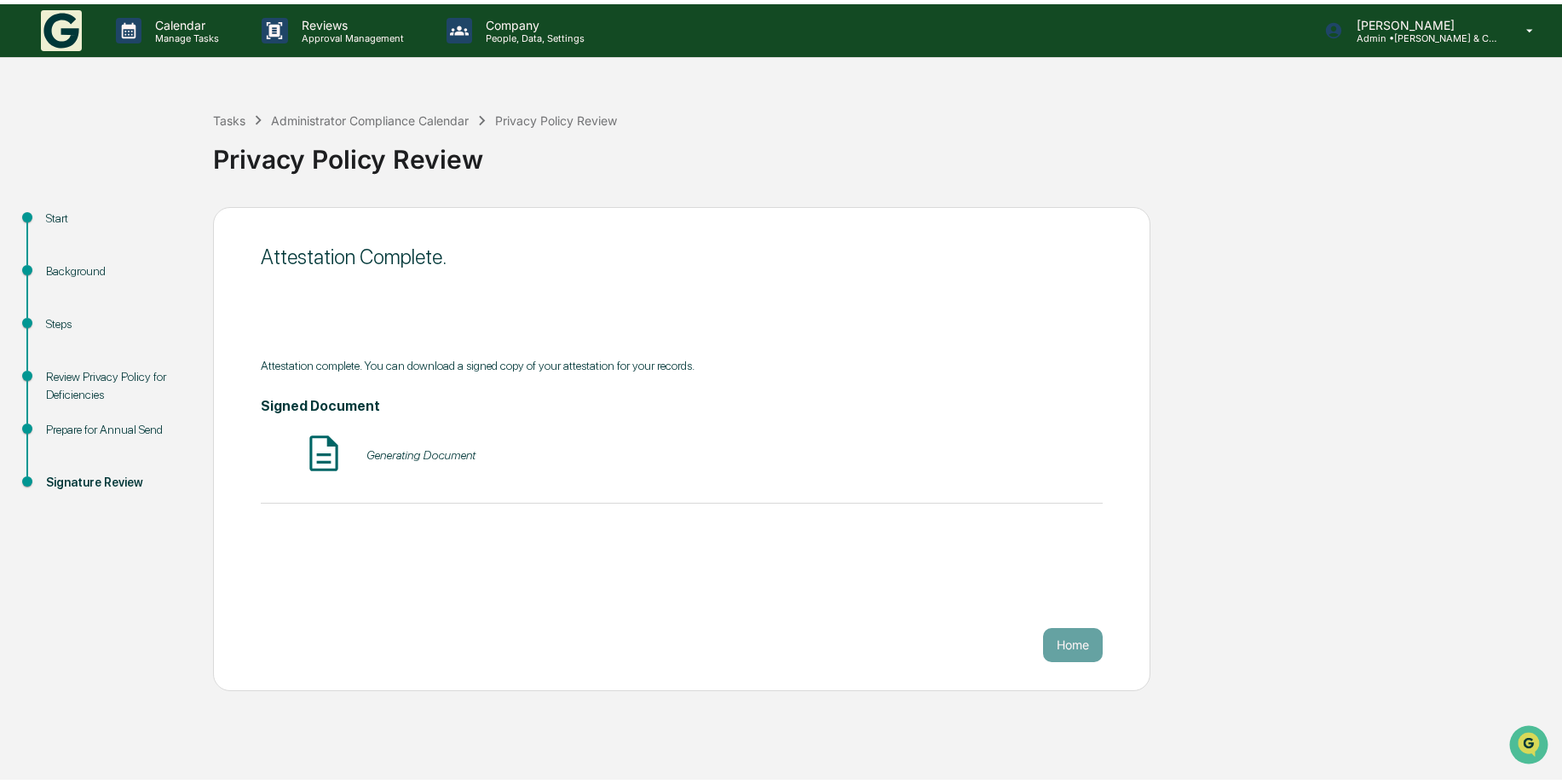
scroll to position [0, 0]
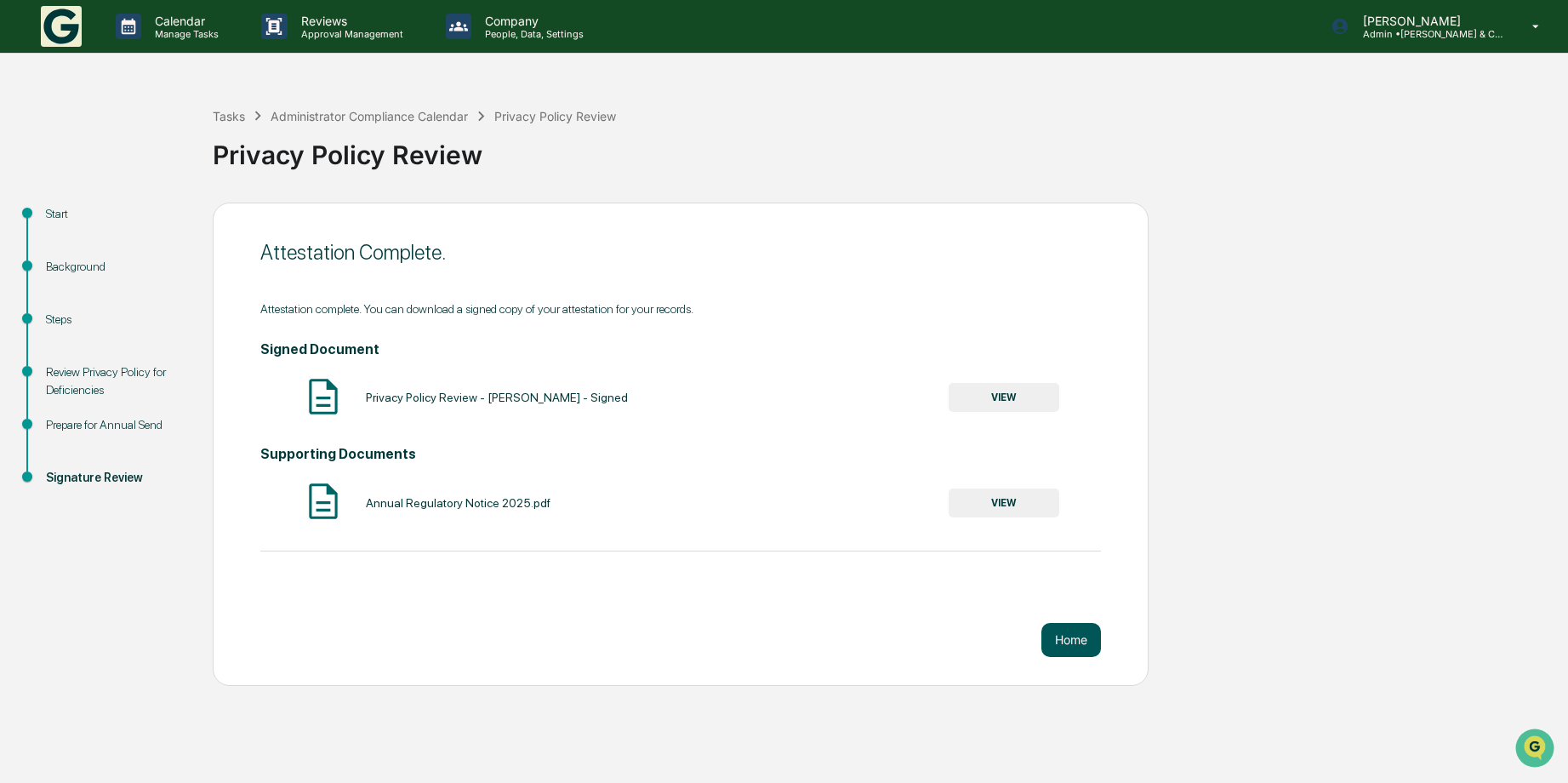
click at [1068, 629] on button "Home" at bounding box center [1071, 640] width 59 height 34
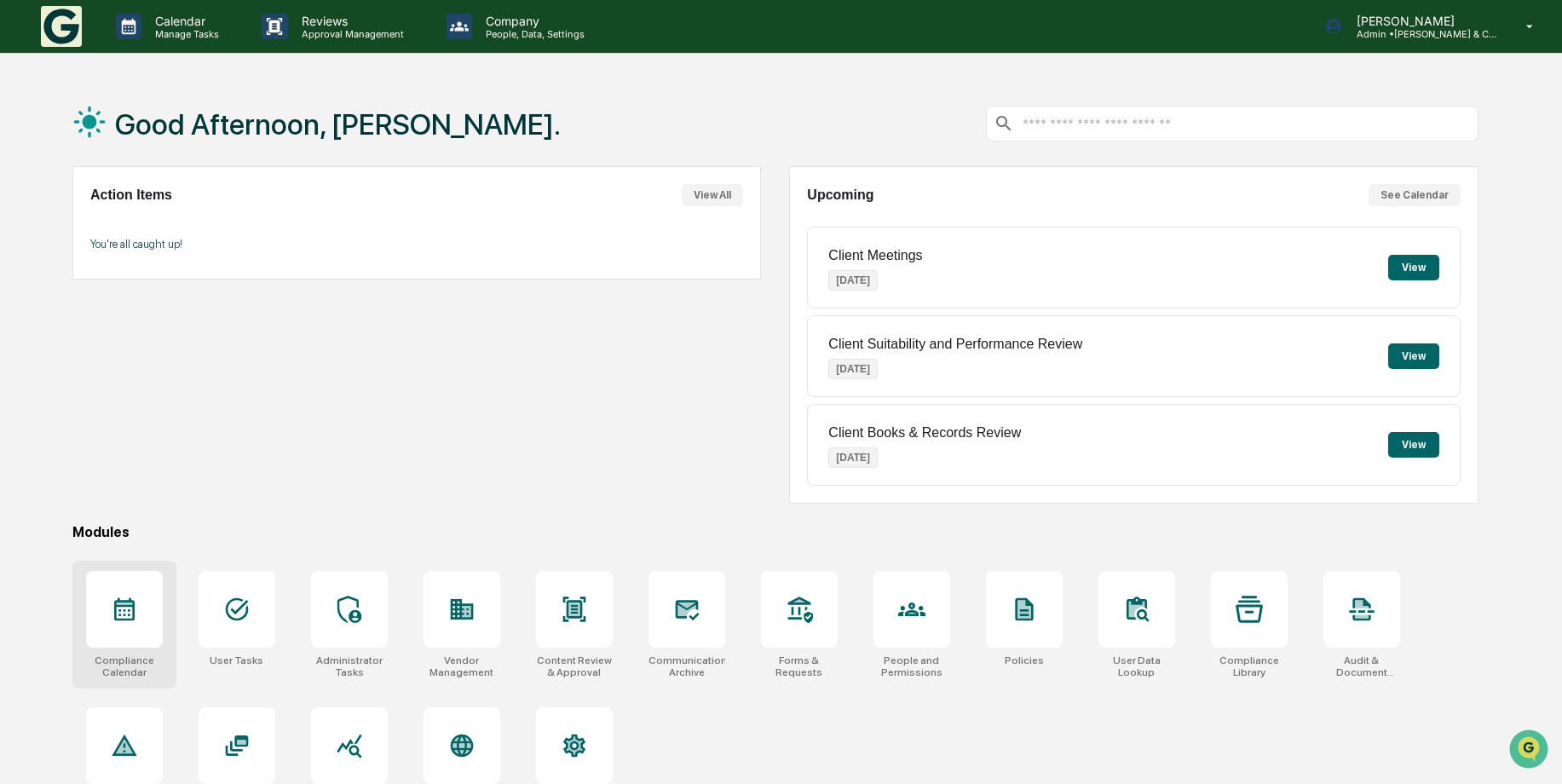
drag, startPoint x: 142, startPoint y: 624, endPoint x: 154, endPoint y: 501, distance: 123.6
click at [141, 623] on div at bounding box center [124, 609] width 76 height 76
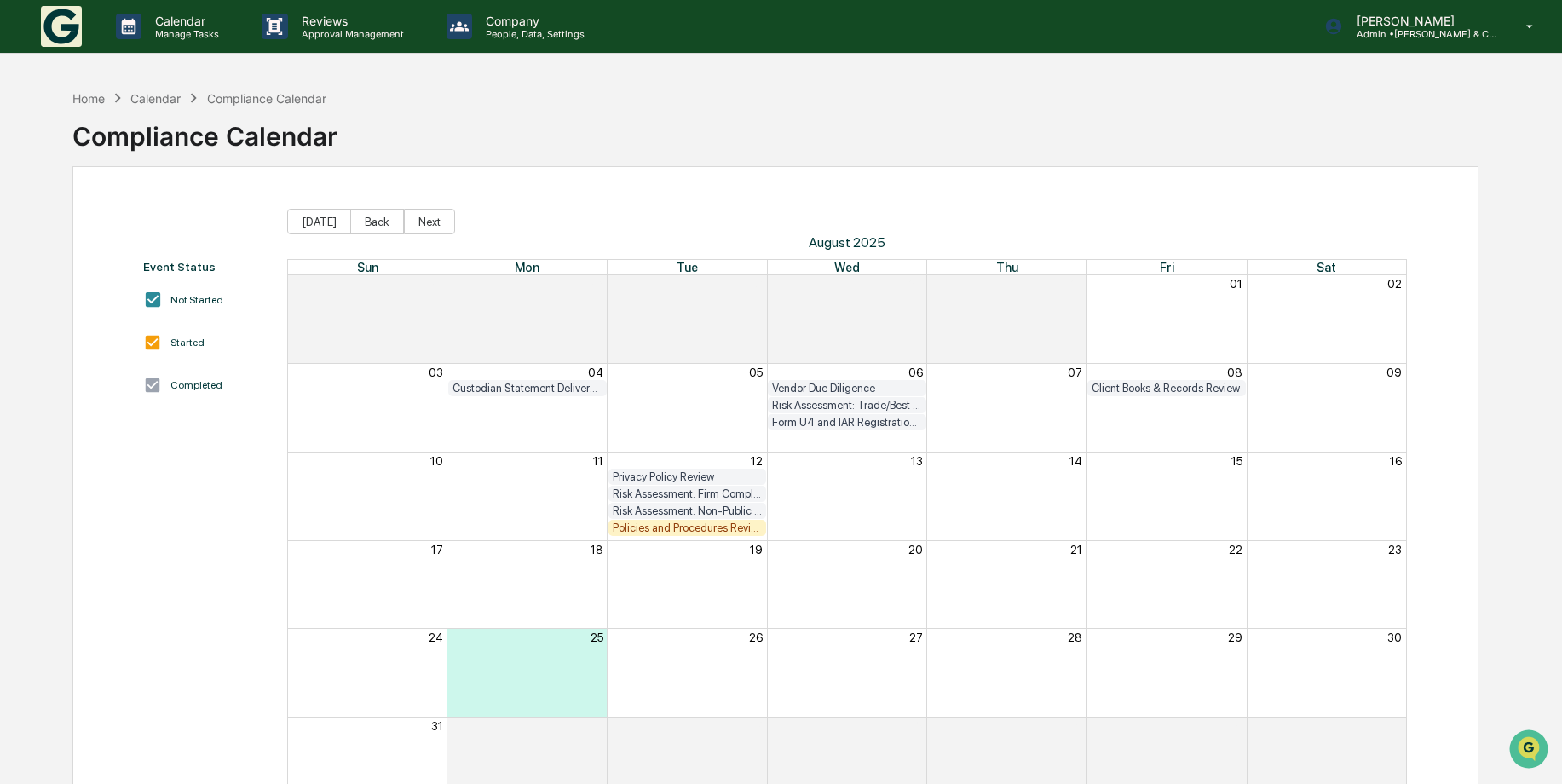
click at [731, 528] on div "Policies and Procedures Review" at bounding box center [687, 528] width 149 height 12
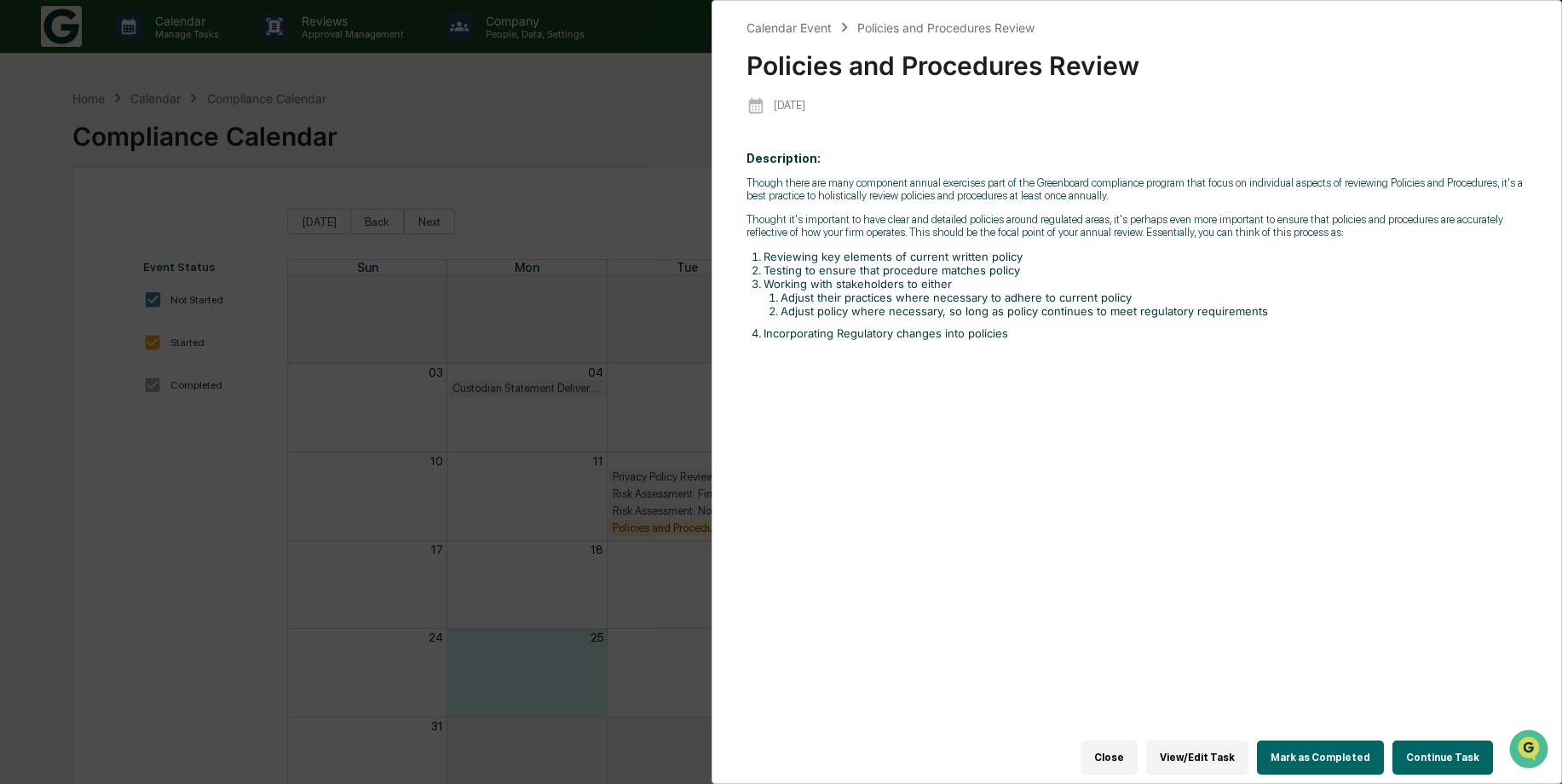
click at [1422, 753] on button "Continue Task" at bounding box center [1442, 757] width 100 height 34
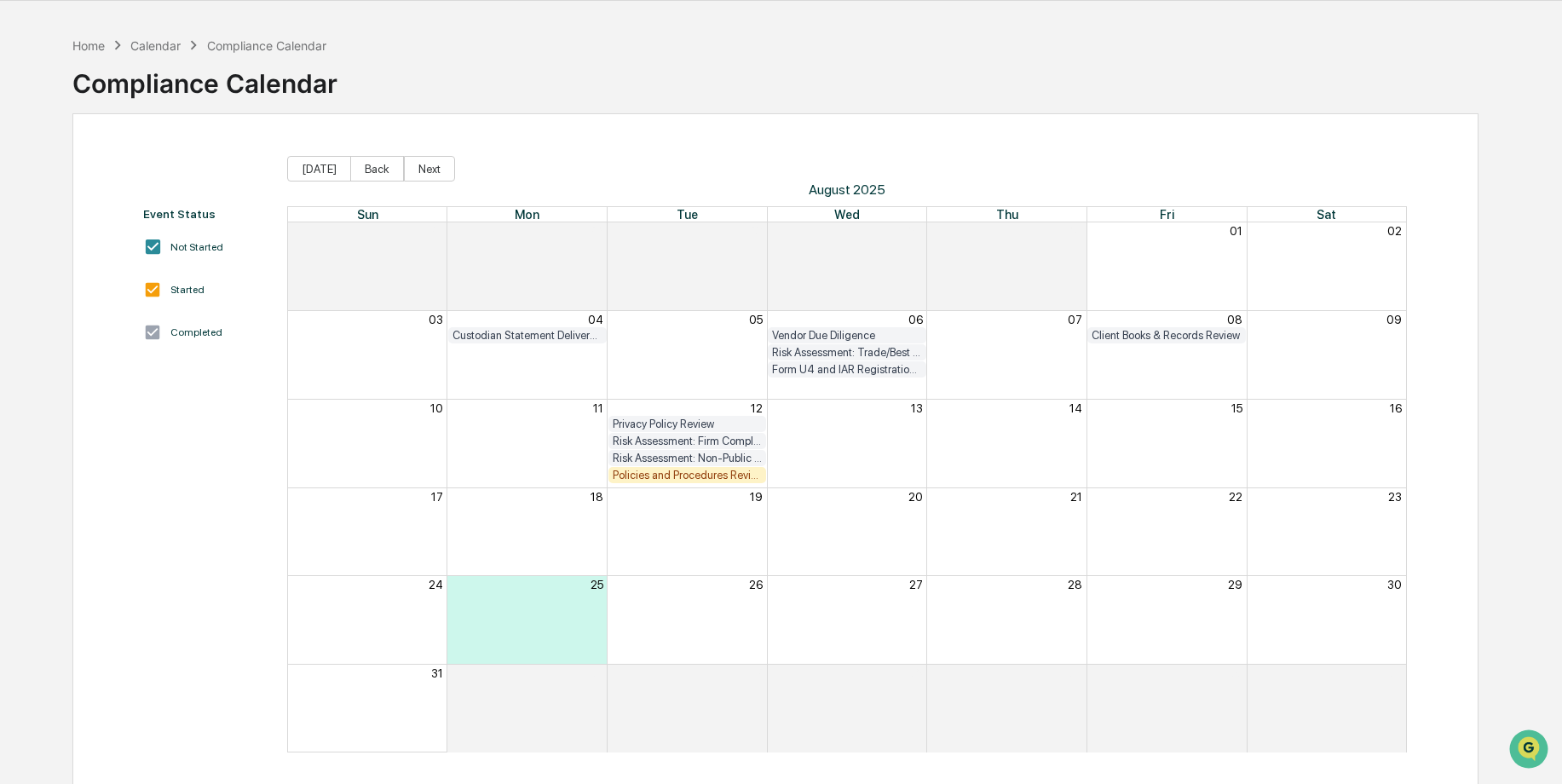
scroll to position [81, 0]
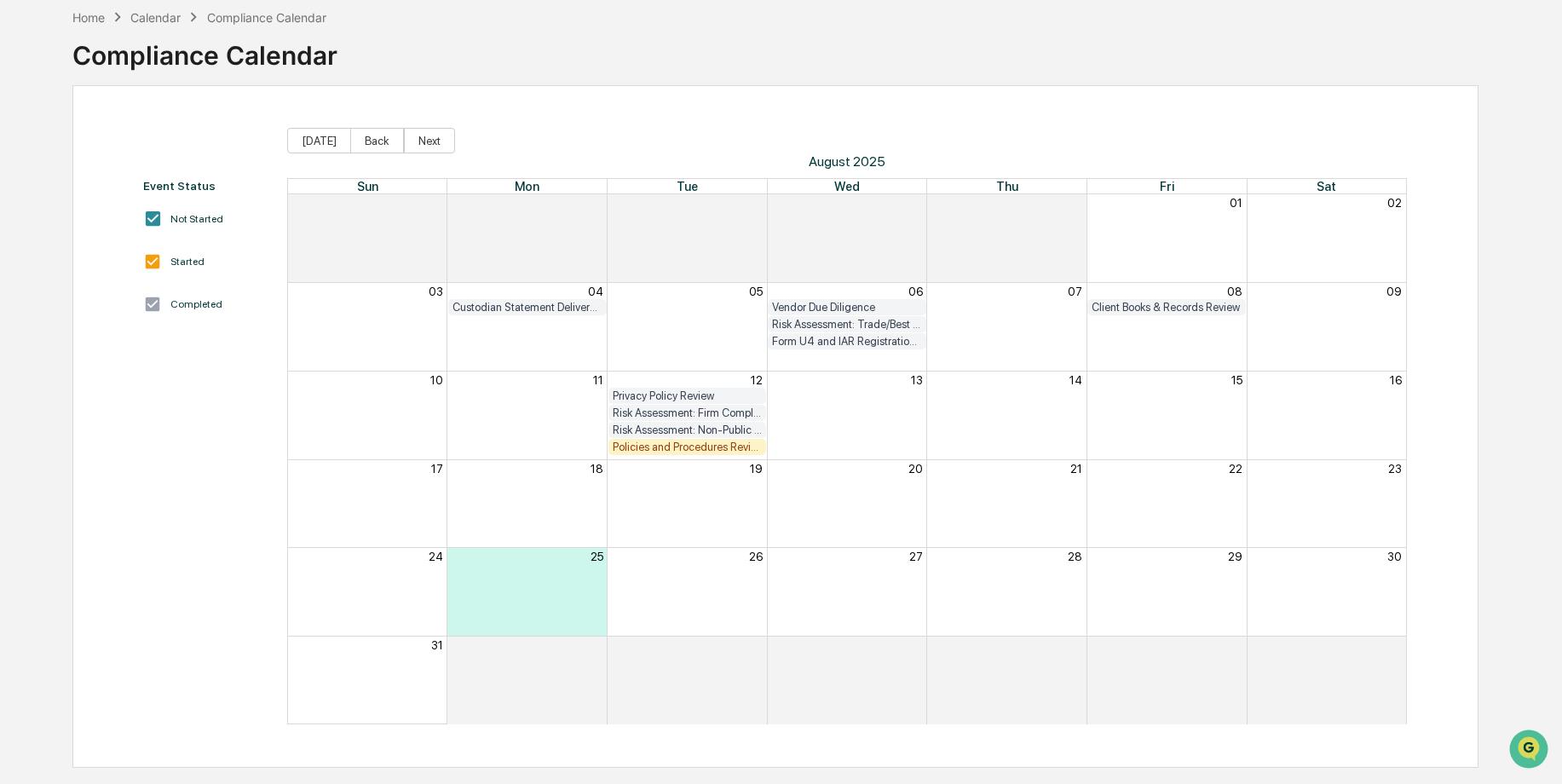
click at [685, 393] on div "Privacy Policy Review" at bounding box center [687, 396] width 149 height 12
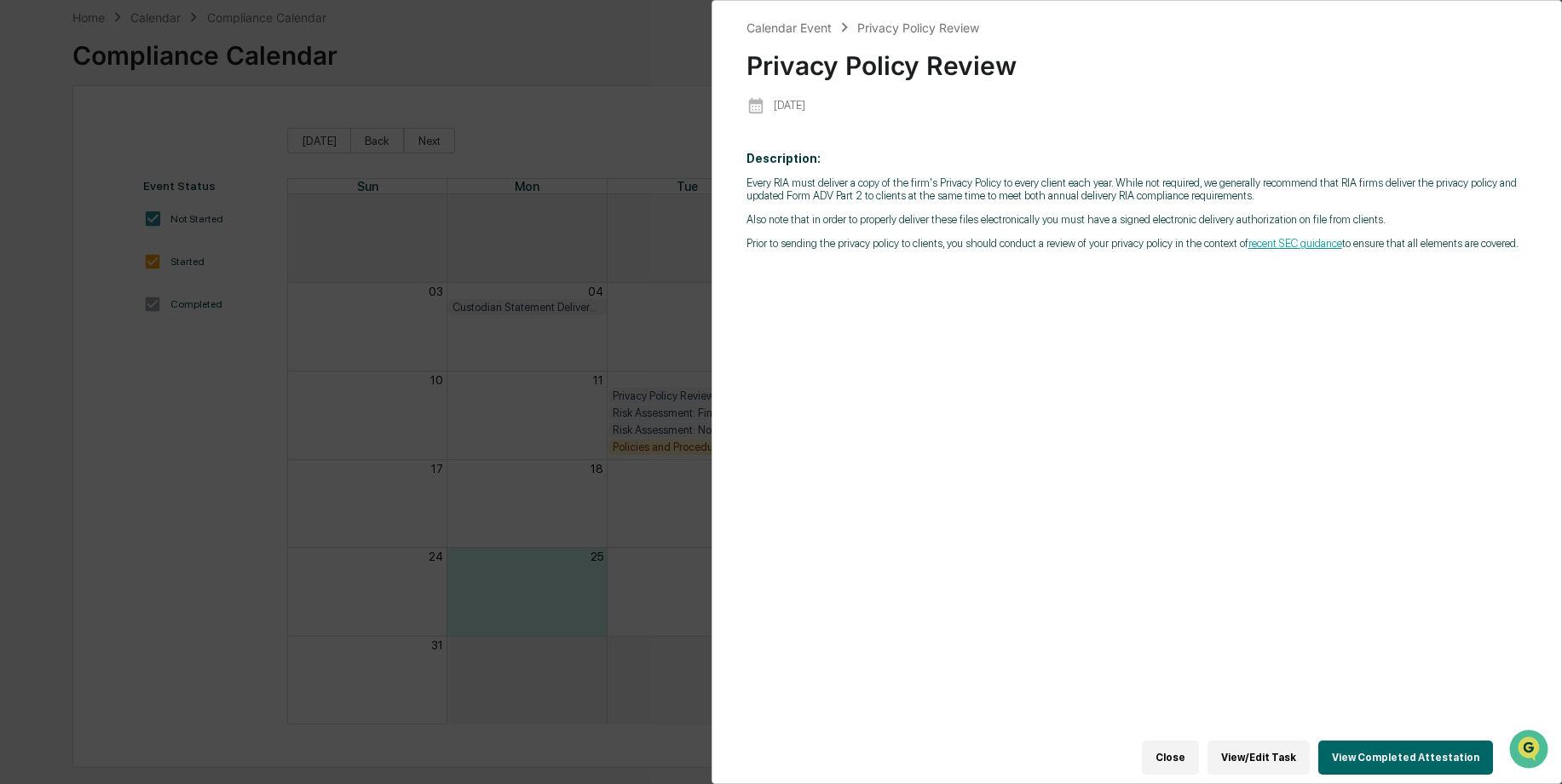
click at [1302, 244] on link "recent SEC guidance" at bounding box center [1294, 243] width 93 height 12
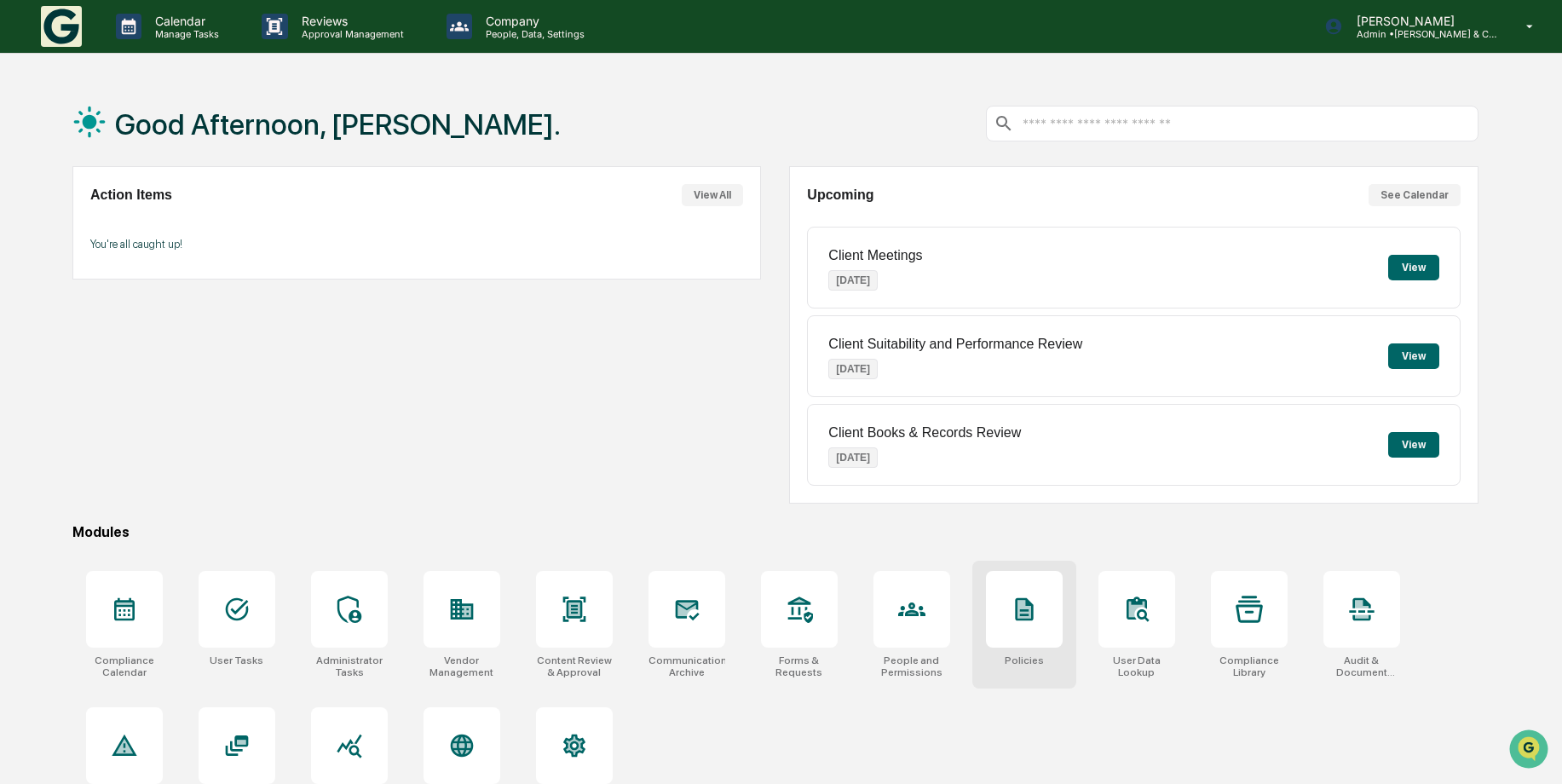
click at [1033, 596] on icon at bounding box center [1024, 609] width 28 height 28
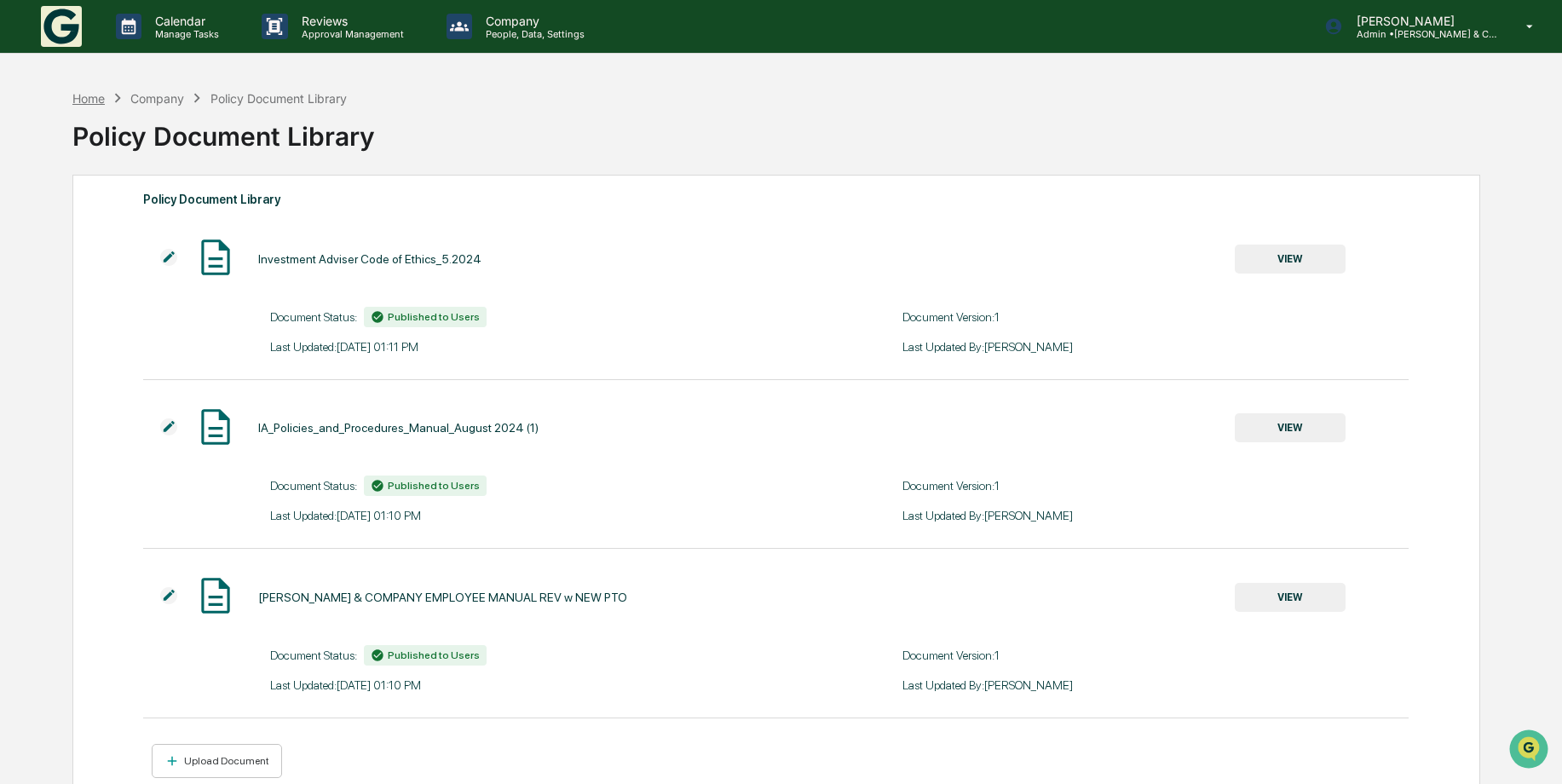
click at [94, 100] on div "Home" at bounding box center [88, 99] width 32 height 14
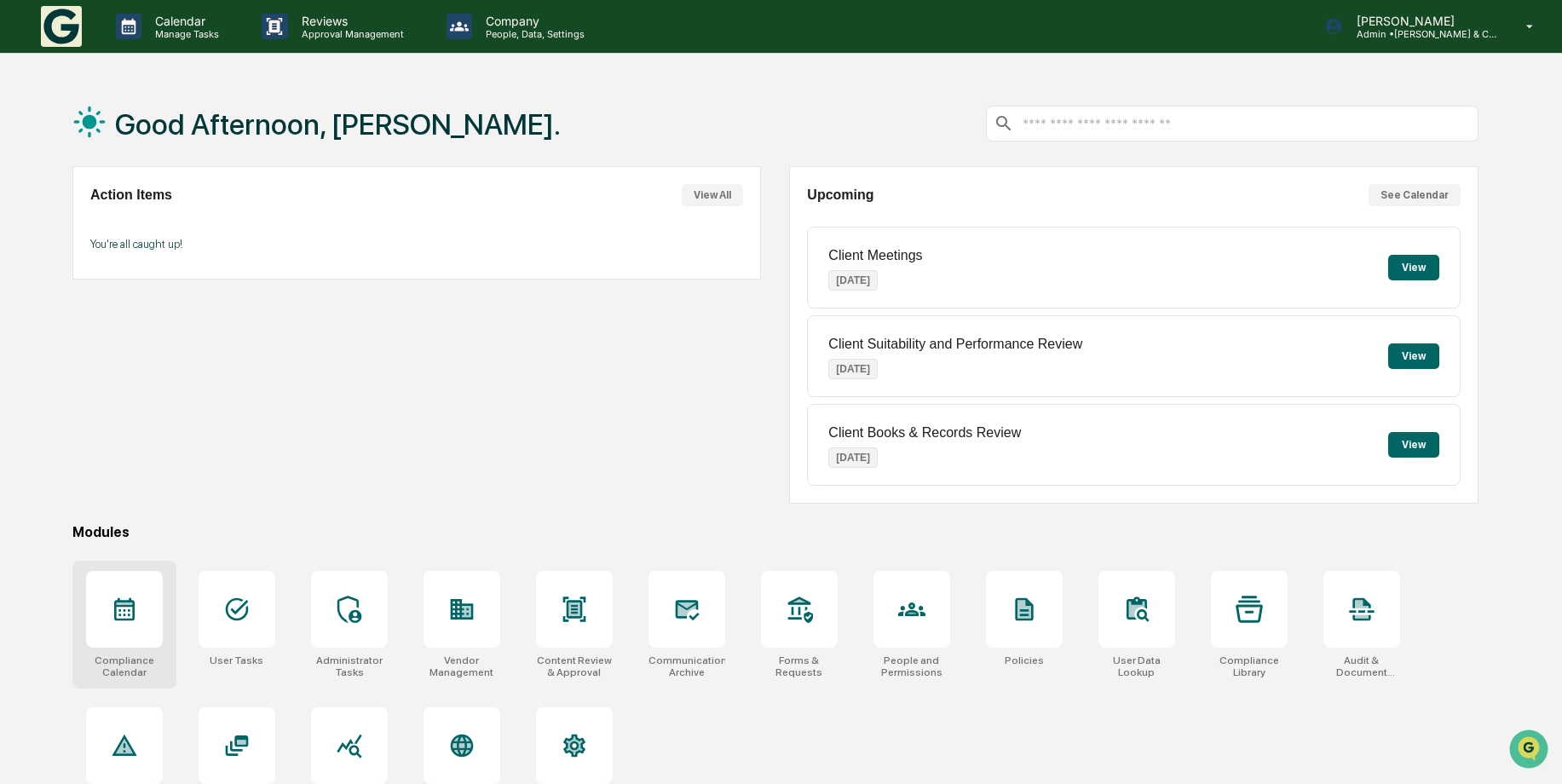
click at [104, 606] on div at bounding box center [124, 609] width 76 height 76
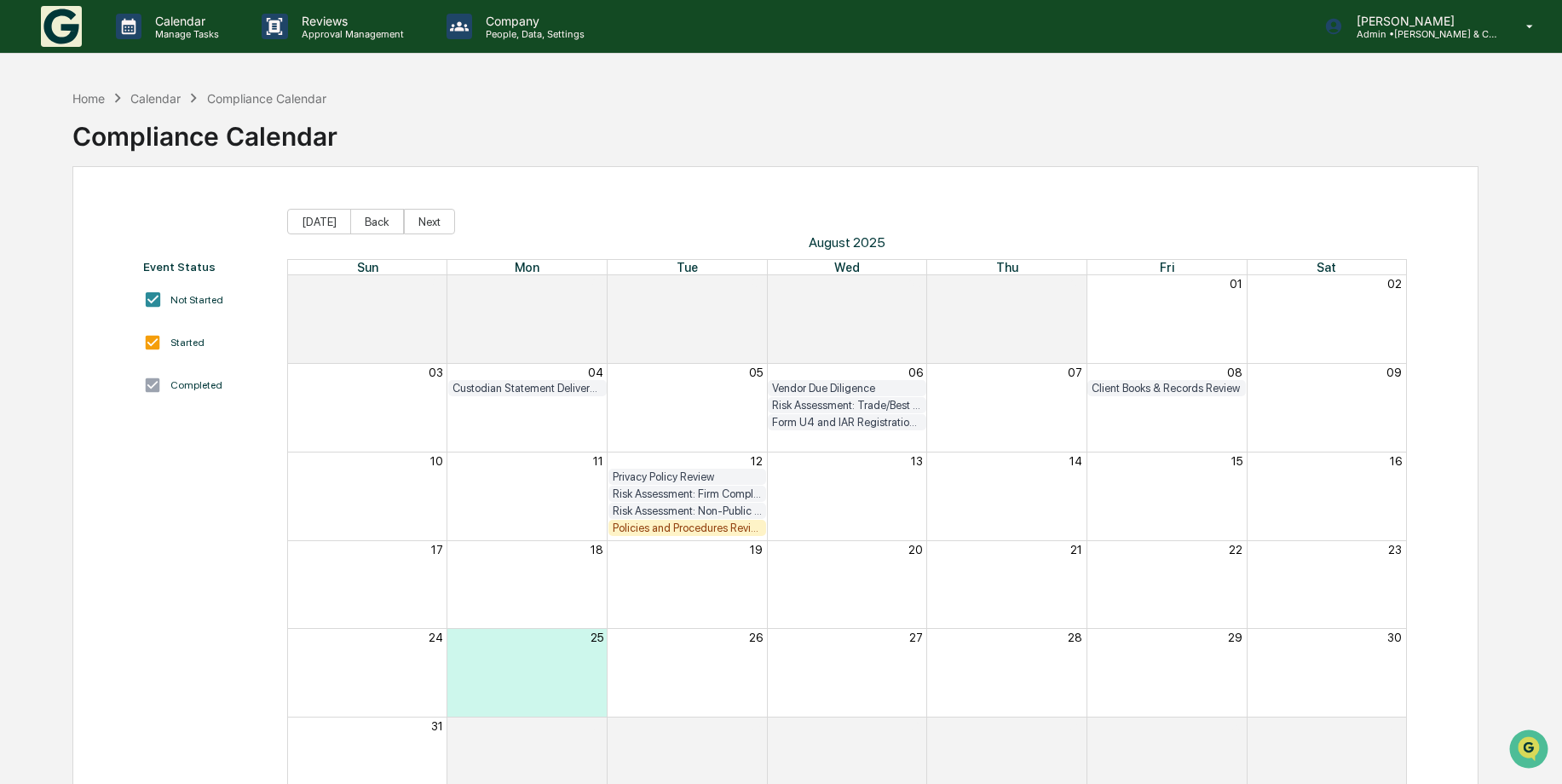
click at [701, 524] on div "Policies and Procedures Review" at bounding box center [687, 528] width 149 height 12
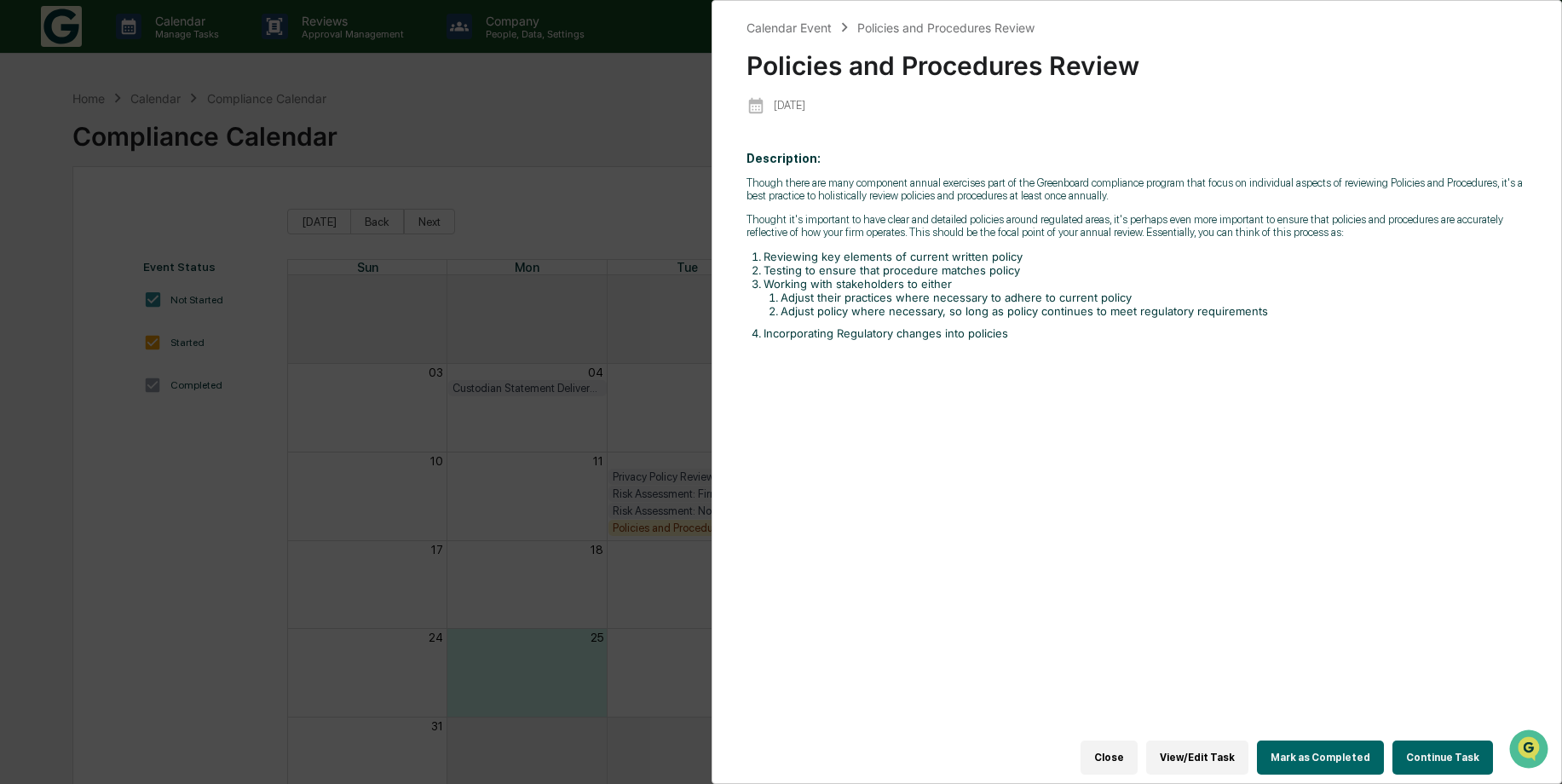
click at [660, 318] on div "Calendar Event Policies and Procedures Review Policies and Procedures Review [D…" at bounding box center [781, 392] width 1562 height 784
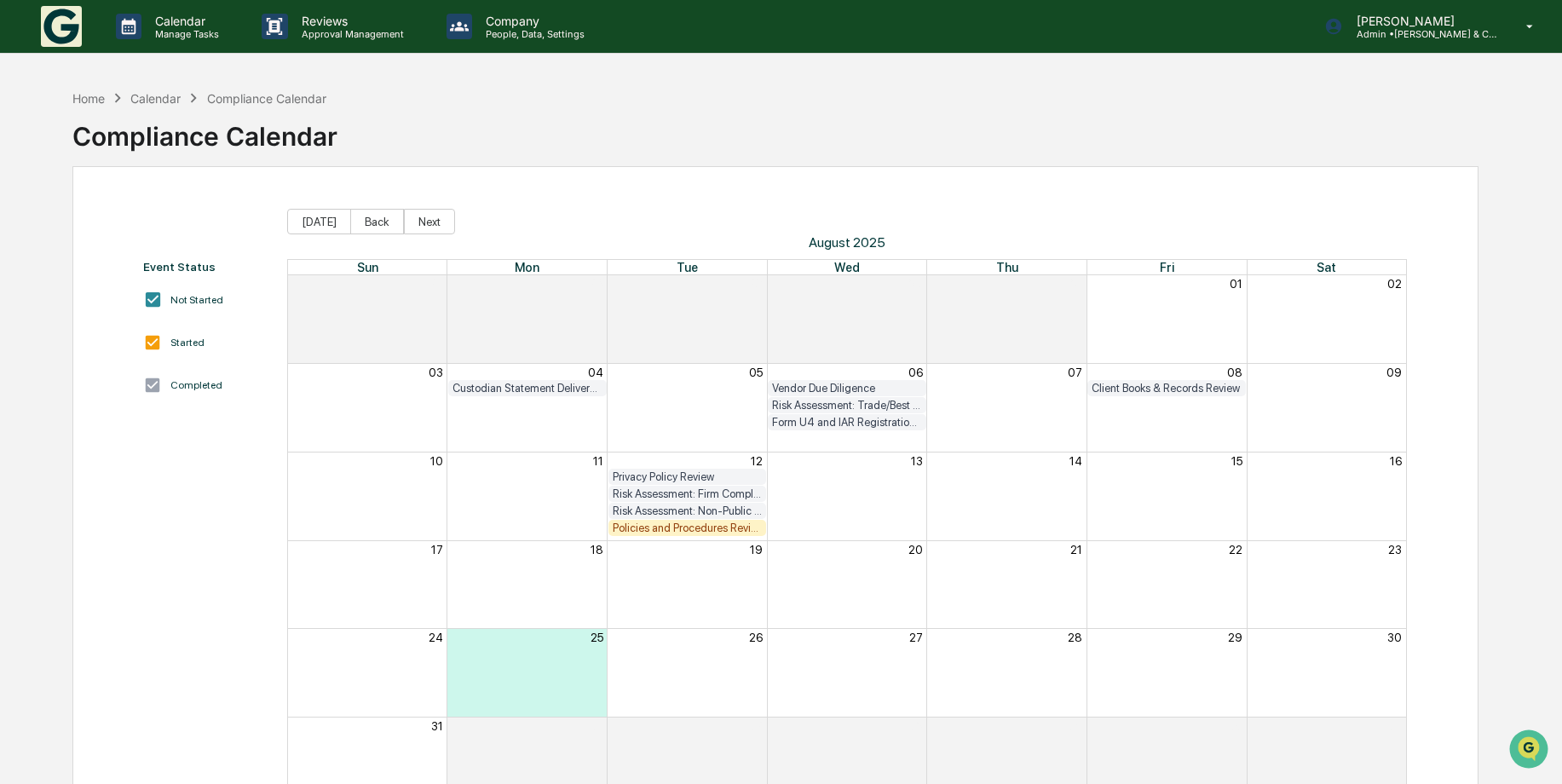
click at [691, 474] on div "Privacy Policy Review" at bounding box center [687, 476] width 149 height 12
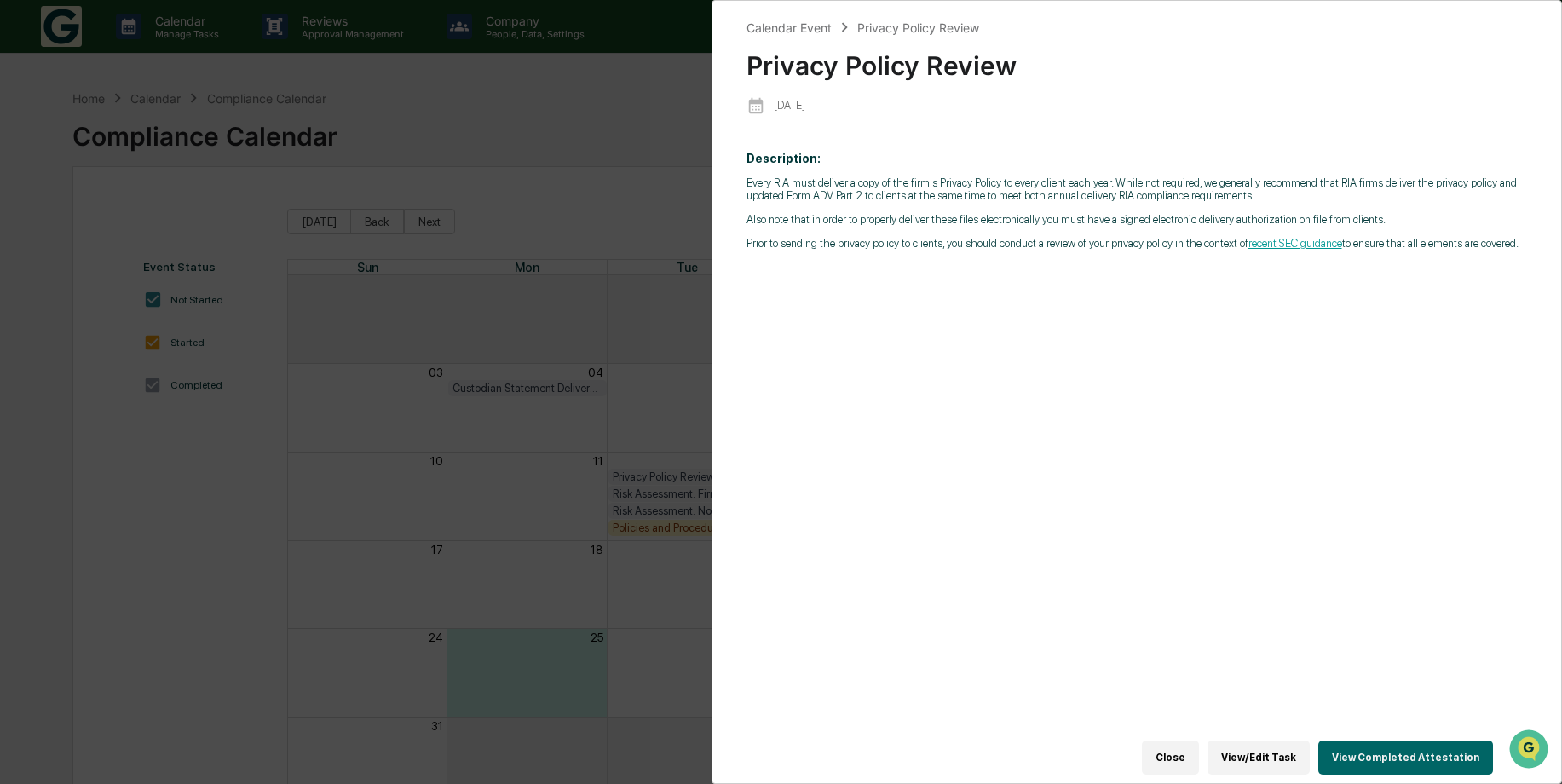
drag, startPoint x: 1265, startPoint y: 744, endPoint x: 1244, endPoint y: 731, distance: 24.7
click at [1265, 742] on button "View/Edit Task" at bounding box center [1258, 757] width 102 height 34
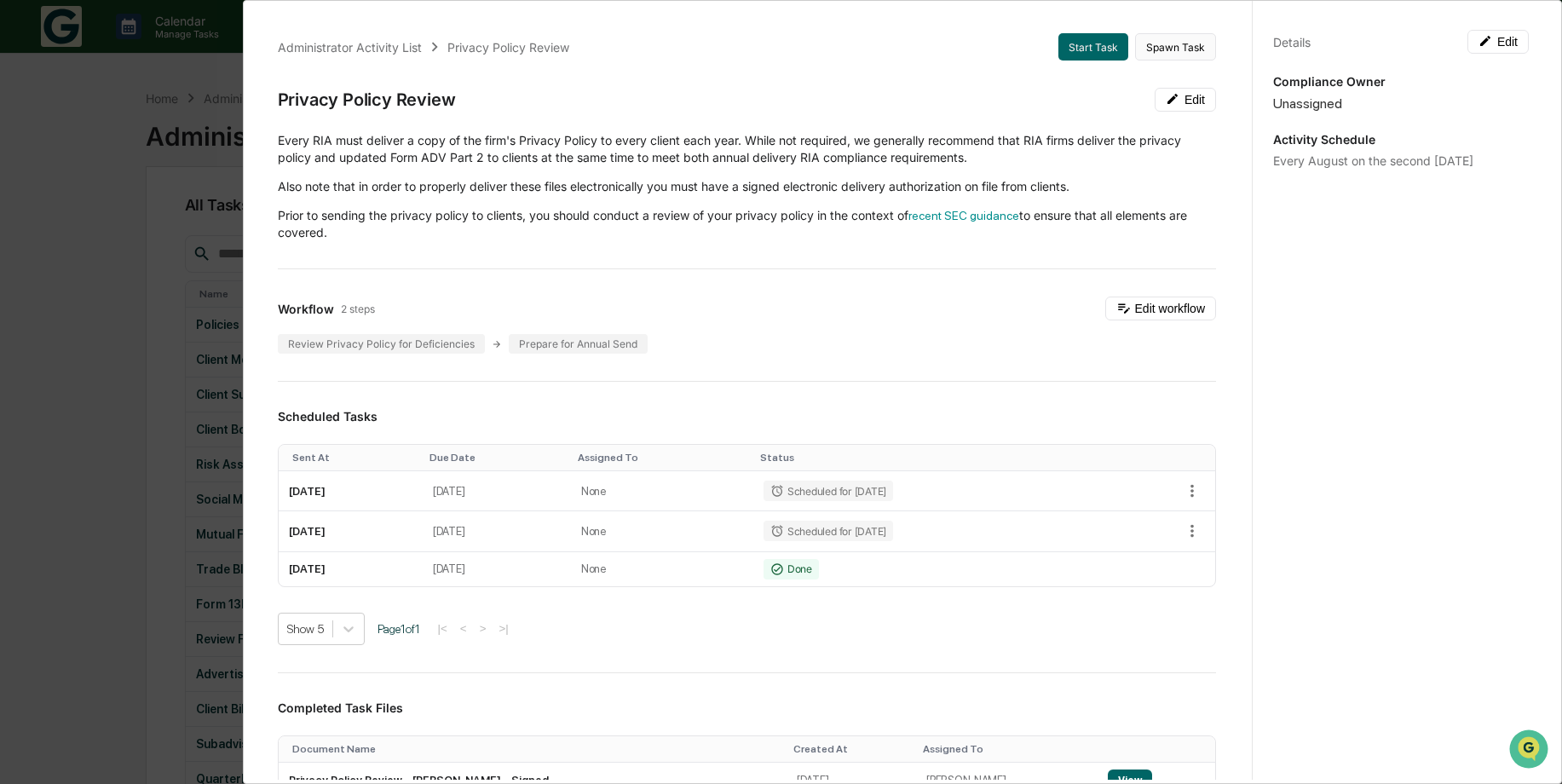
click at [1157, 45] on button "Spawn Task" at bounding box center [1175, 46] width 81 height 28
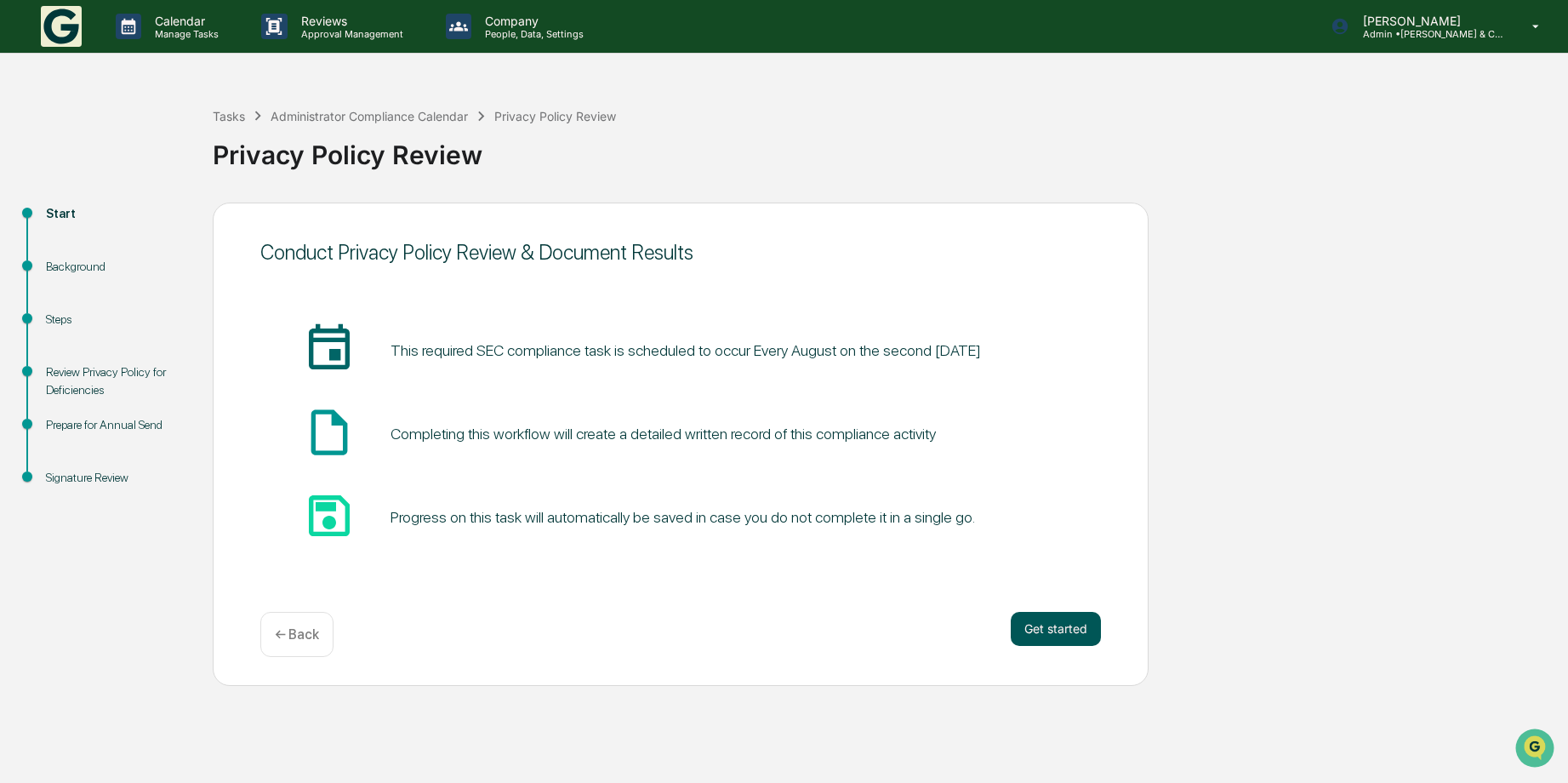
click at [1036, 625] on button "Get started" at bounding box center [1057, 629] width 91 height 34
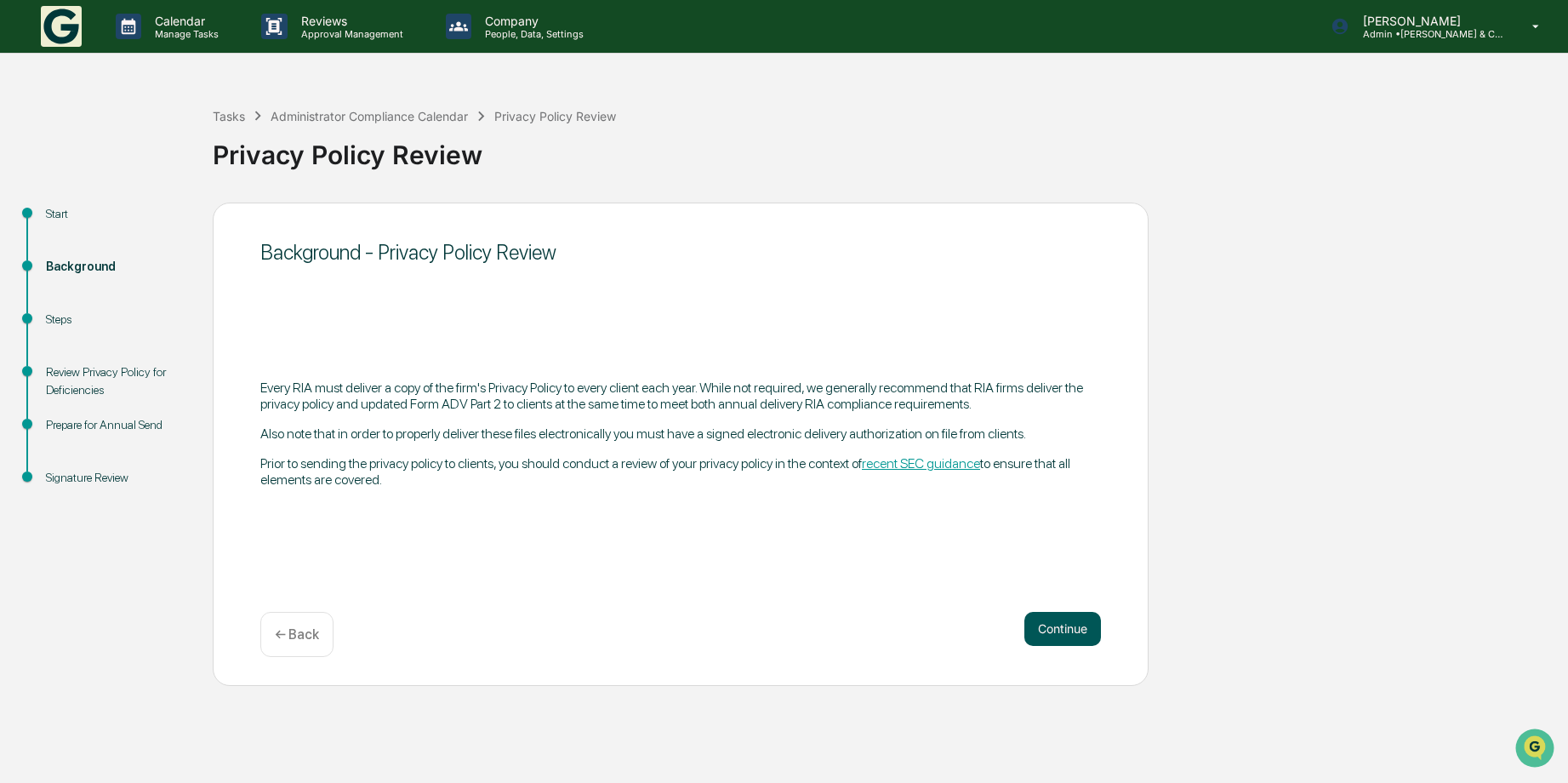
click at [1088, 624] on button "Continue" at bounding box center [1063, 629] width 76 height 34
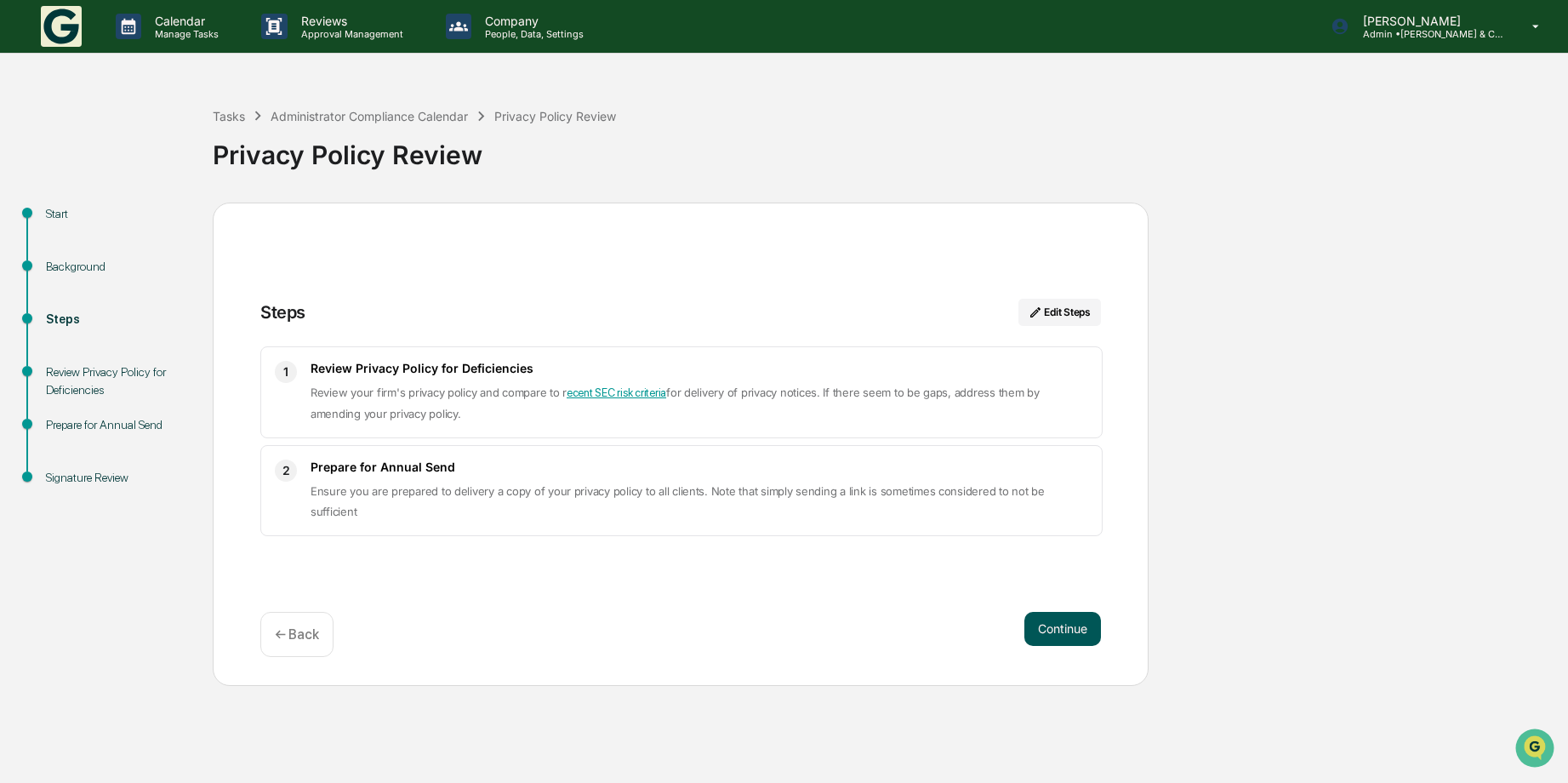
click at [1055, 620] on button "Continue" at bounding box center [1063, 629] width 76 height 34
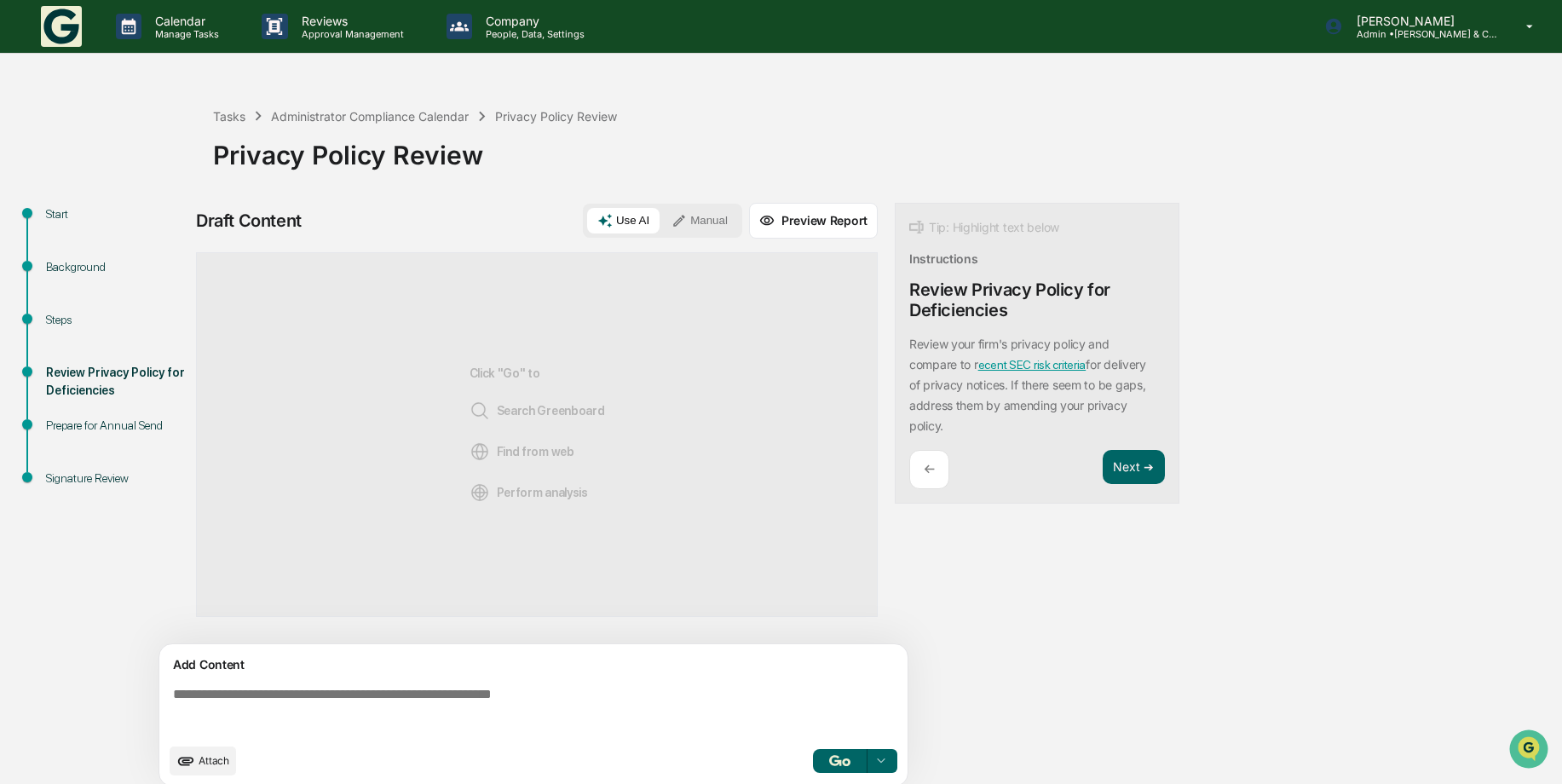
click at [300, 685] on textarea at bounding box center [537, 710] width 741 height 61
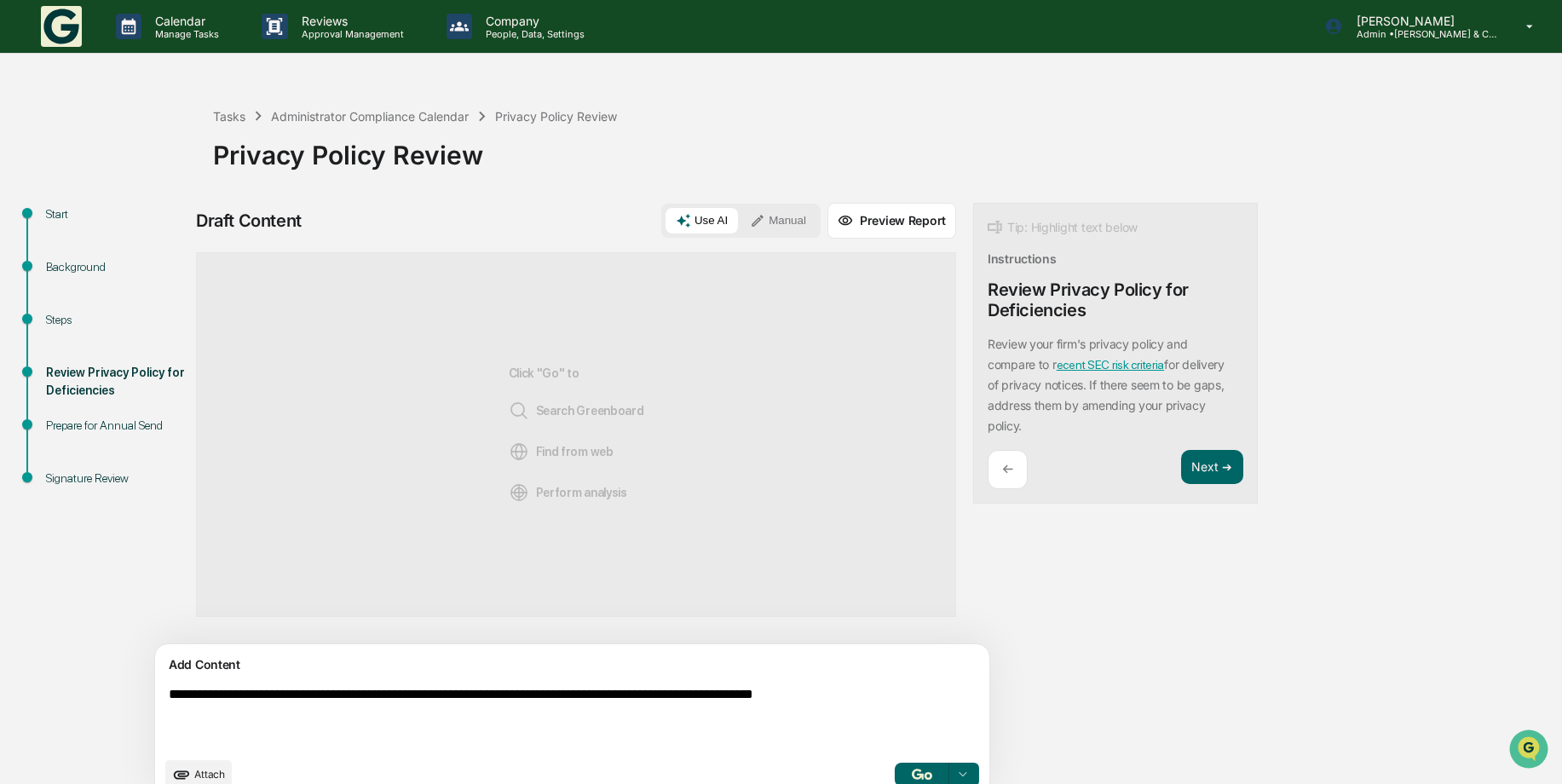
type textarea "**********"
drag, startPoint x: 270, startPoint y: 717, endPoint x: 302, endPoint y: 728, distance: 33.8
click at [302, 728] on textarea "**********" at bounding box center [533, 717] width 741 height 75
click at [895, 694] on textarea "**********" at bounding box center [533, 717] width 741 height 75
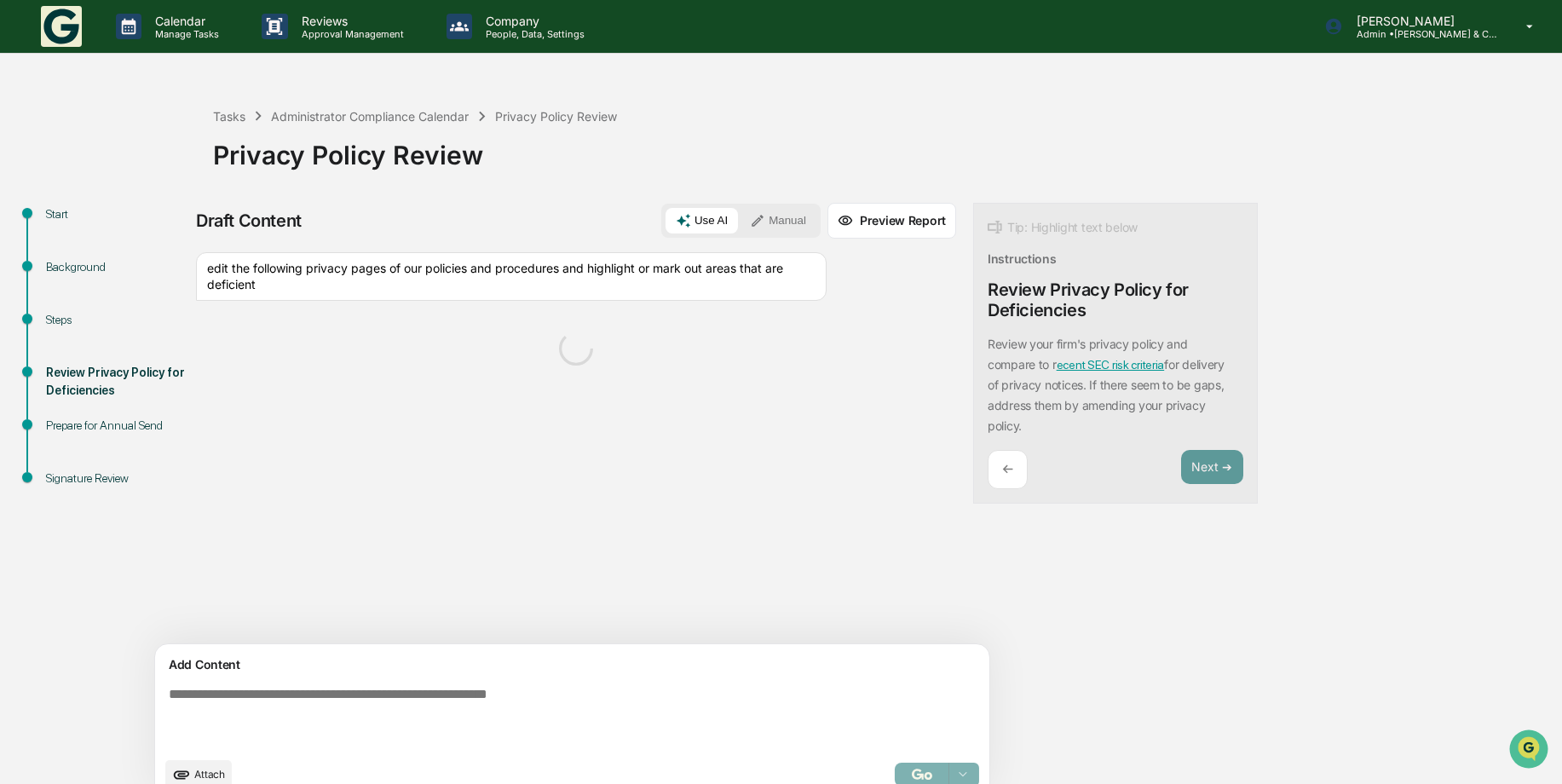
scroll to position [27, 0]
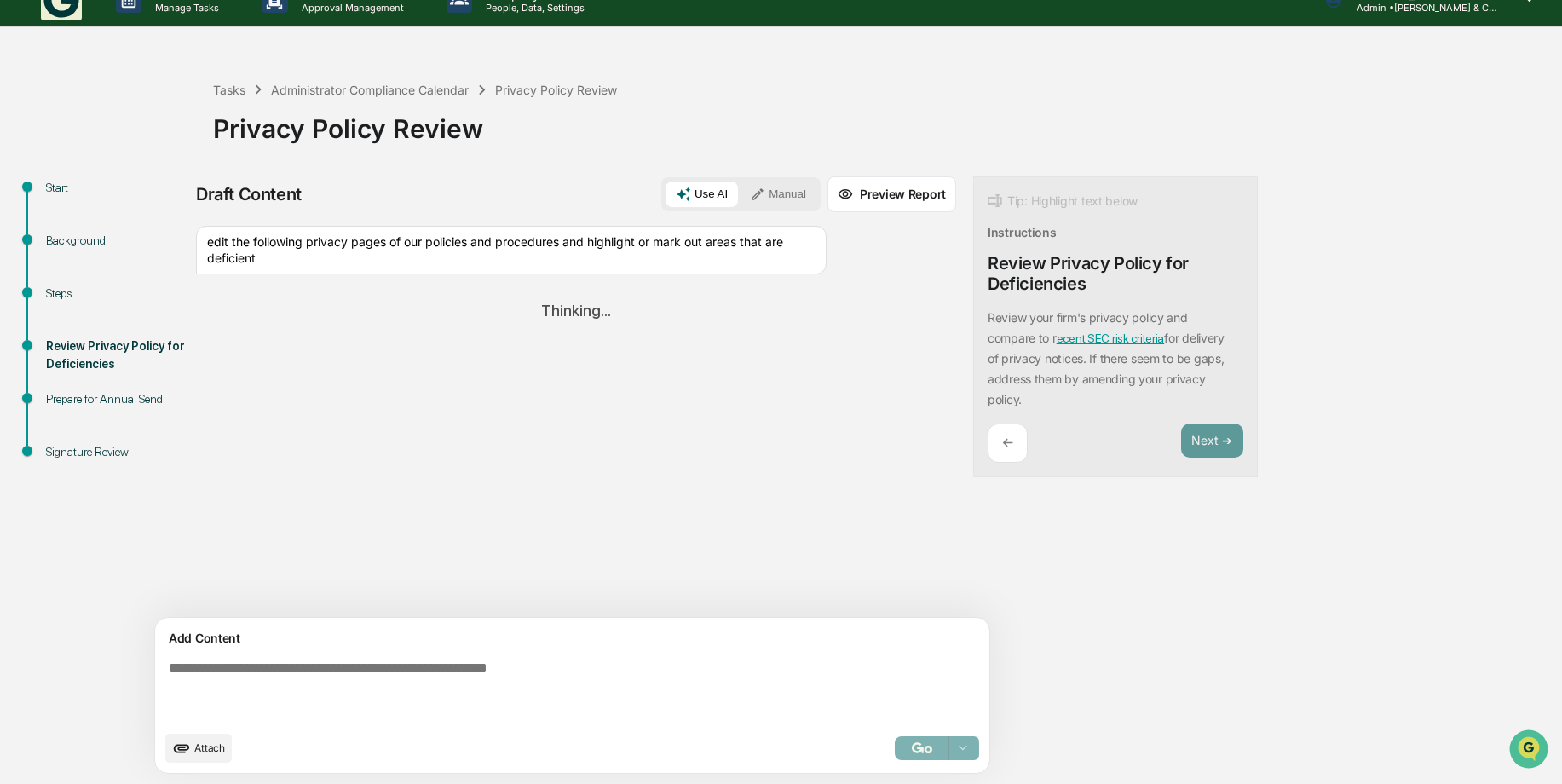
paste textarea "**********"
type textarea "**********"
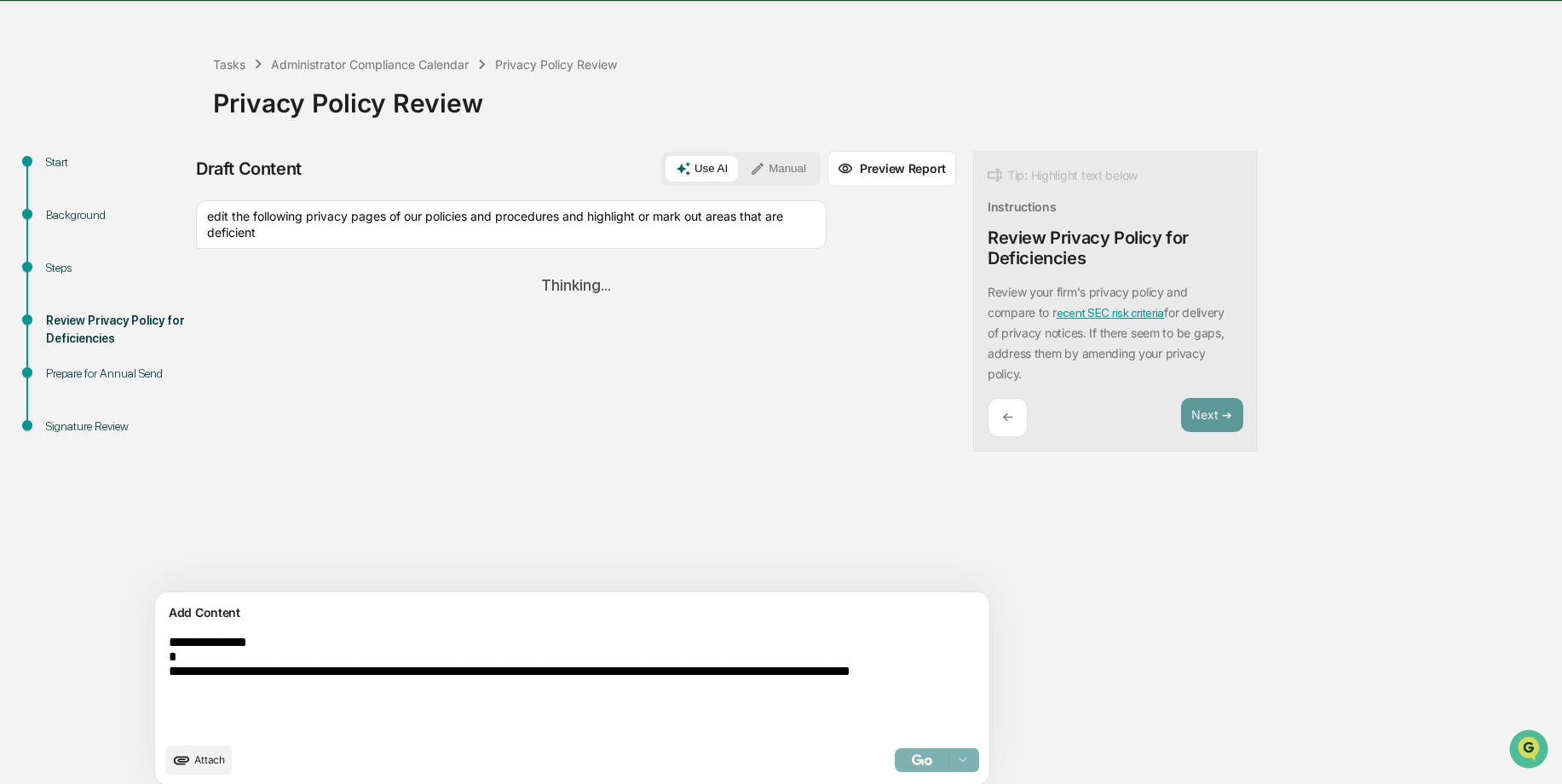
scroll to position [64, 0]
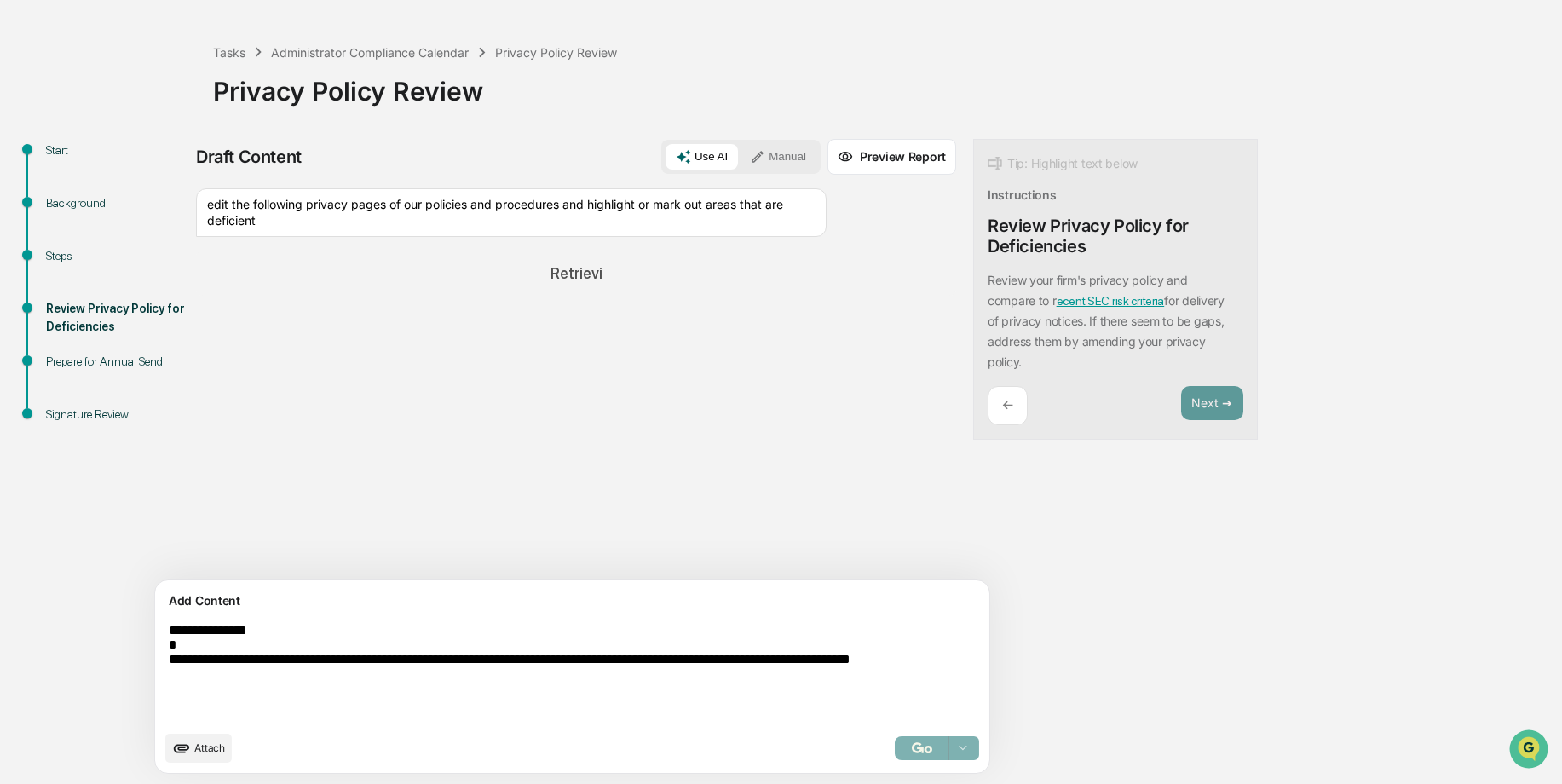
drag, startPoint x: 336, startPoint y: 688, endPoint x: 212, endPoint y: 646, distance: 130.9
click at [212, 646] on textarea "**********" at bounding box center [533, 672] width 741 height 113
click at [332, 686] on textarea "**********" at bounding box center [533, 672] width 741 height 113
drag, startPoint x: 332, startPoint y: 685, endPoint x: 164, endPoint y: 603, distance: 186.9
click at [164, 603] on div "**********" at bounding box center [572, 676] width 834 height 193
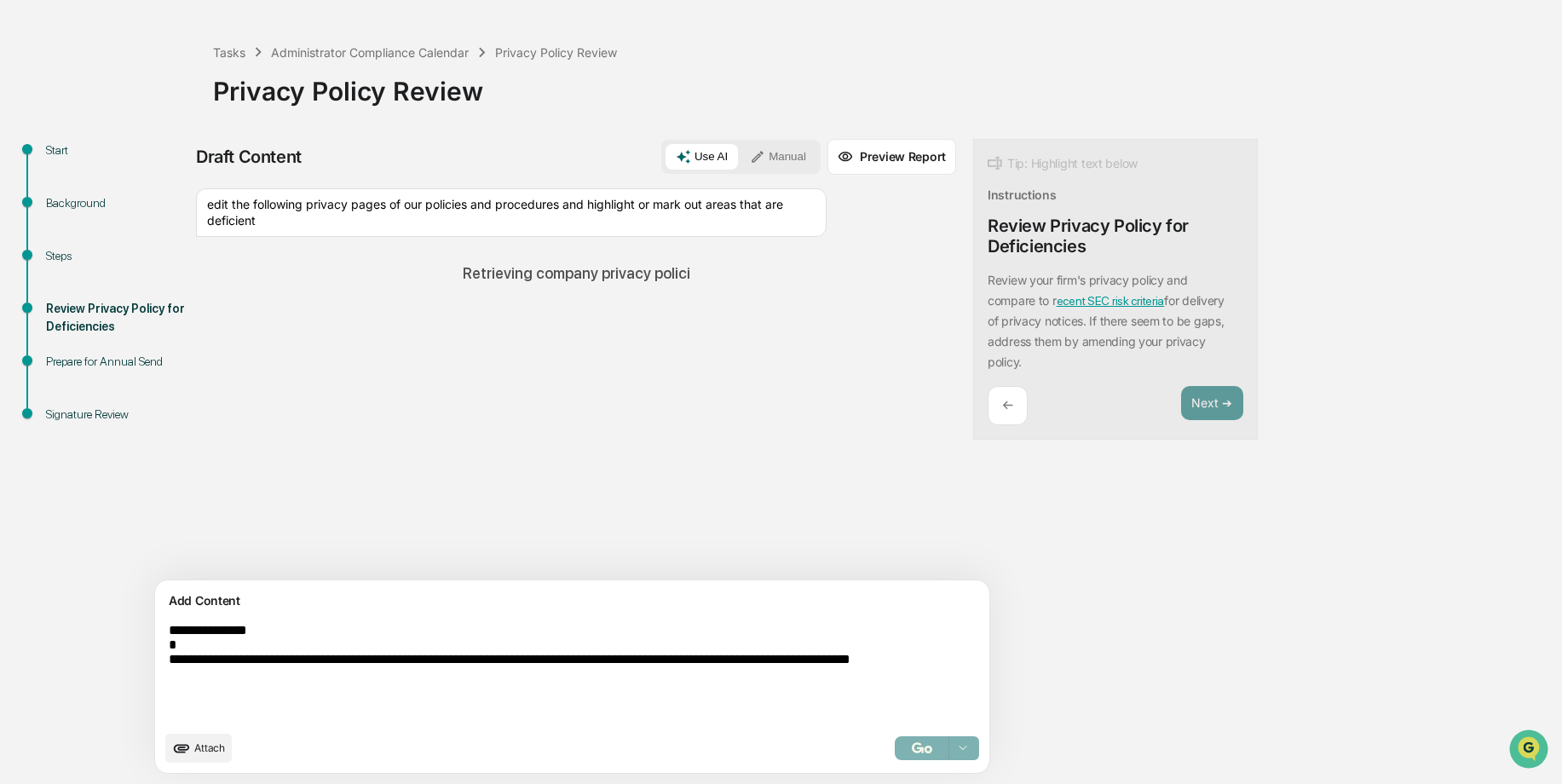
click at [368, 654] on textarea "**********" at bounding box center [533, 672] width 741 height 113
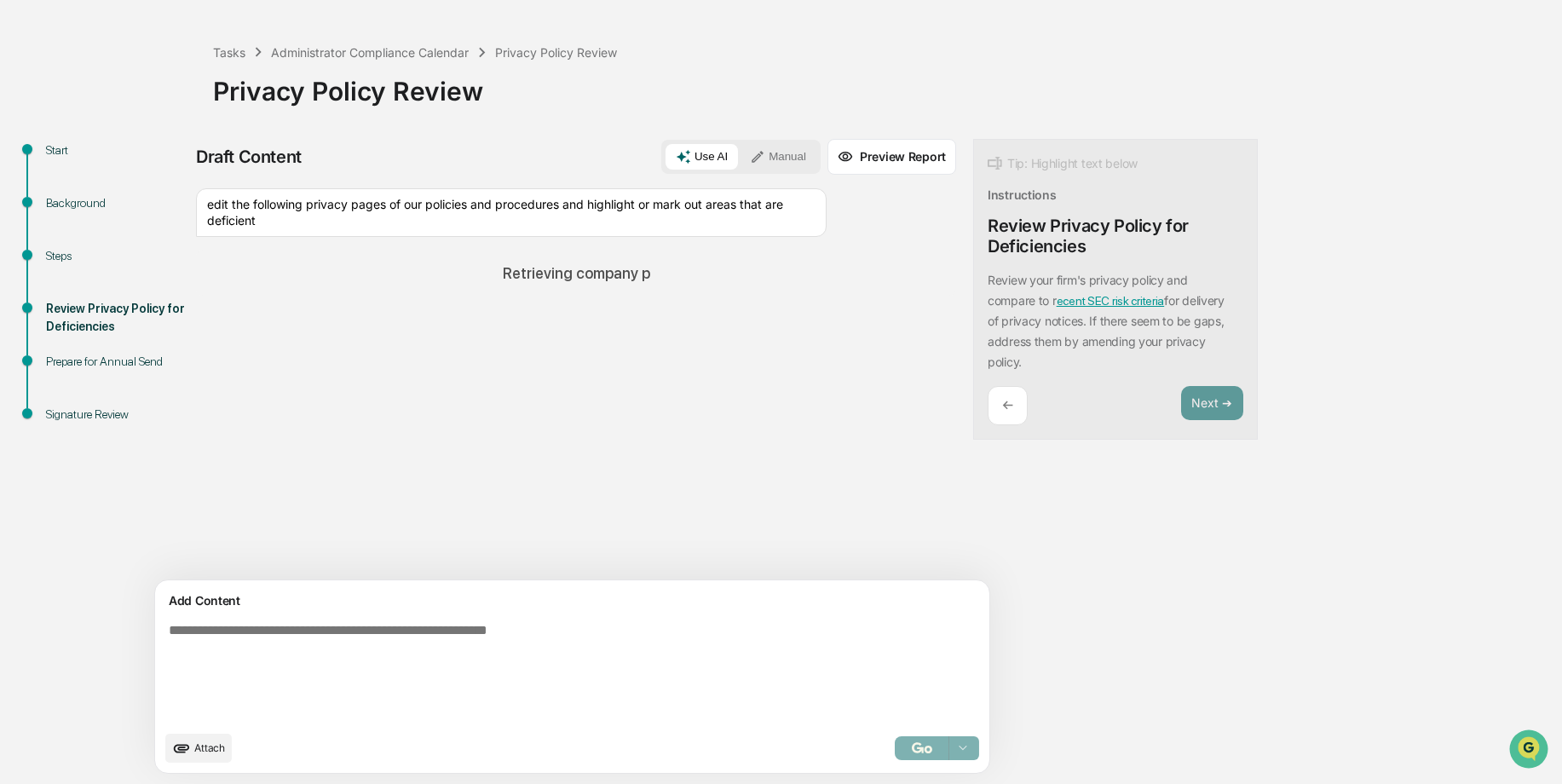
scroll to position [27, 0]
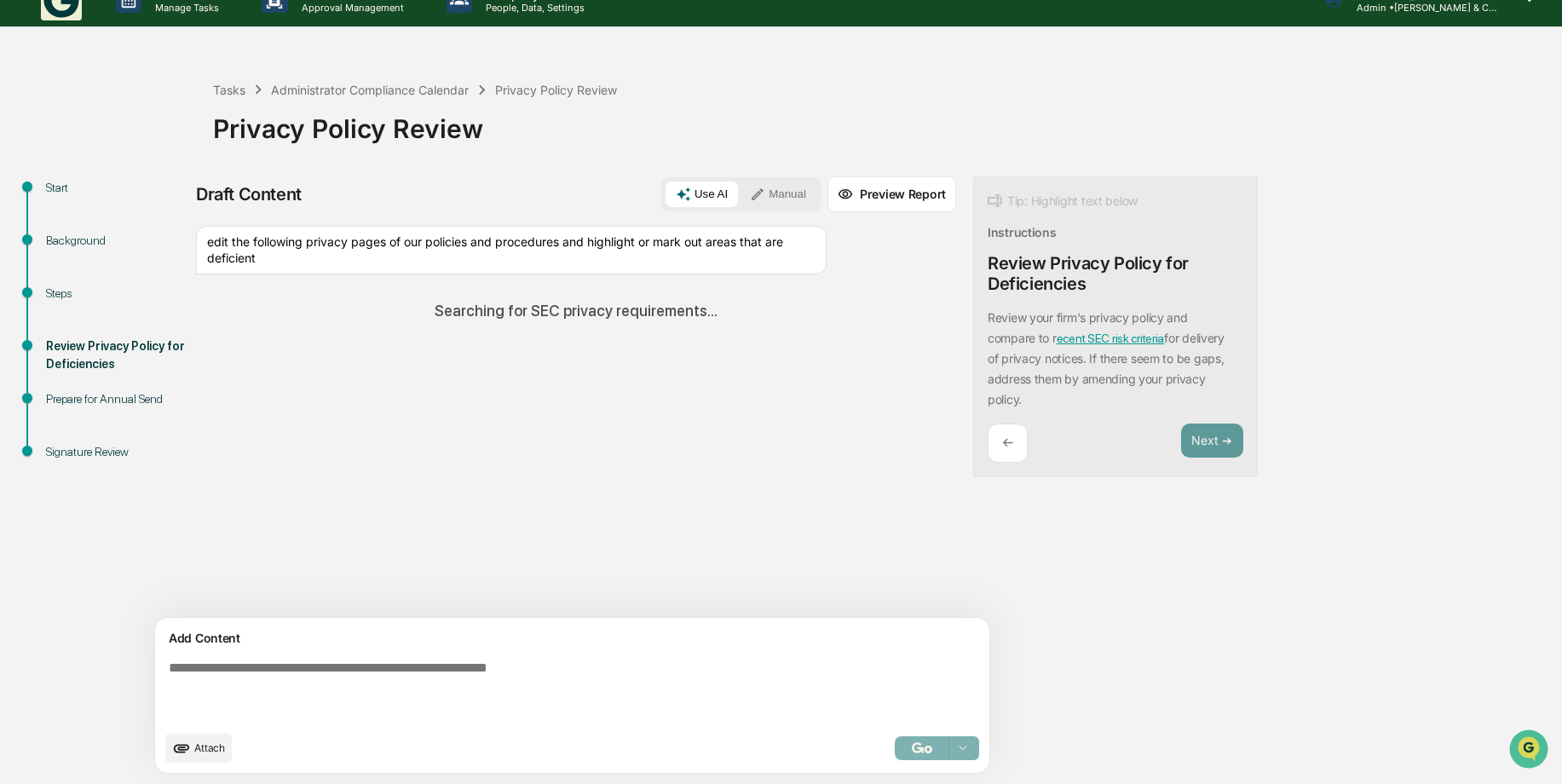
click at [356, 669] on textarea at bounding box center [533, 691] width 741 height 75
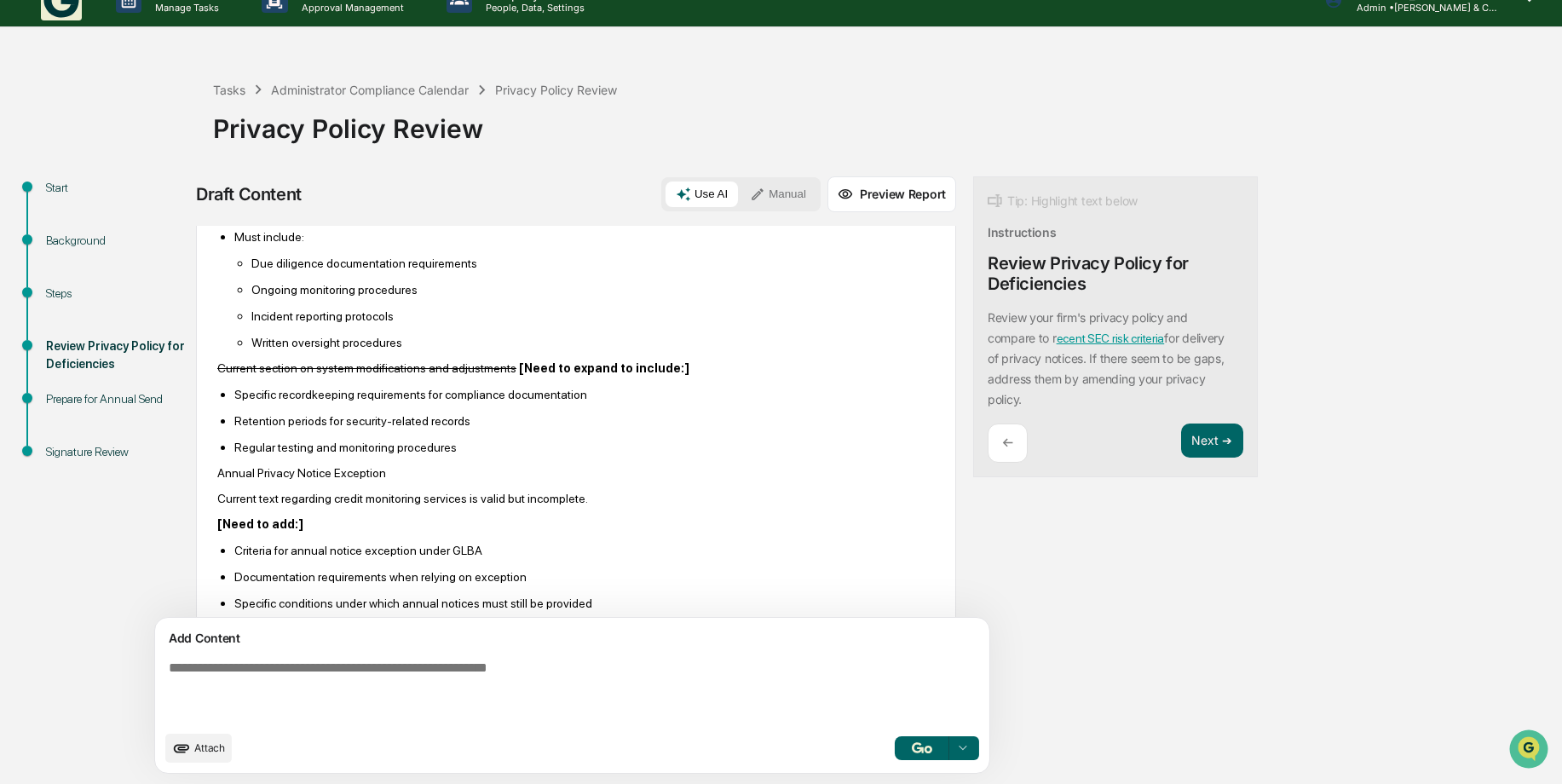
scroll to position [852, 0]
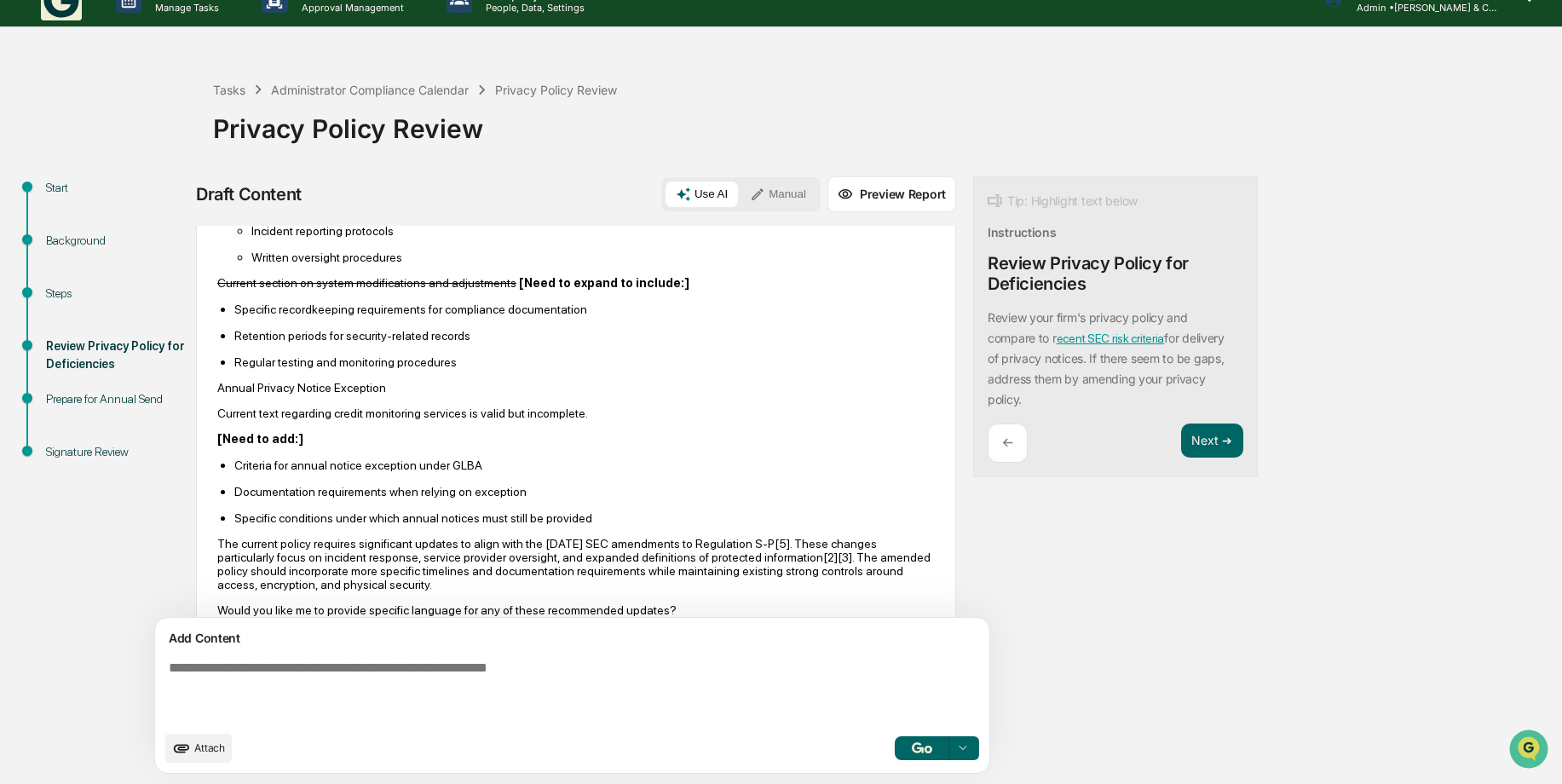
click at [828, 190] on button "Preview Report" at bounding box center [892, 194] width 129 height 36
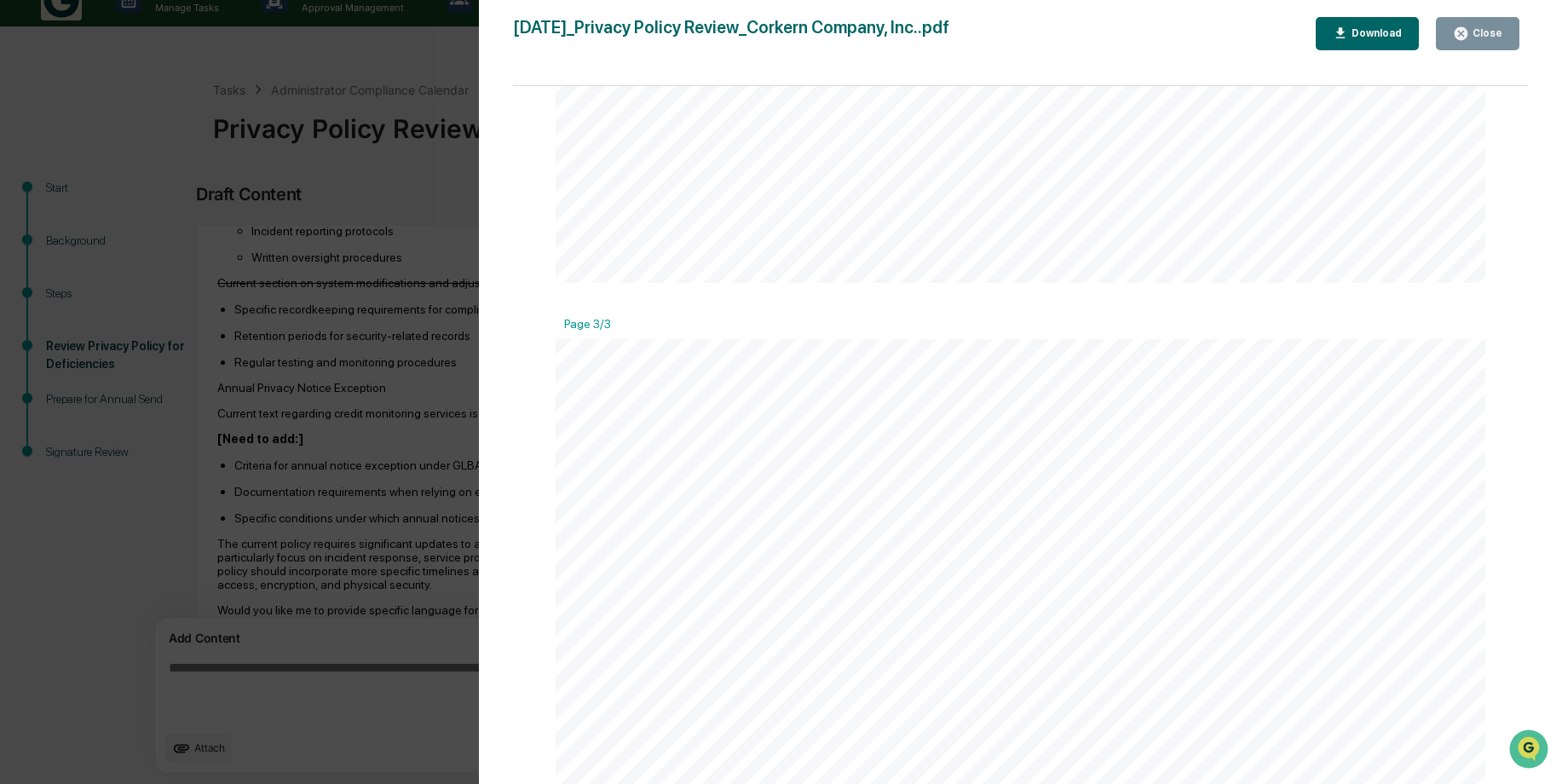
scroll to position [2556, 0]
click at [448, 152] on div "Version History [DATE] 07:27 PM [PERSON_NAME] [DATE]_Privacy Policy Review_Cork…" at bounding box center [781, 392] width 1562 height 784
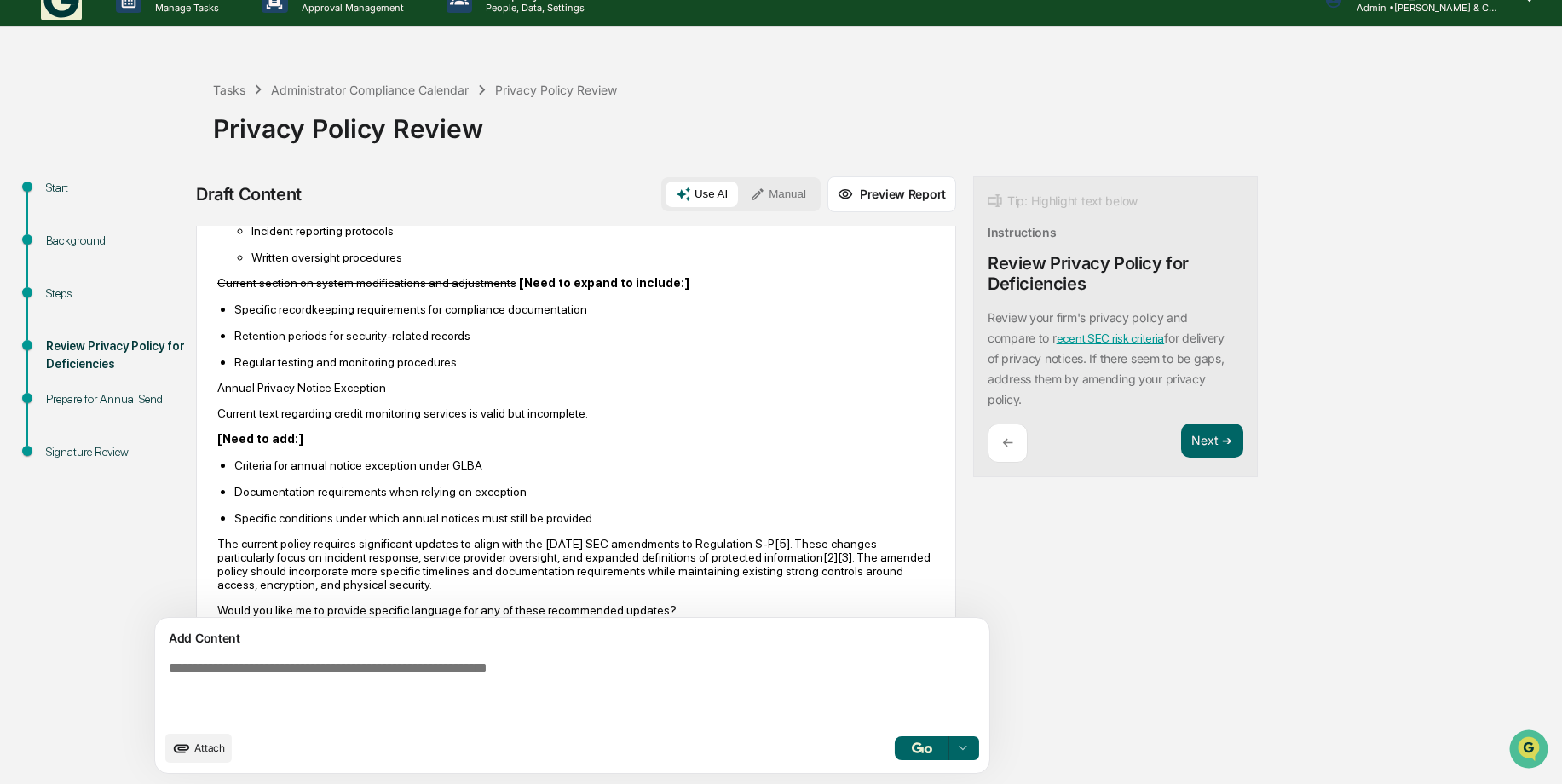
click at [380, 667] on textarea at bounding box center [533, 691] width 741 height 75
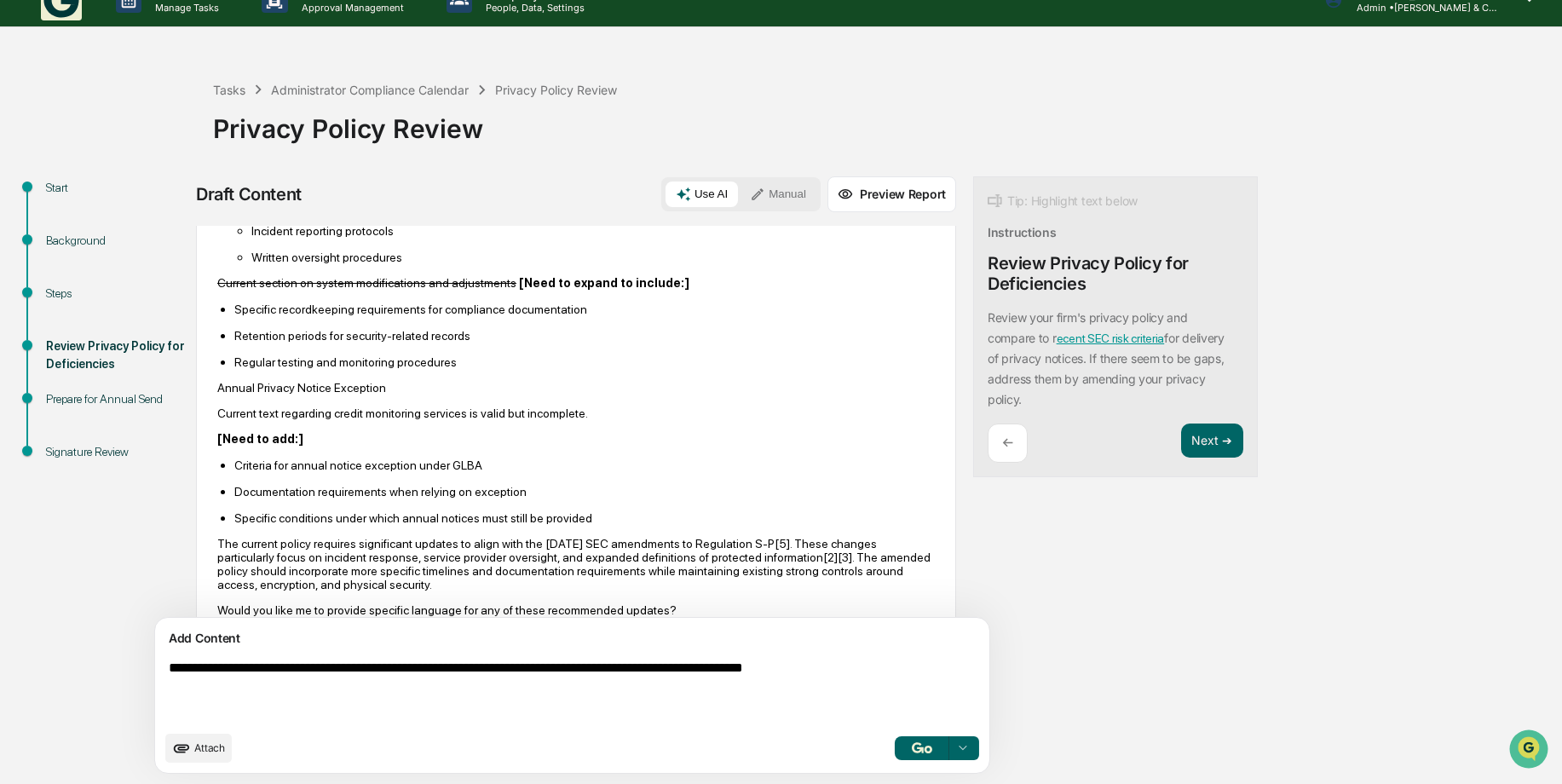
type textarea "**********"
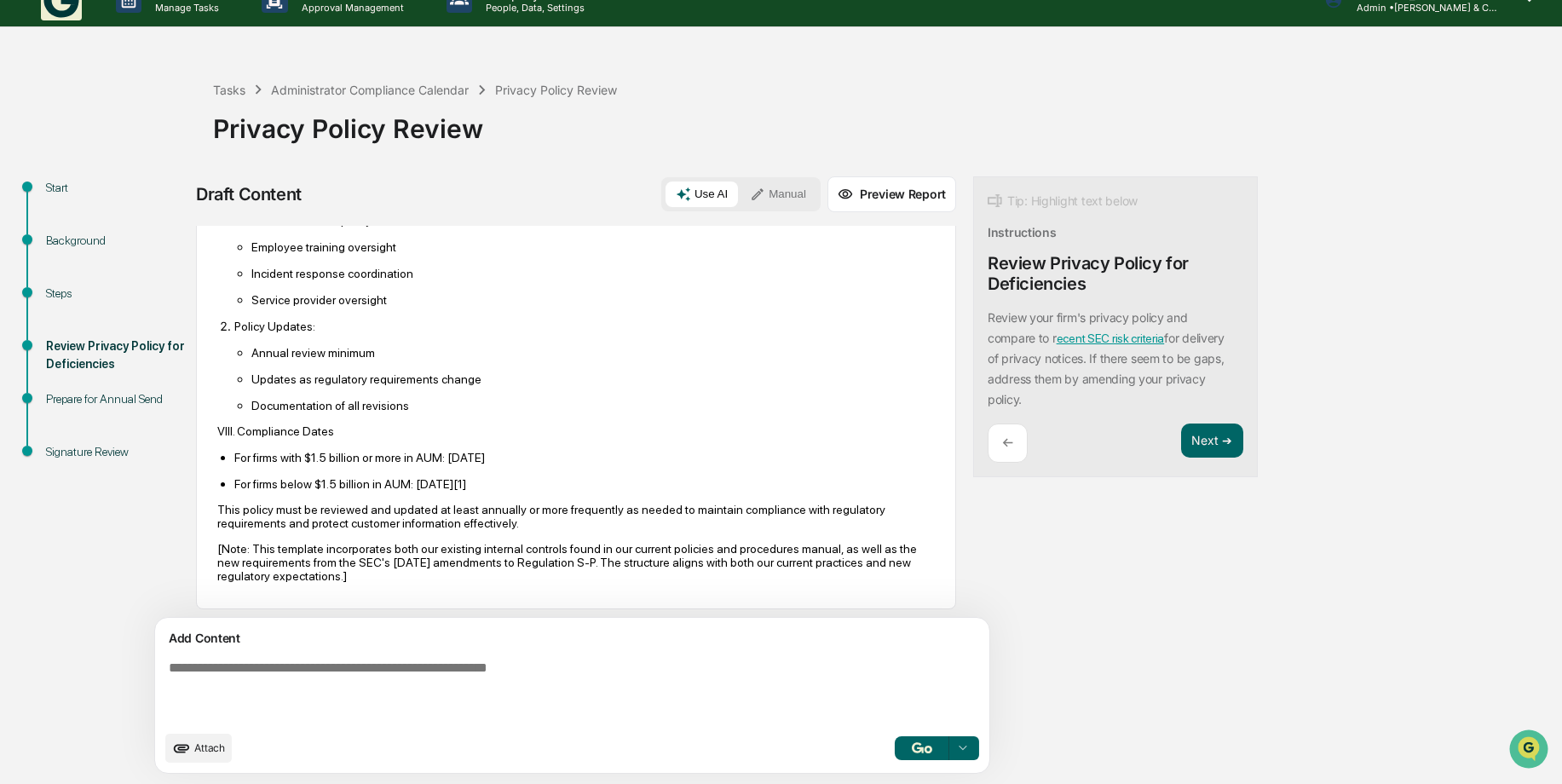
scroll to position [3475, 0]
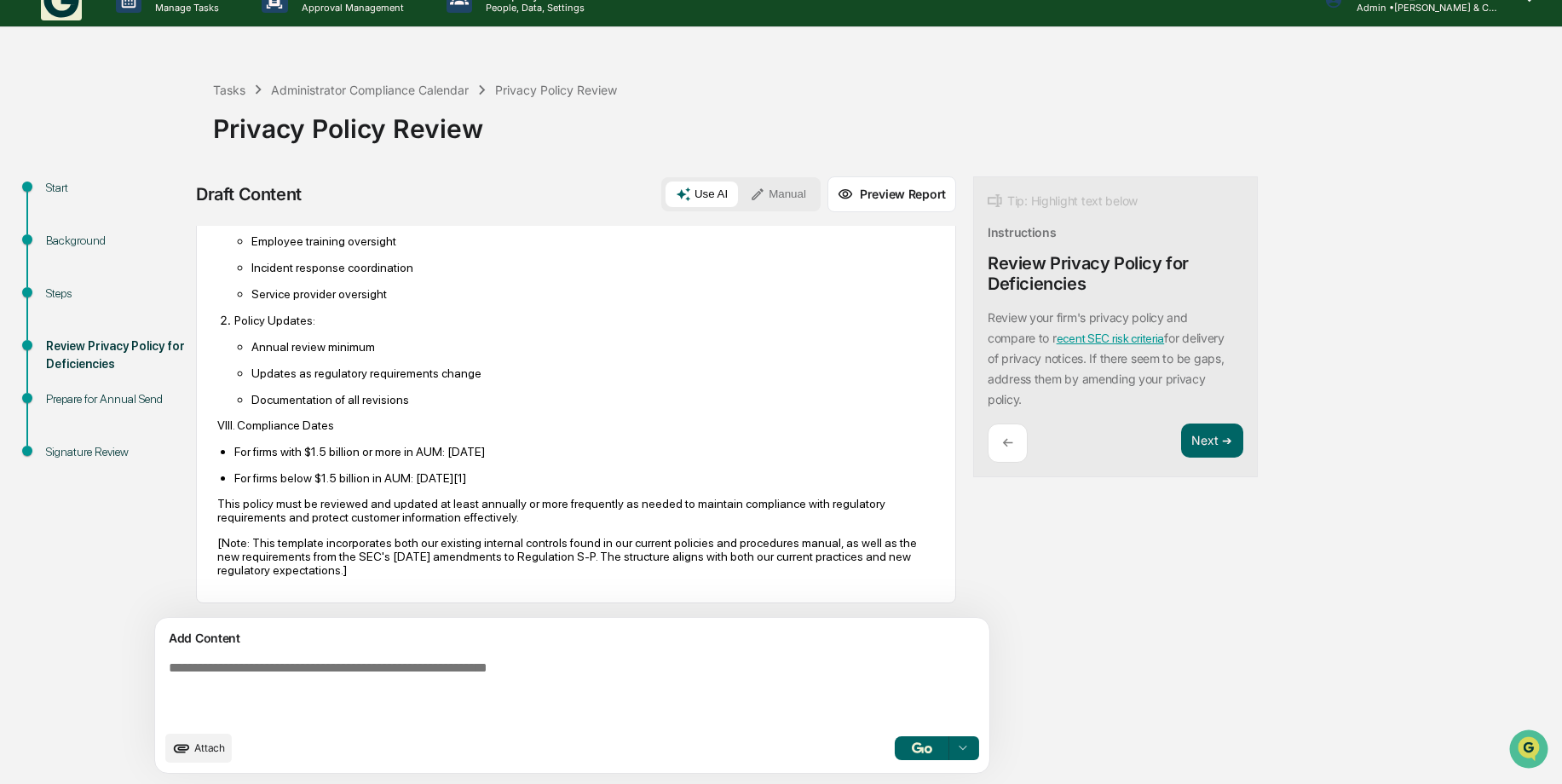
click at [828, 198] on button "Preview Report" at bounding box center [892, 194] width 129 height 36
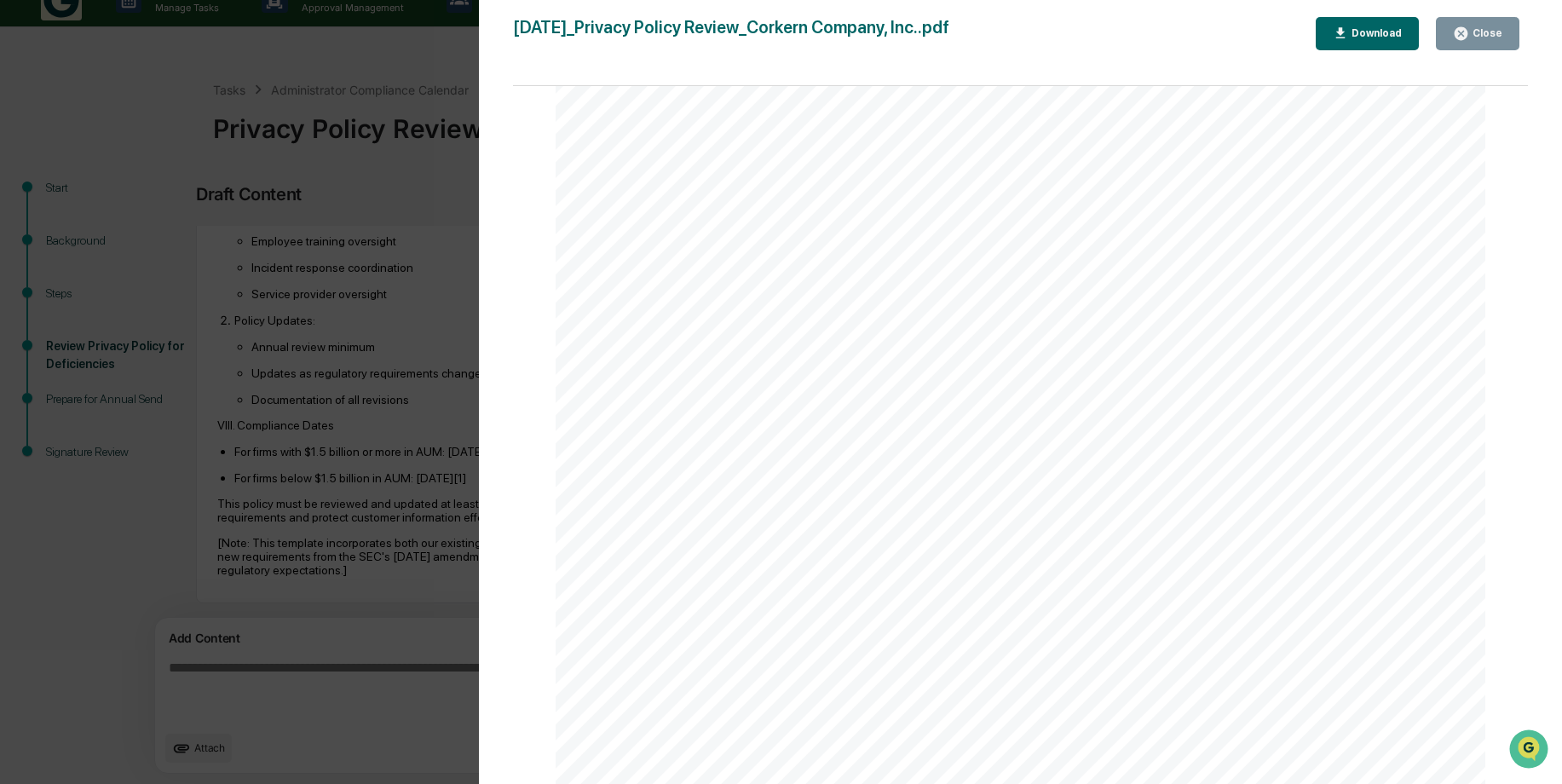
scroll to position [3068, 0]
click at [1366, 36] on div "Download" at bounding box center [1374, 33] width 53 height 12
